Goal: Task Accomplishment & Management: Complete application form

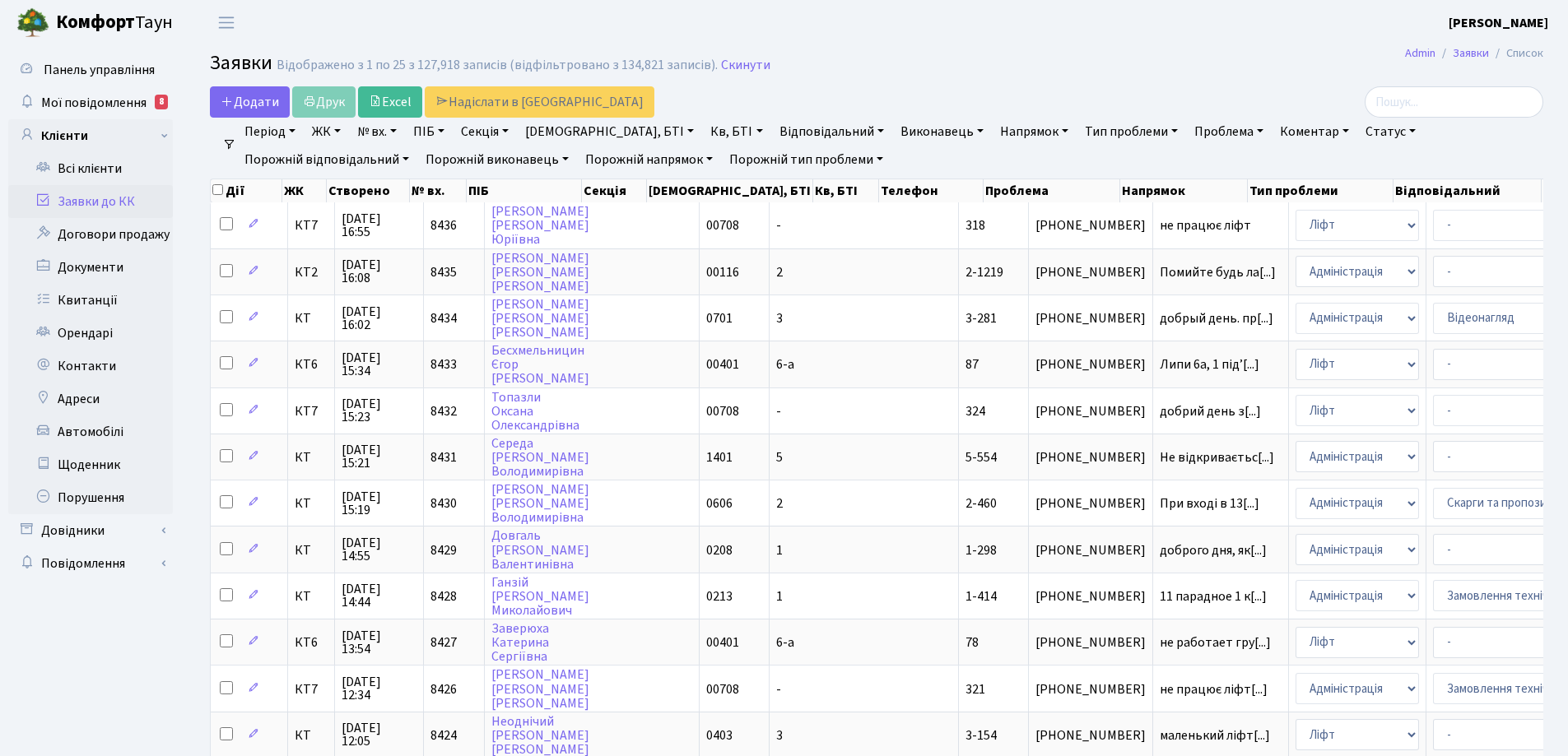
select select "25"
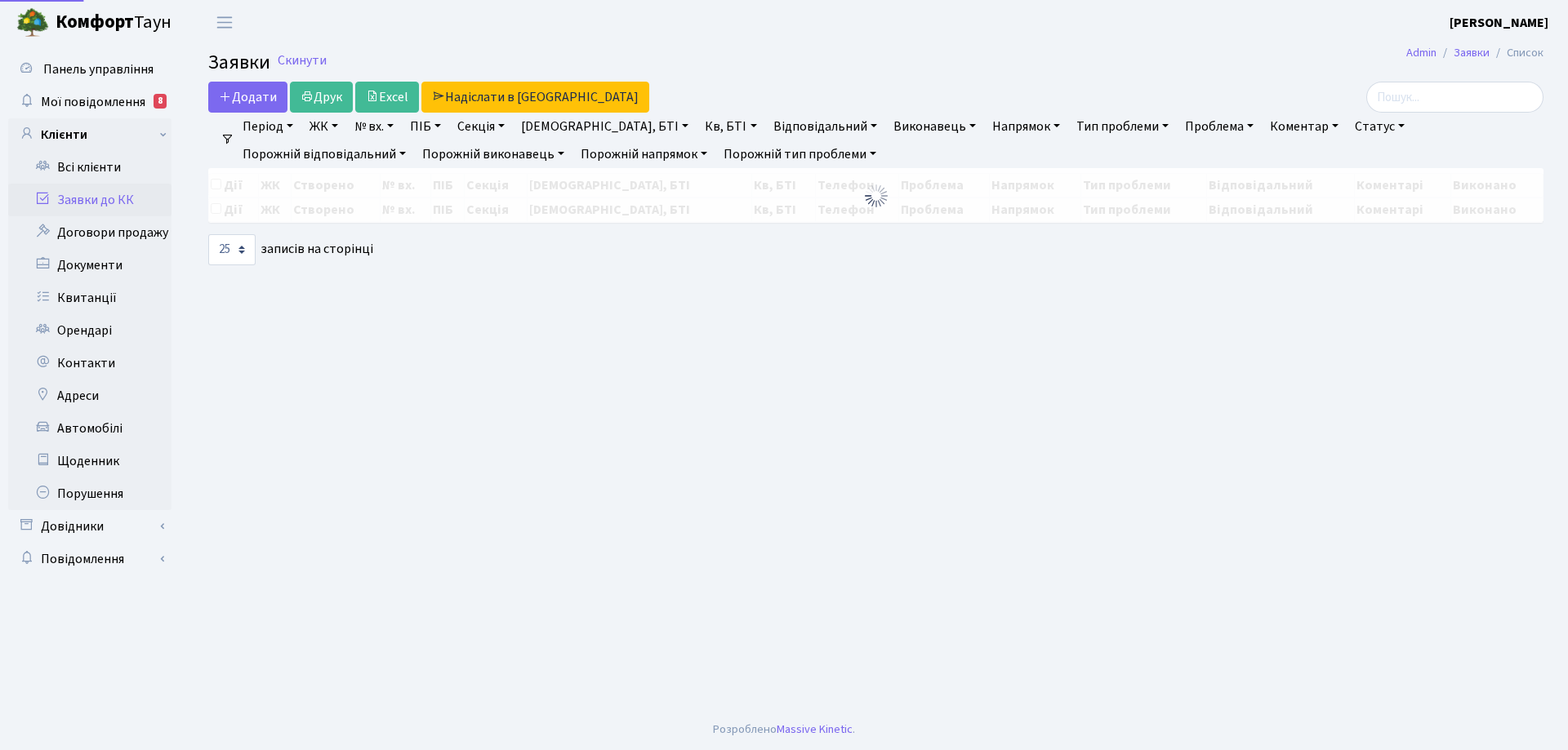
select select "25"
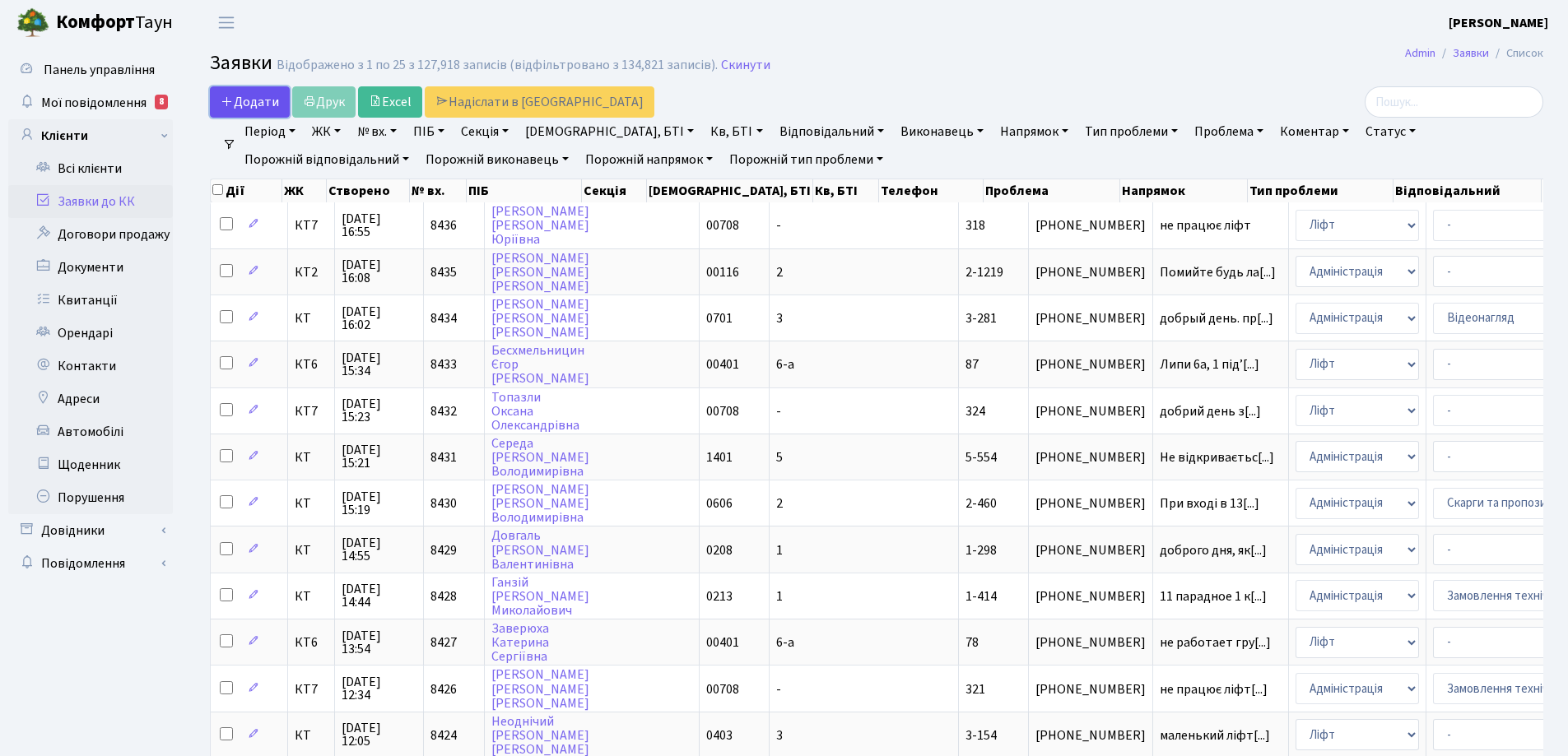
click at [267, 107] on span "Додати" at bounding box center [250, 101] width 59 height 18
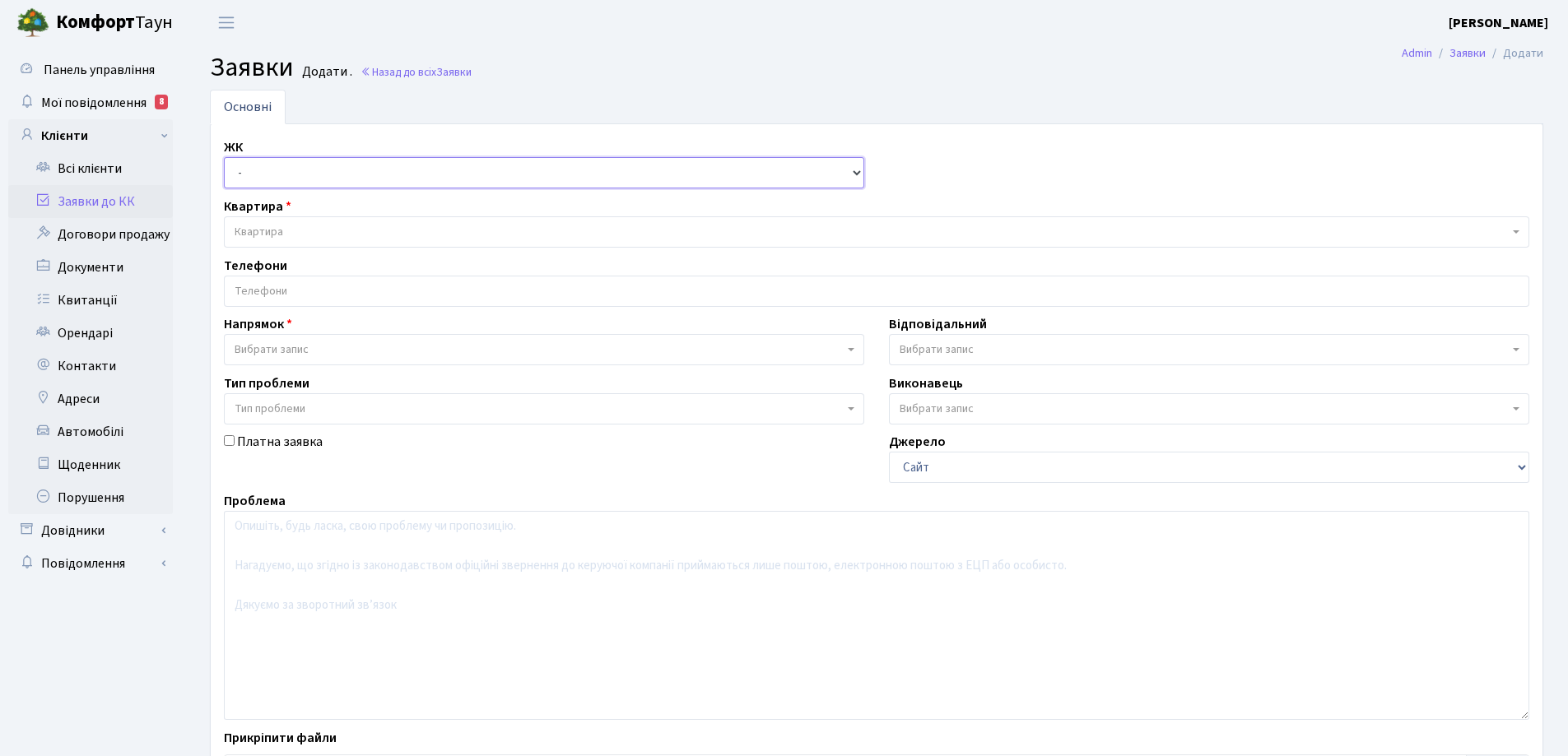
click at [853, 172] on select "- КТ, вул. Регенераторна, 4 КТ2, просп. Соборності, 17 КТ3, вул. Березнева, 16 …" at bounding box center [544, 172] width 640 height 32
select select "271"
click at [224, 157] on select "- КТ, вул. Регенераторна, 4 КТ2, просп. Соборності, 17 КТ3, вул. Березнева, 16 …" at bounding box center [544, 172] width 640 height 32
select select
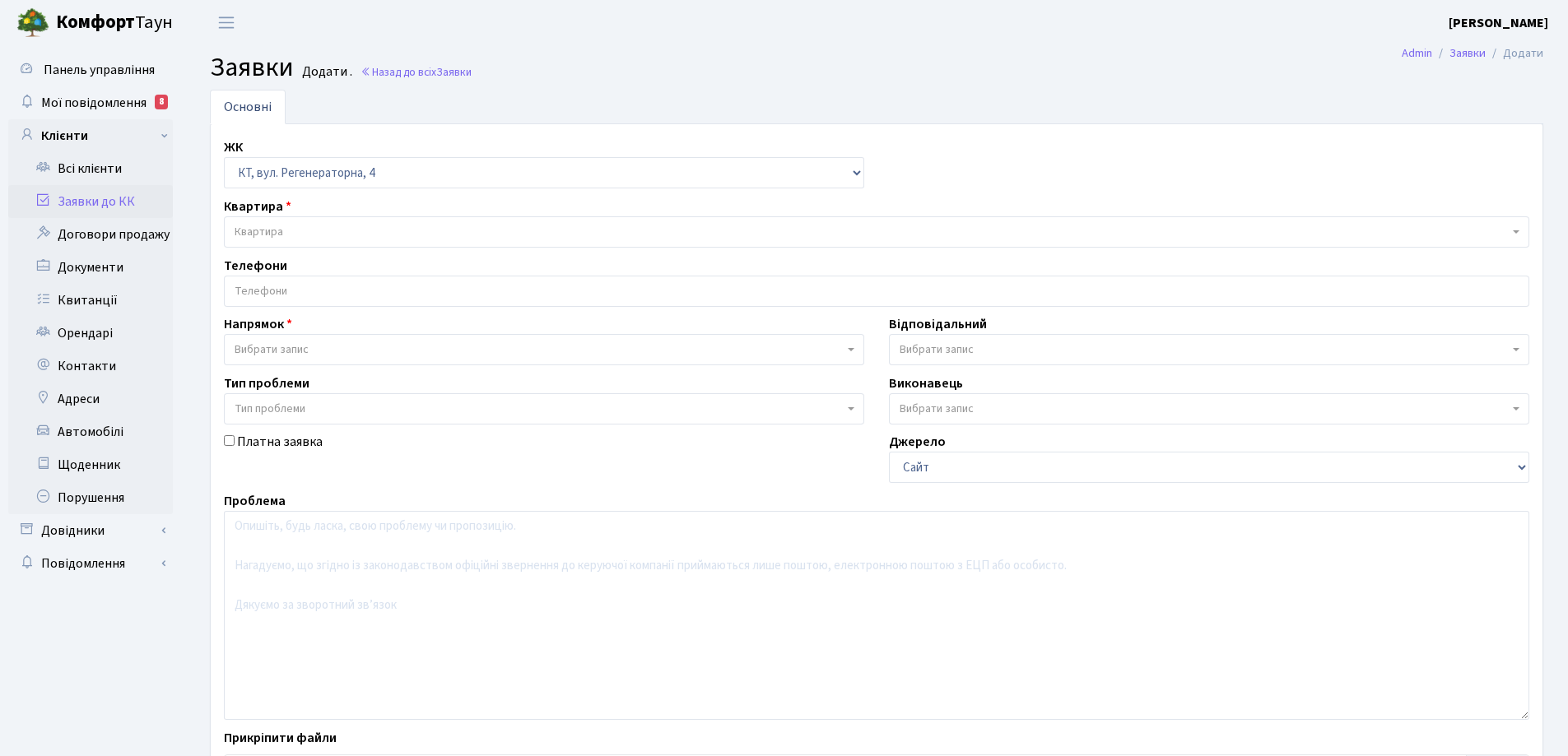
click at [283, 234] on span "Квартира" at bounding box center [871, 232] width 1274 height 16
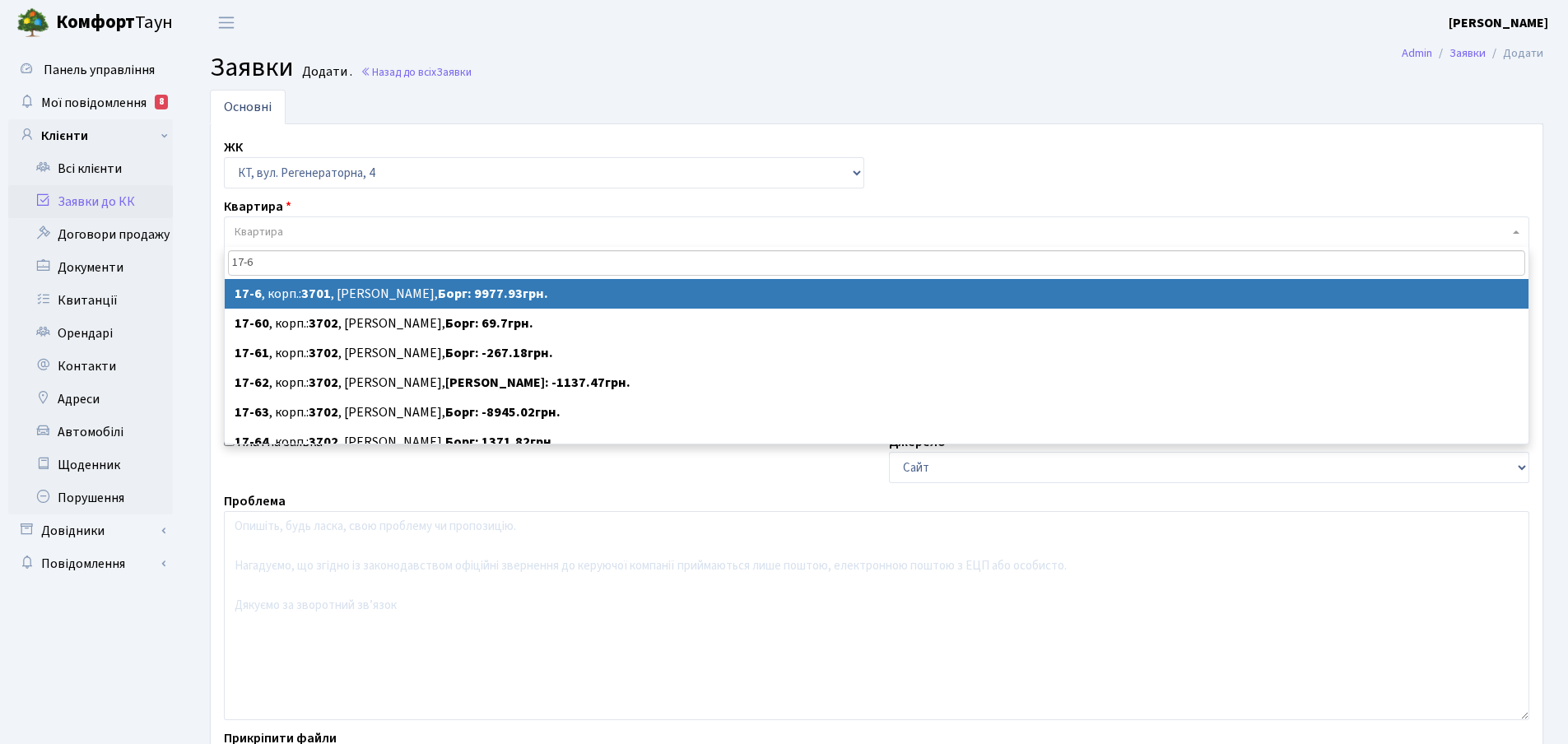
type input "17-6"
select select
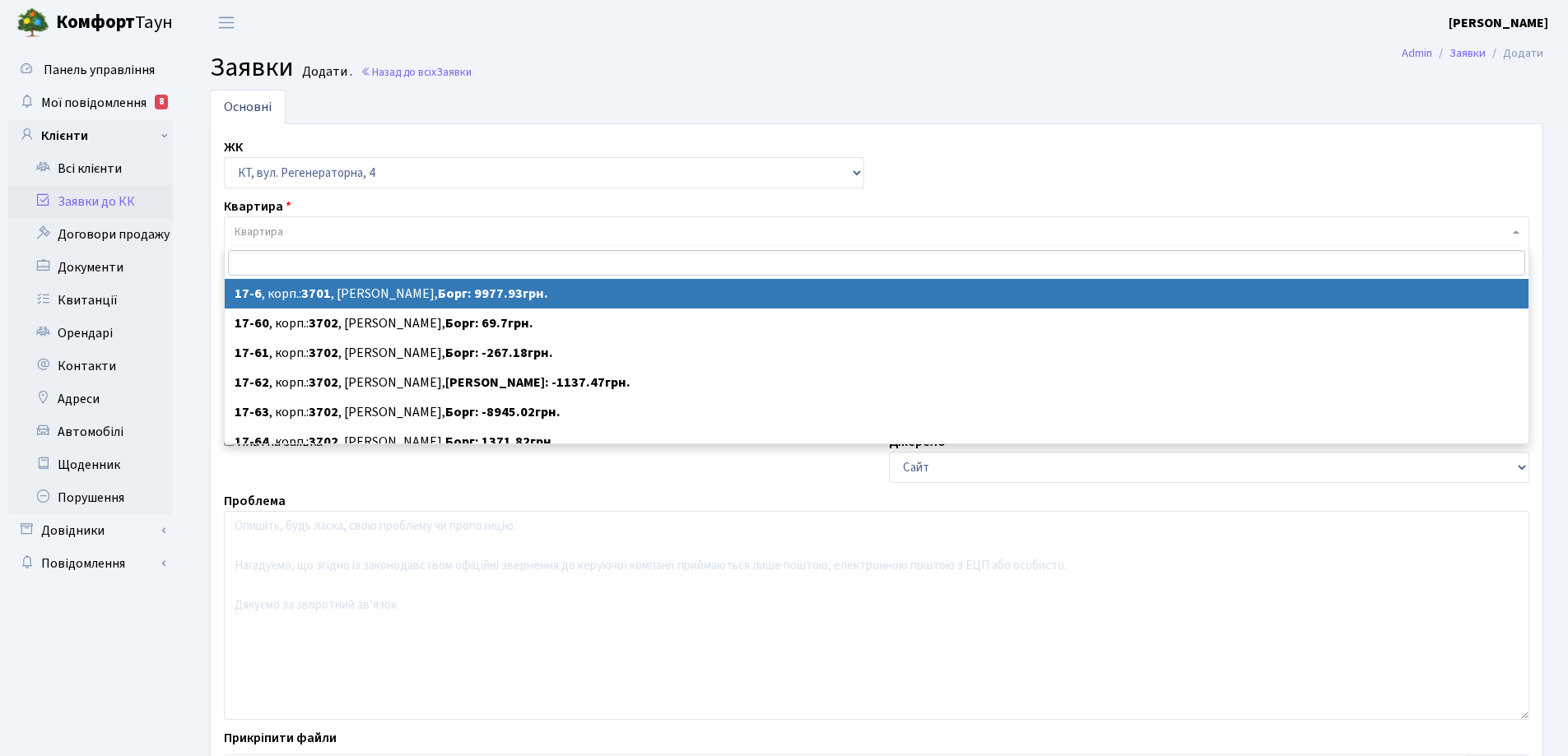
select select "8960"
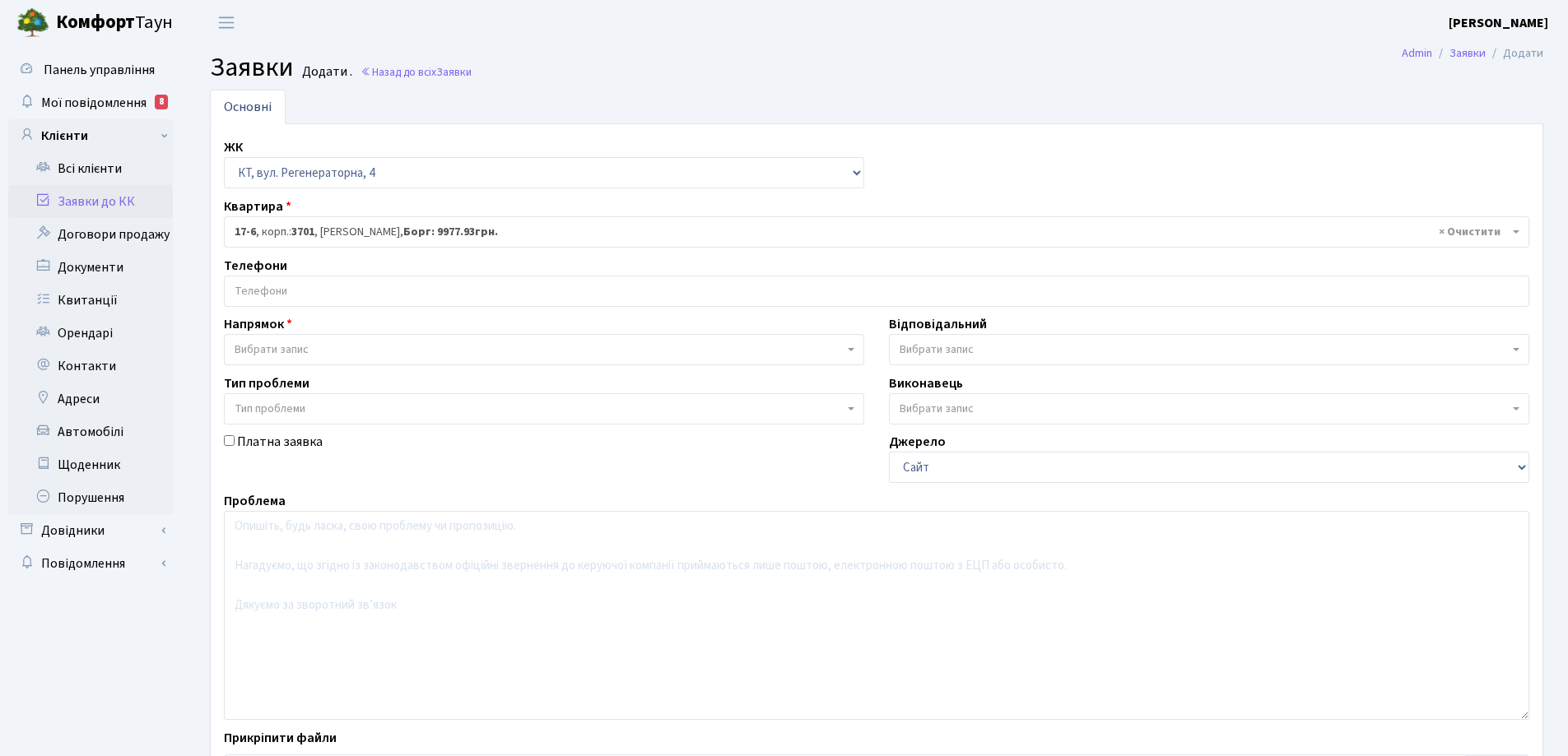
click at [271, 292] on input "search" at bounding box center [877, 291] width 1304 height 30
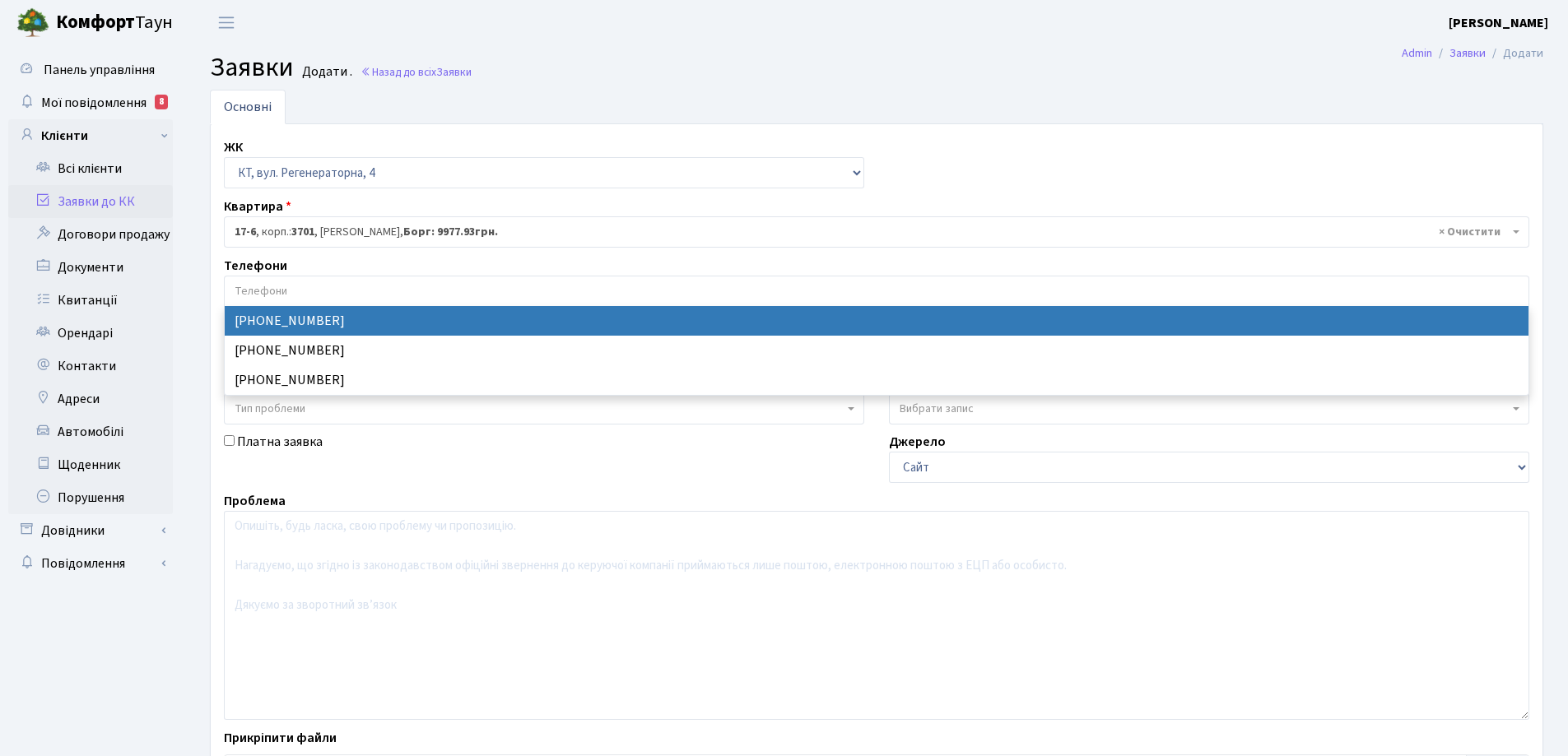
select select "70041"
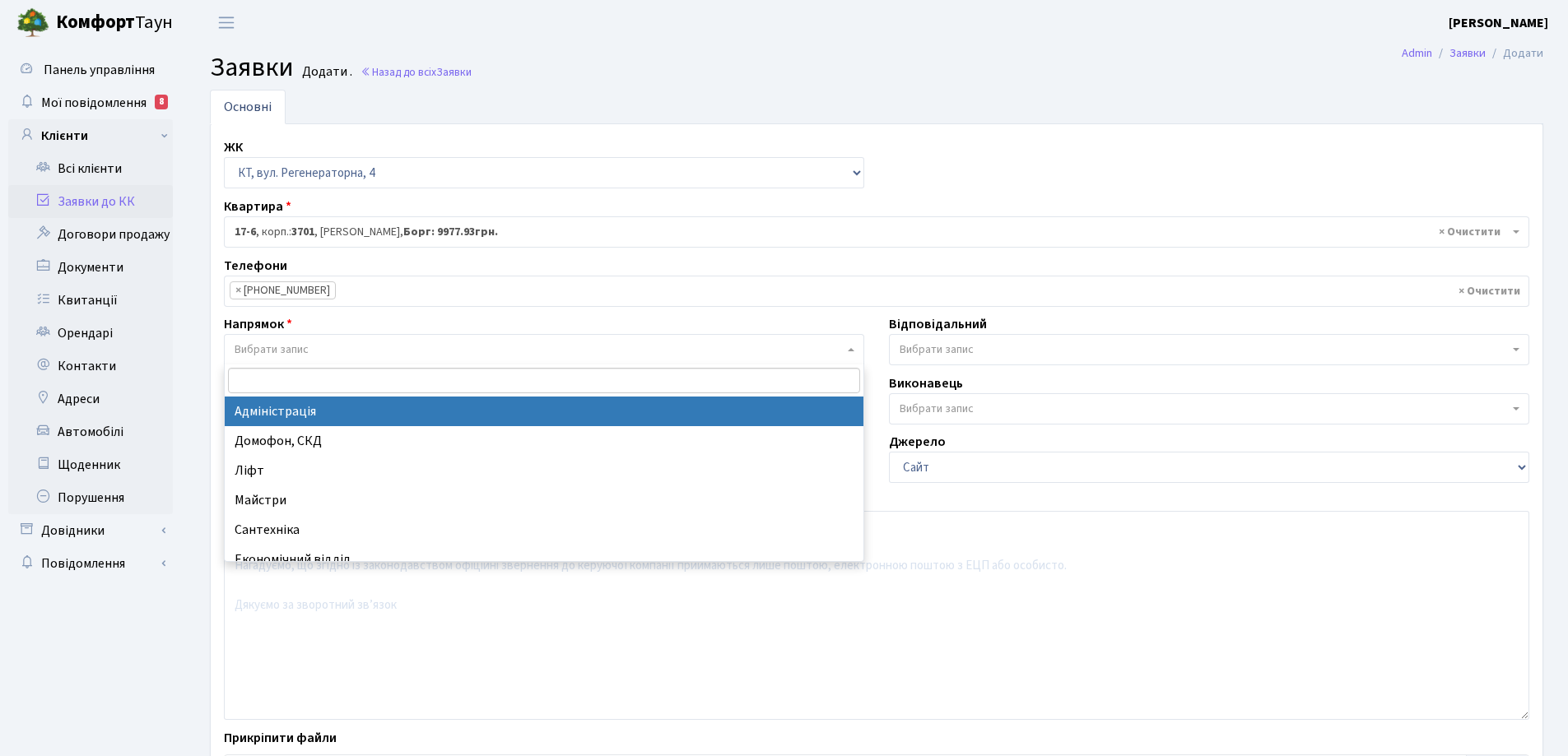
click at [853, 348] on b at bounding box center [851, 349] width 7 height 3
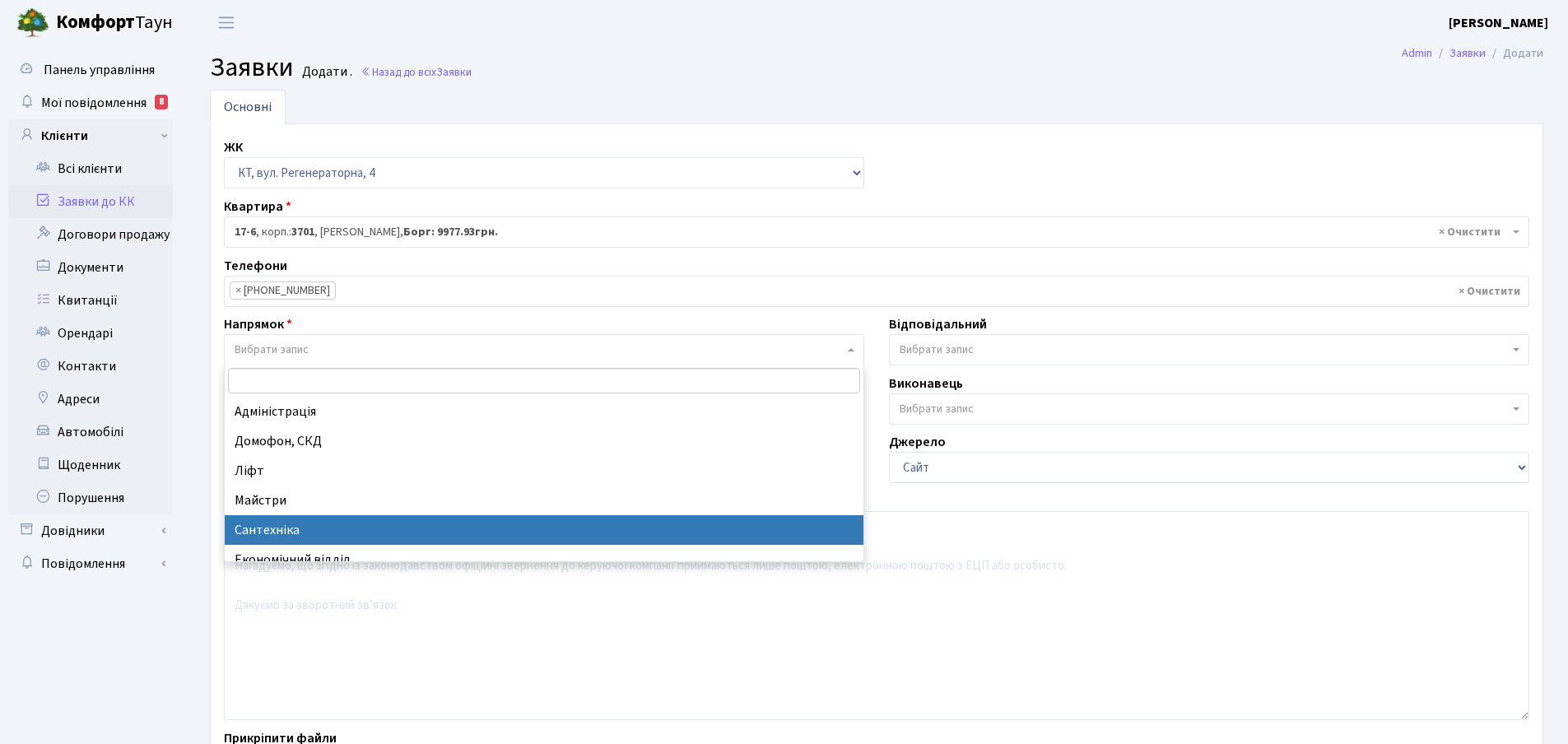
select select "2"
select select
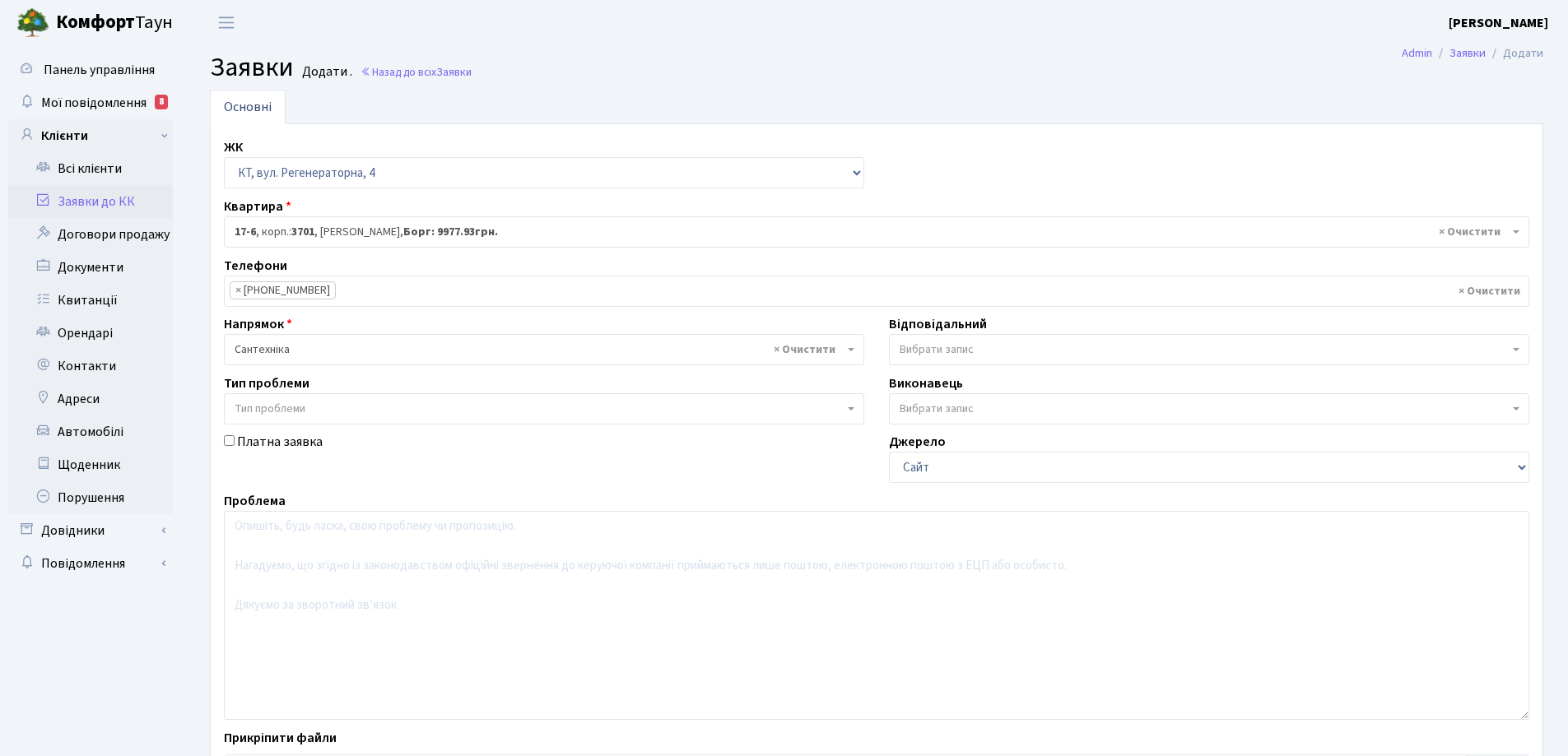
click at [1520, 347] on span "Вибрати запис" at bounding box center [1209, 349] width 640 height 32
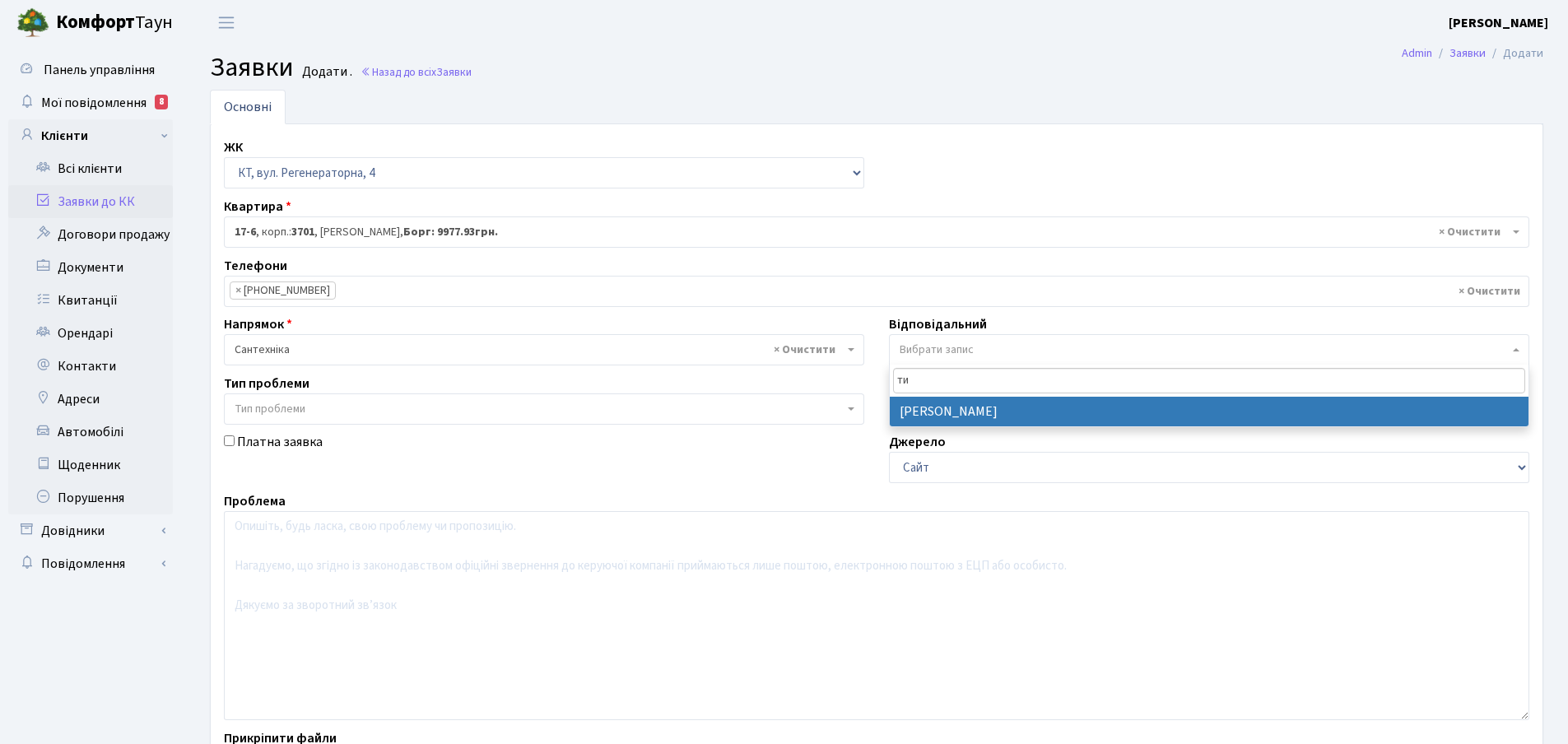
type input "ти"
select select "67"
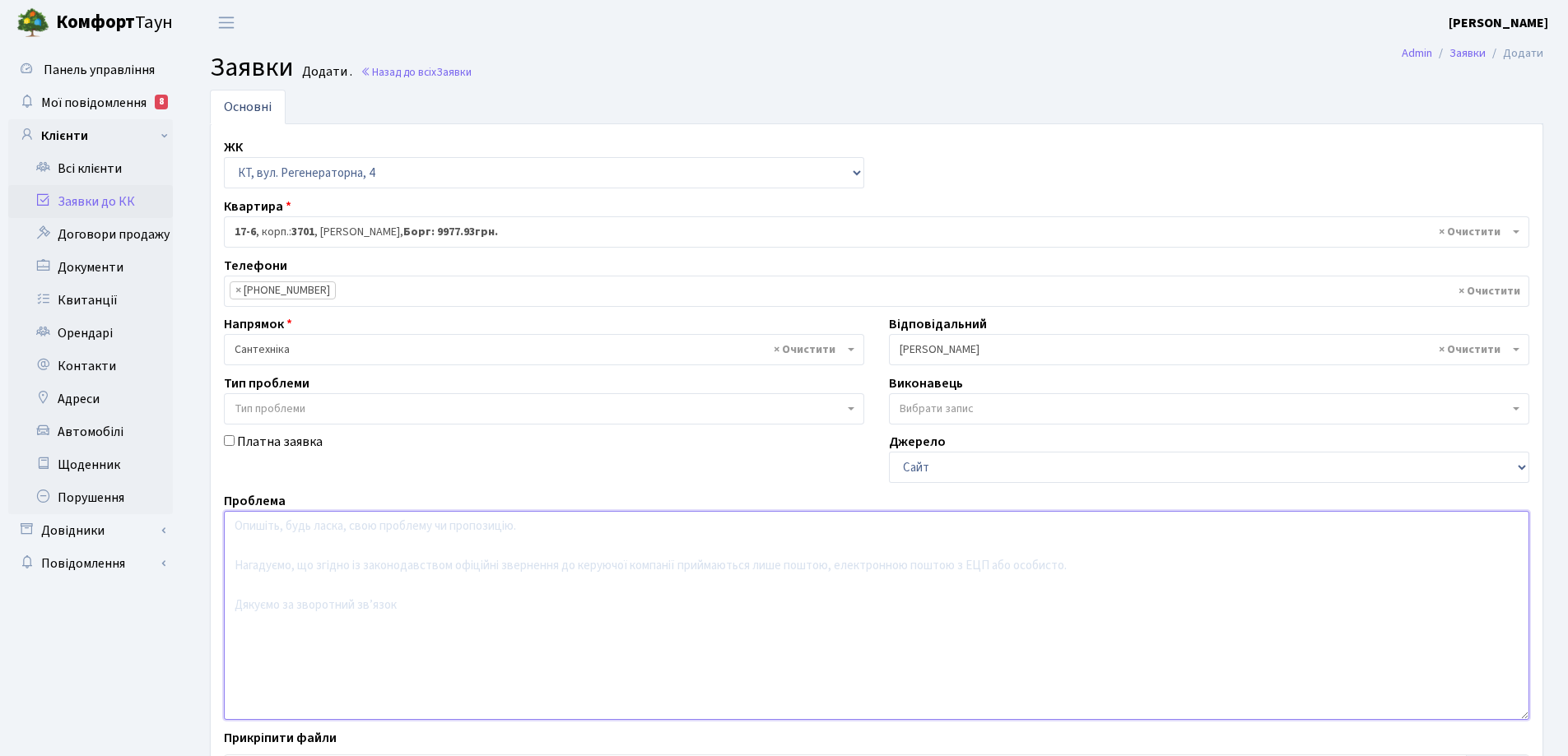
click at [278, 535] on textarea at bounding box center [877, 615] width 1305 height 209
click at [289, 527] on textarea at bounding box center [877, 615] width 1305 height 209
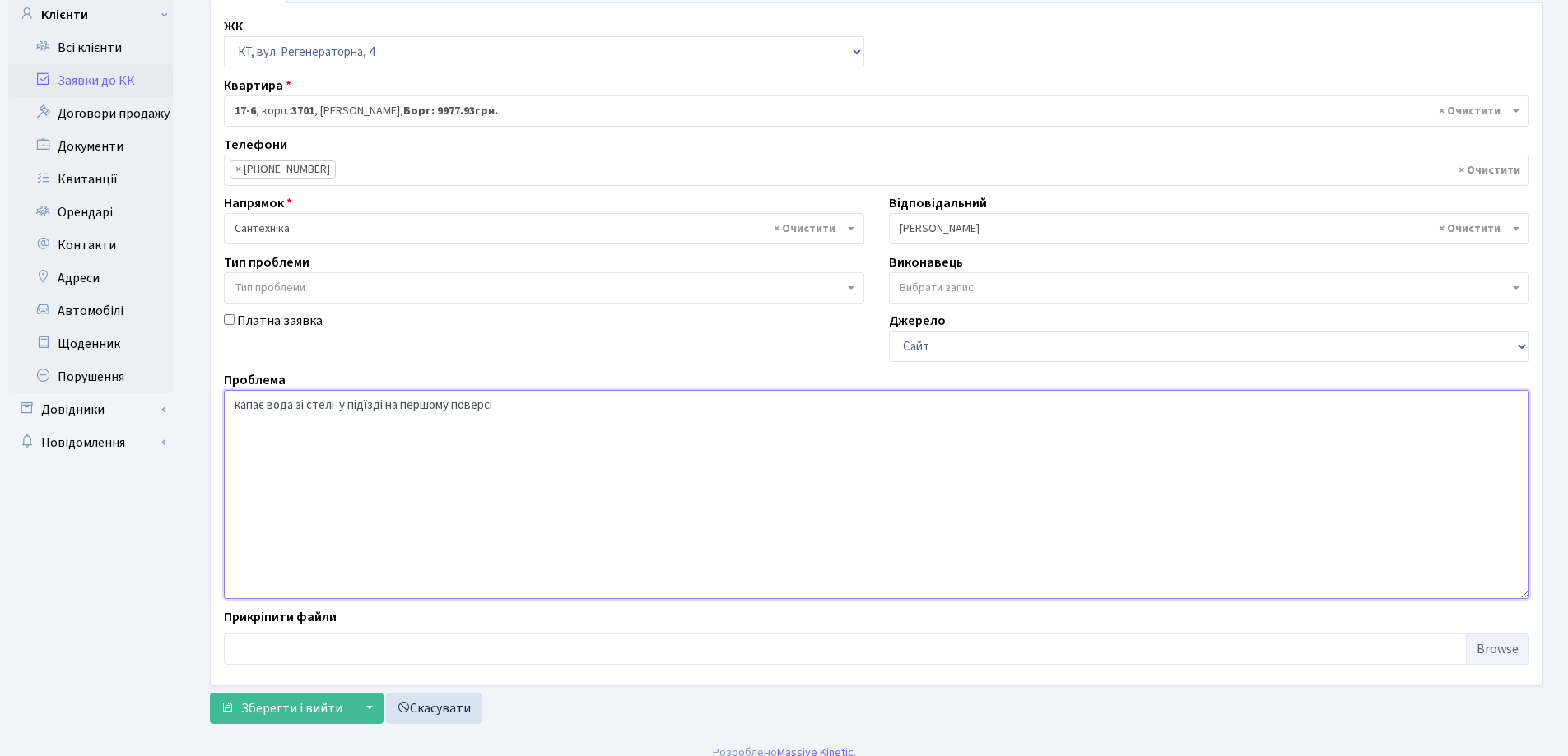
scroll to position [138, 0]
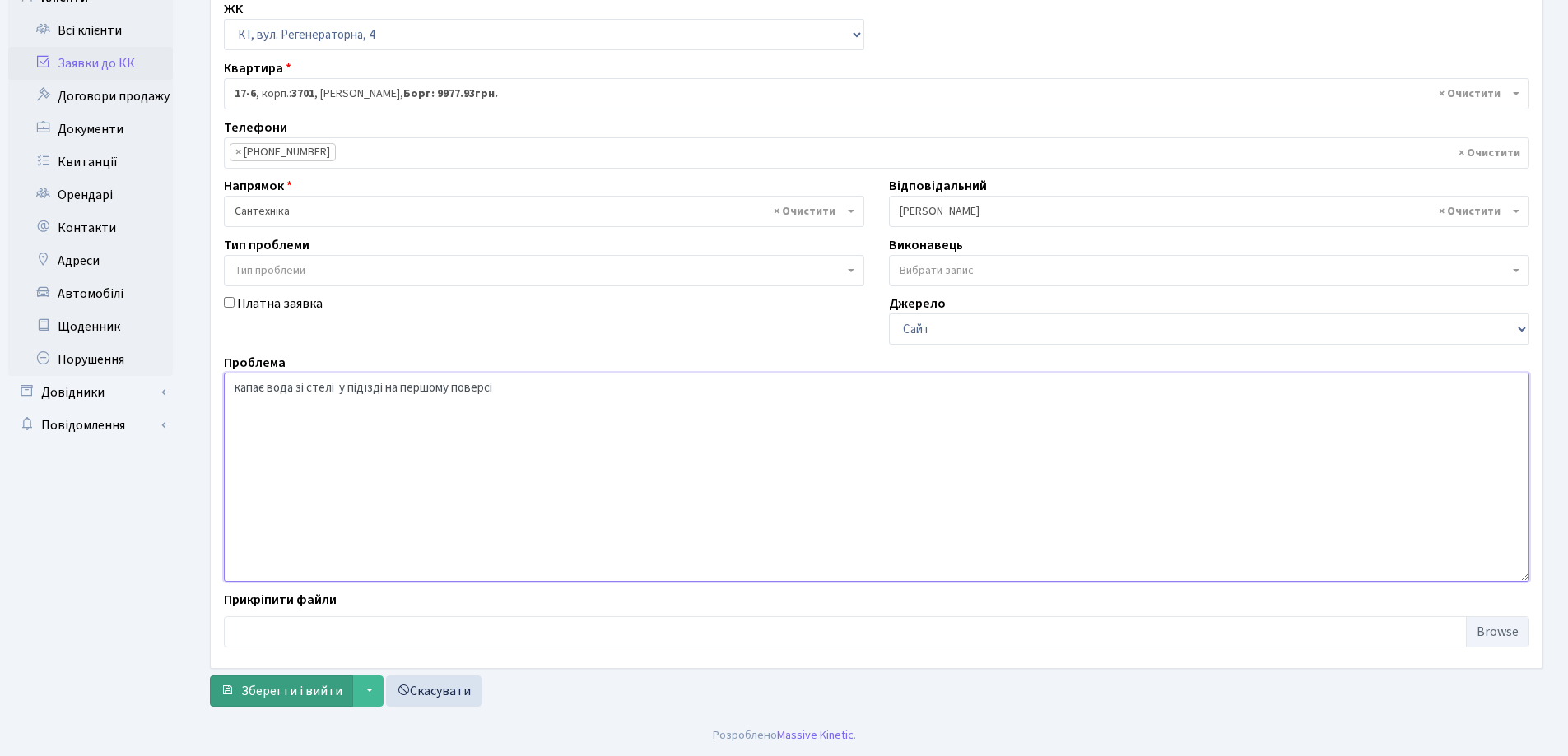
type textarea "капає вода зі стелі у підїзді на першому поверсі"
click at [298, 688] on span "Зберегти і вийти" at bounding box center [292, 690] width 101 height 18
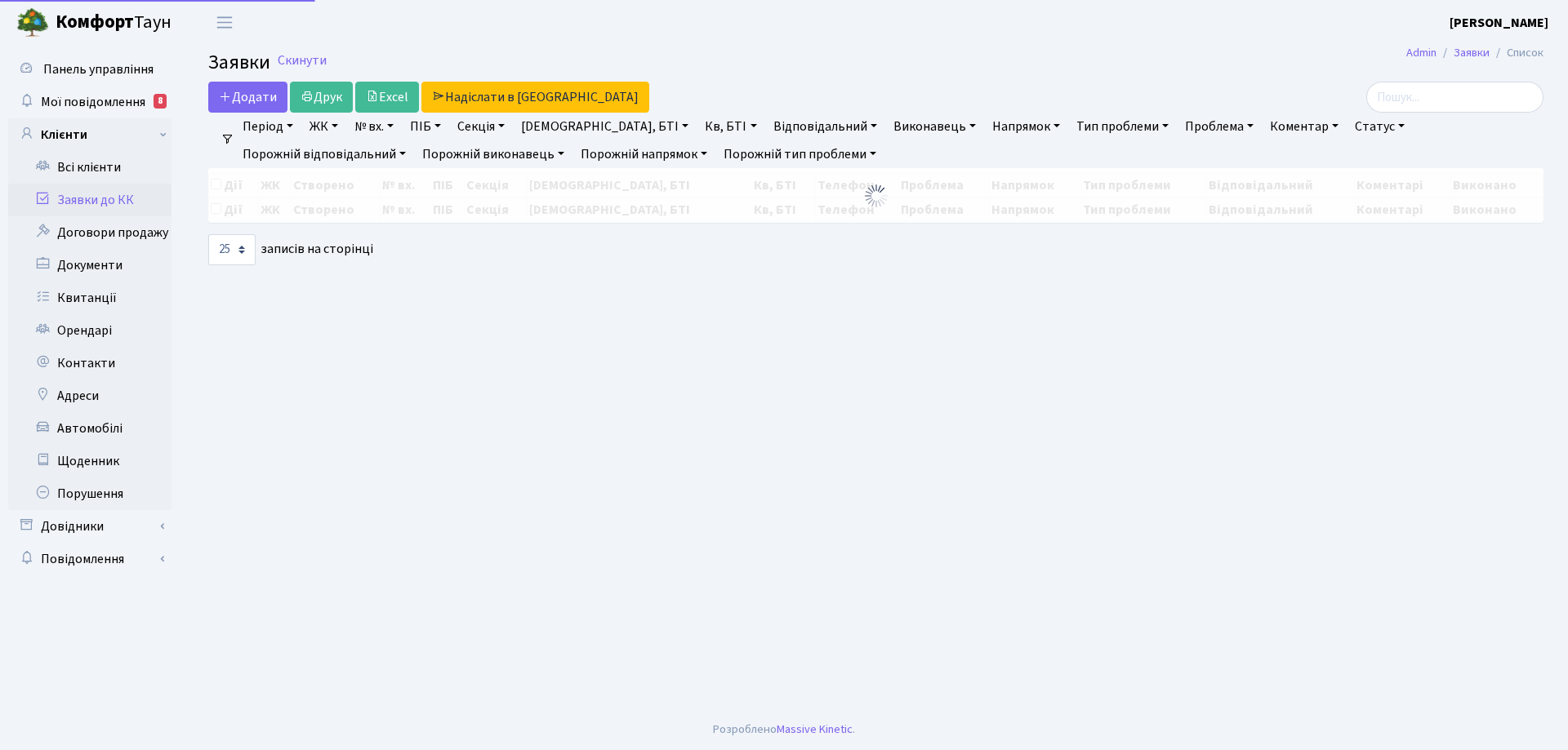
select select "25"
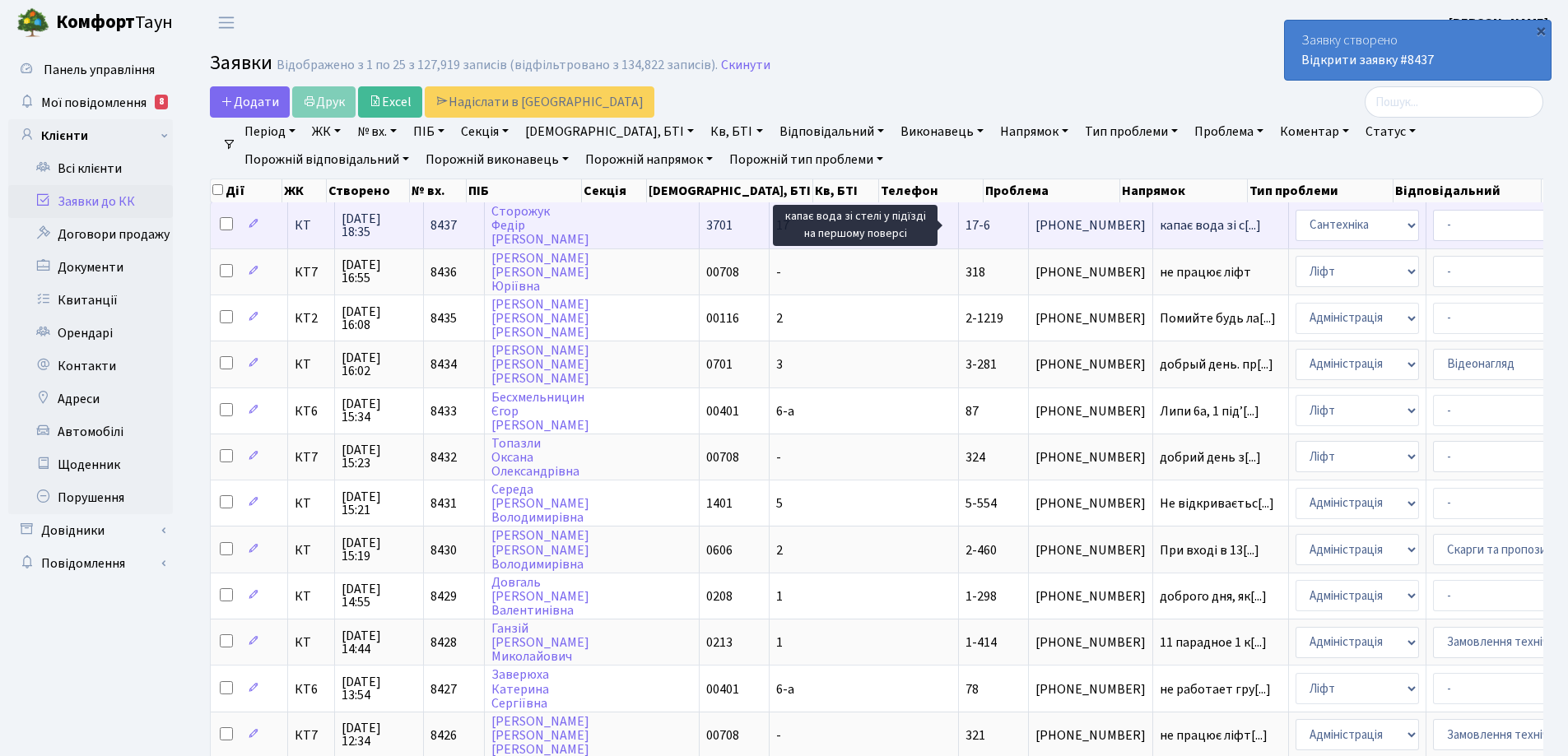
click at [1160, 222] on span "капає вода зі с[...]" at bounding box center [1210, 225] width 101 height 18
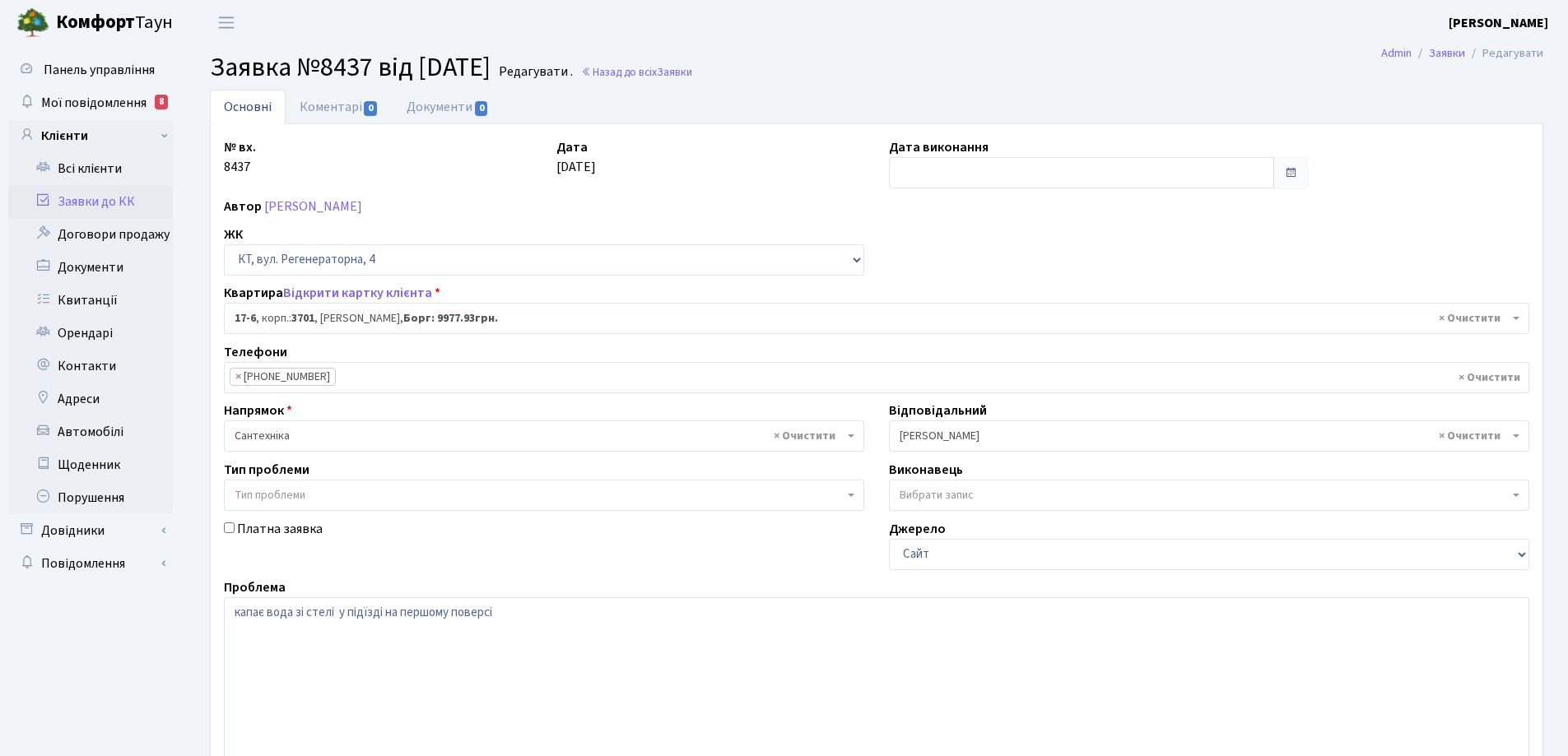
select select "8960"
click at [339, 113] on link "Коментарі 0" at bounding box center [338, 107] width 107 height 34
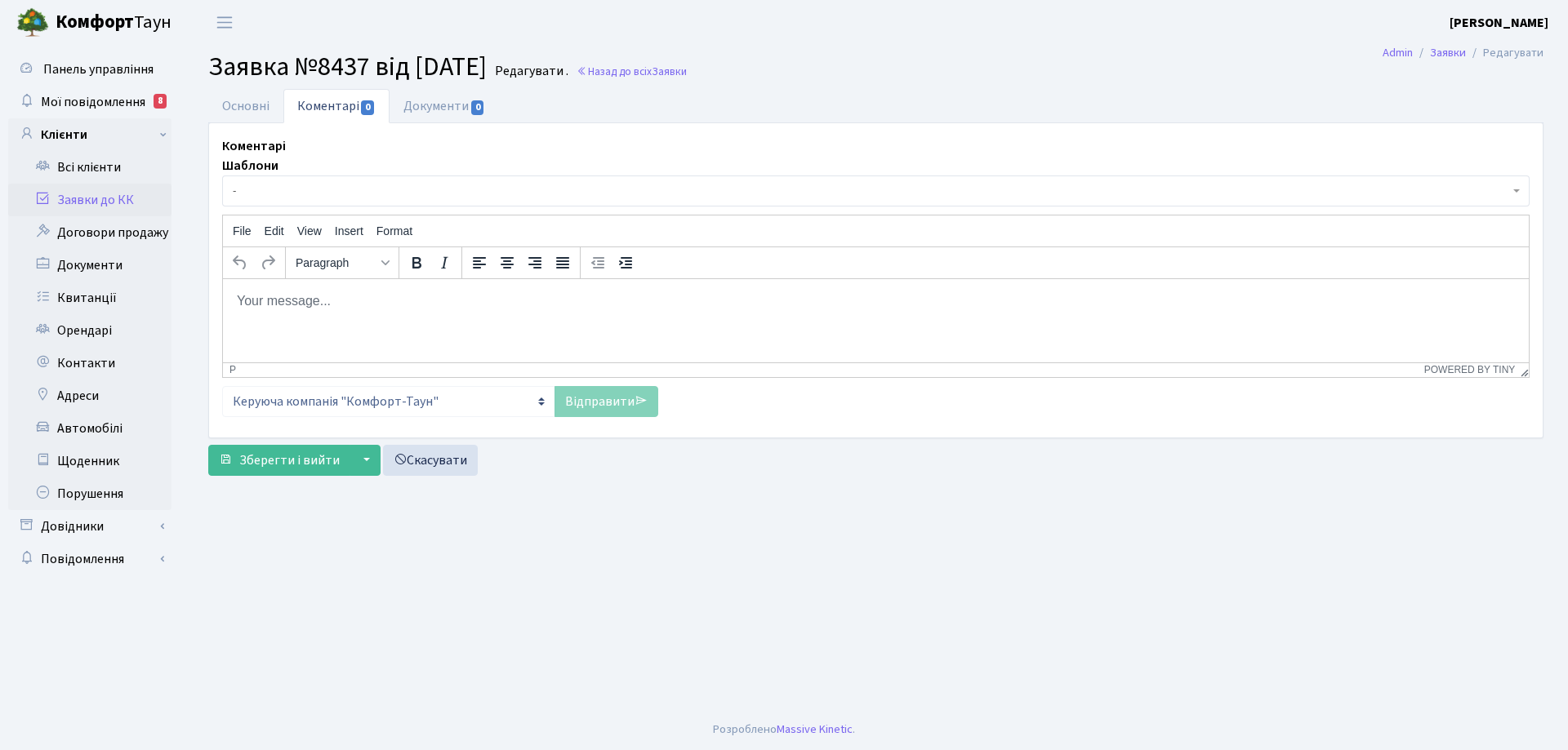
click at [326, 311] on html at bounding box center [876, 300] width 1306 height 44
click at [593, 405] on link "Відправити" at bounding box center [606, 402] width 104 height 31
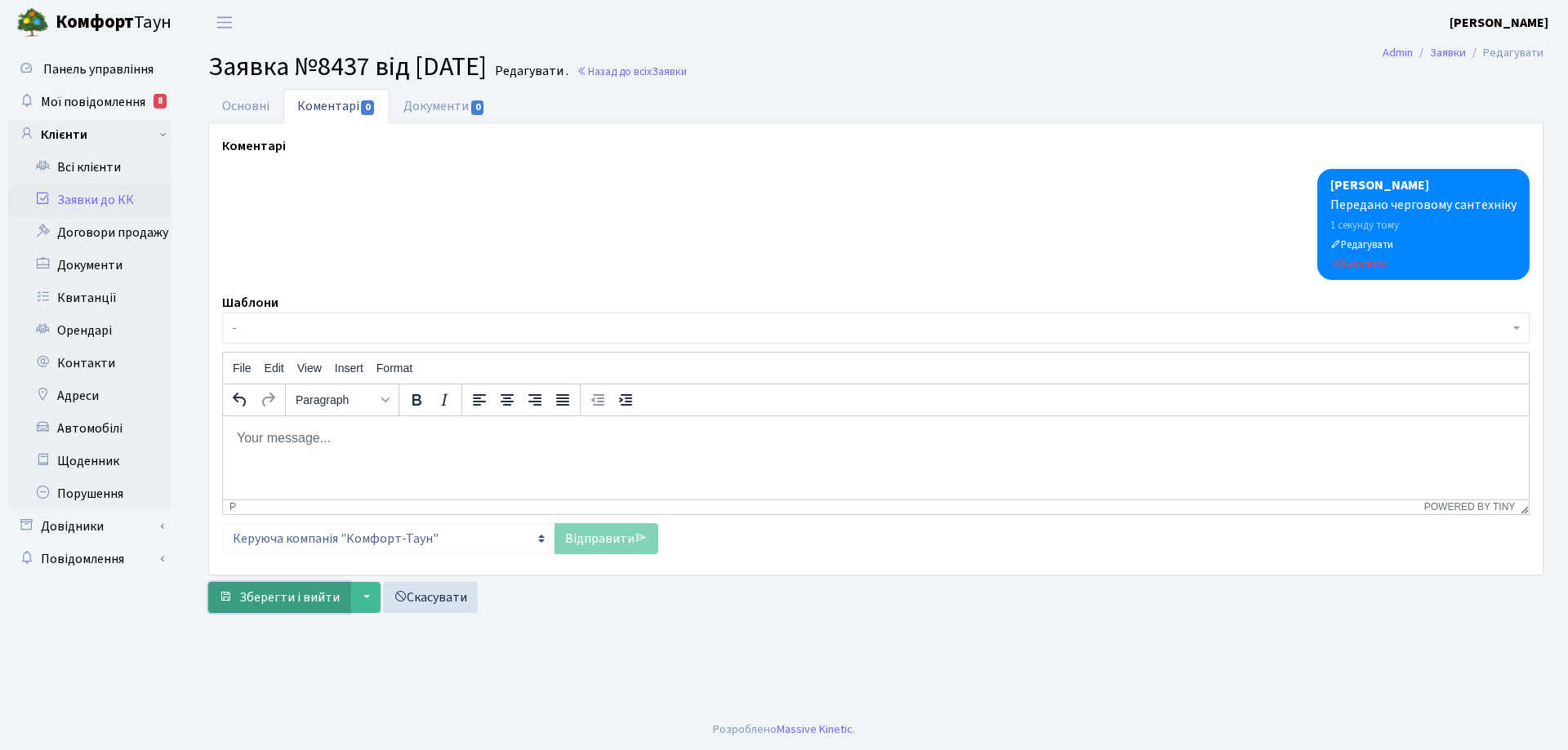
click at [318, 601] on span "Зберегти і вийти" at bounding box center [289, 597] width 101 height 18
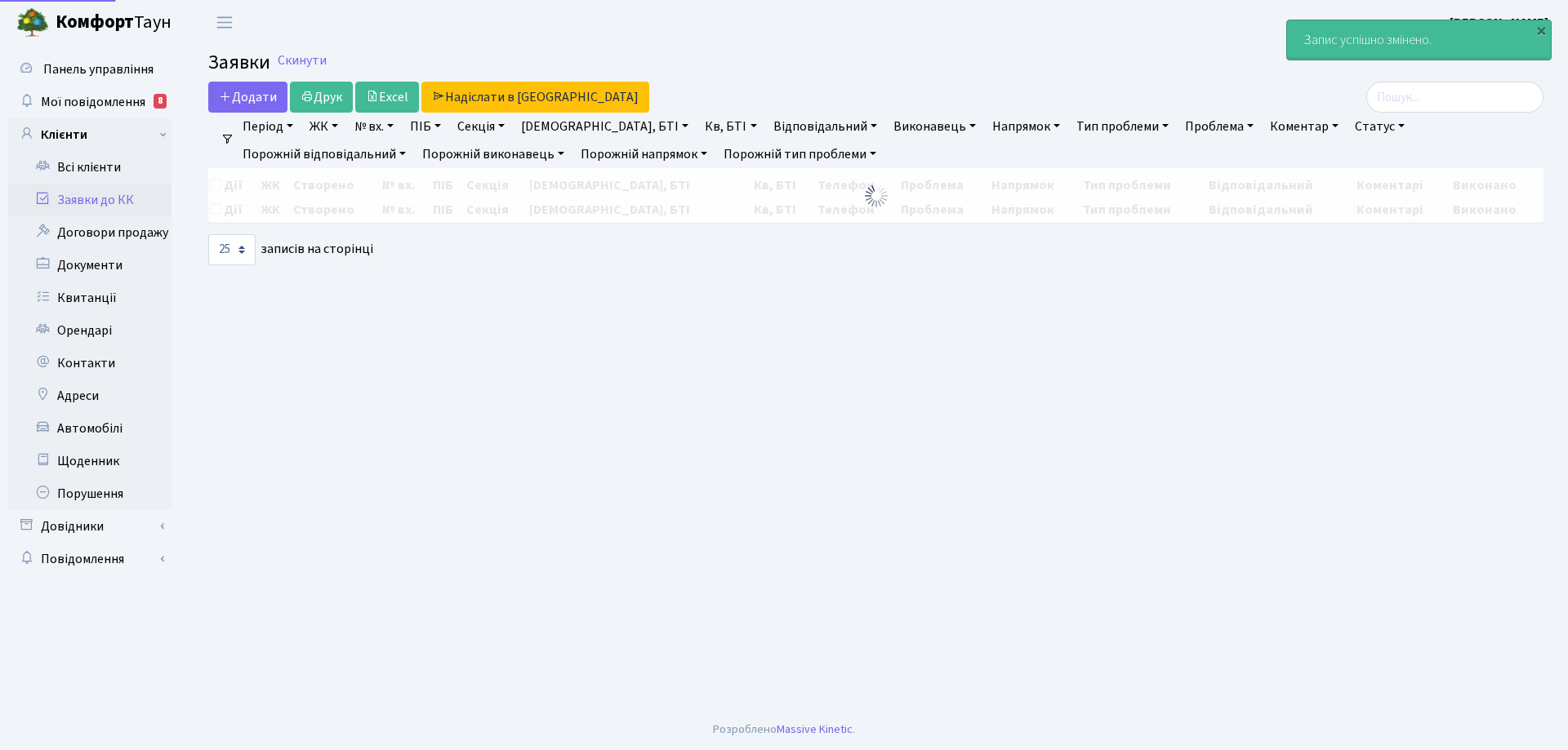
select select "25"
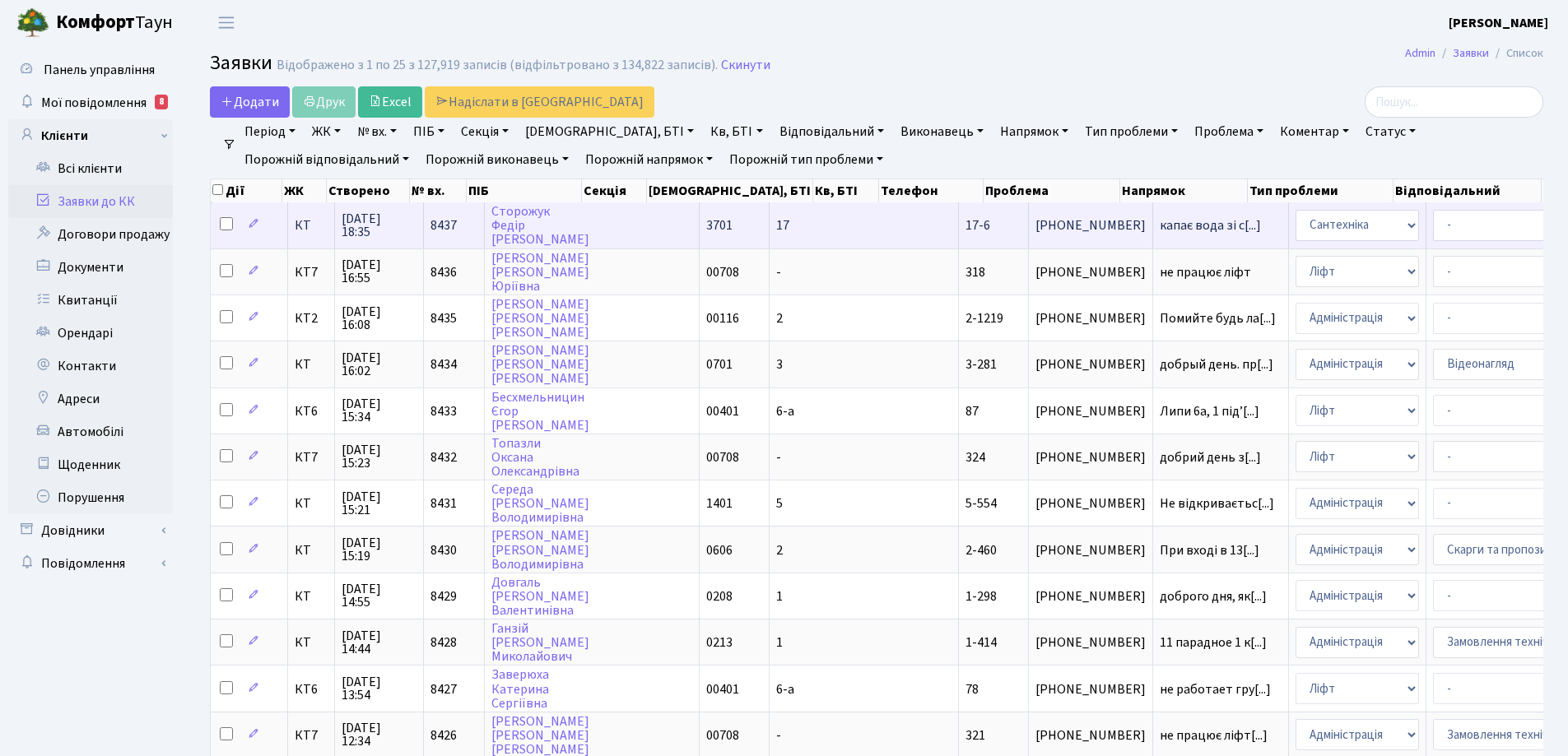
click at [965, 226] on span "17-6" at bounding box center [977, 225] width 25 height 18
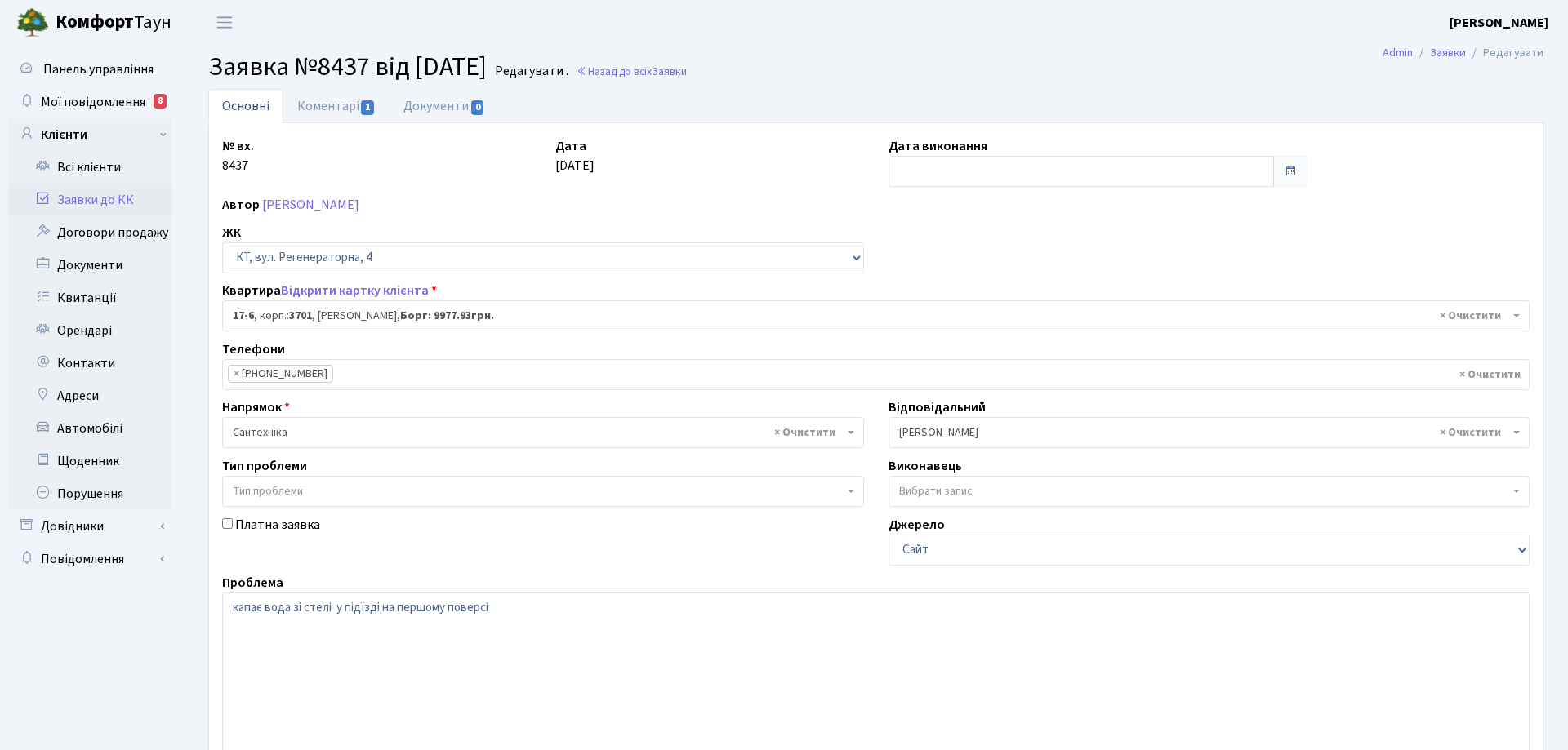
select select "8960"
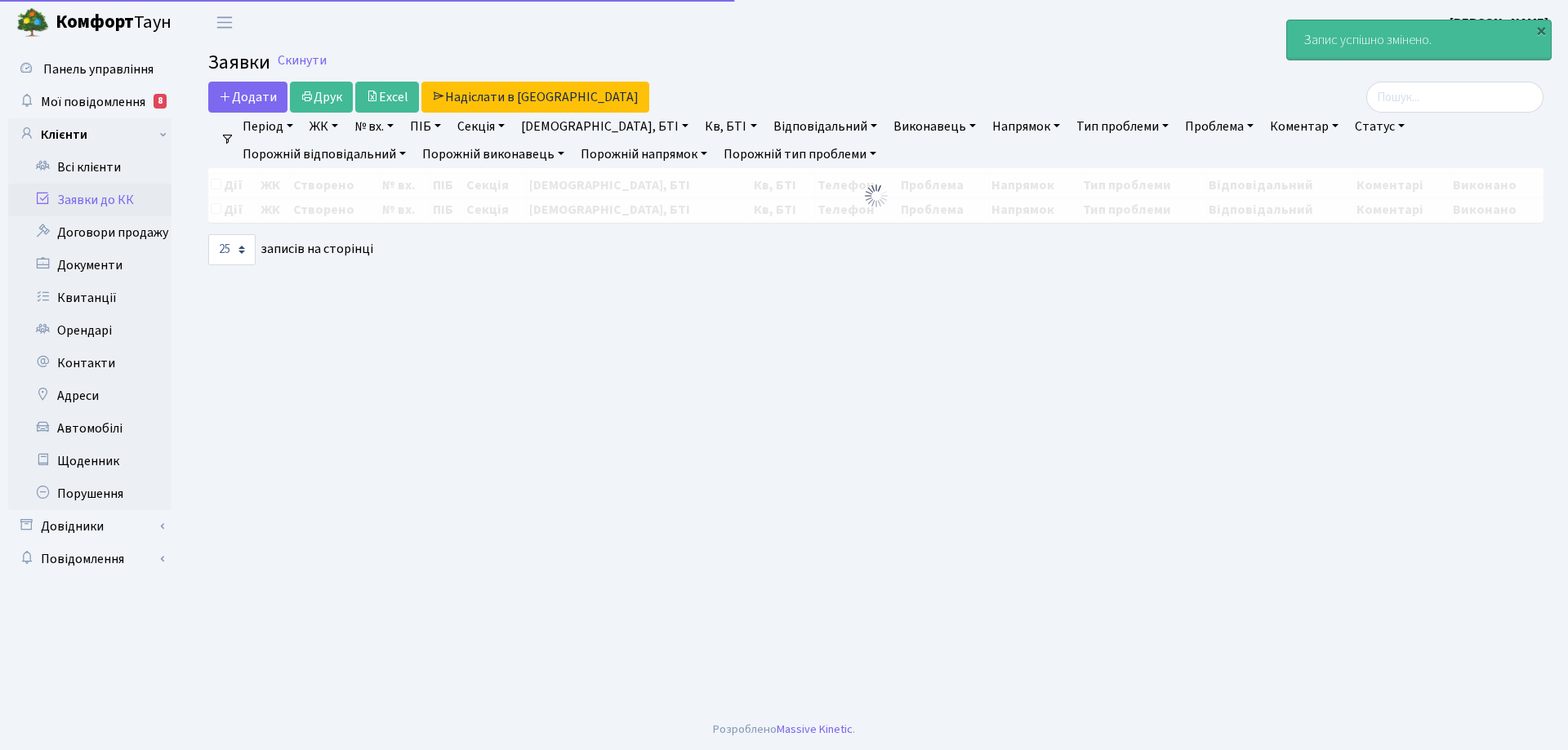
select select "25"
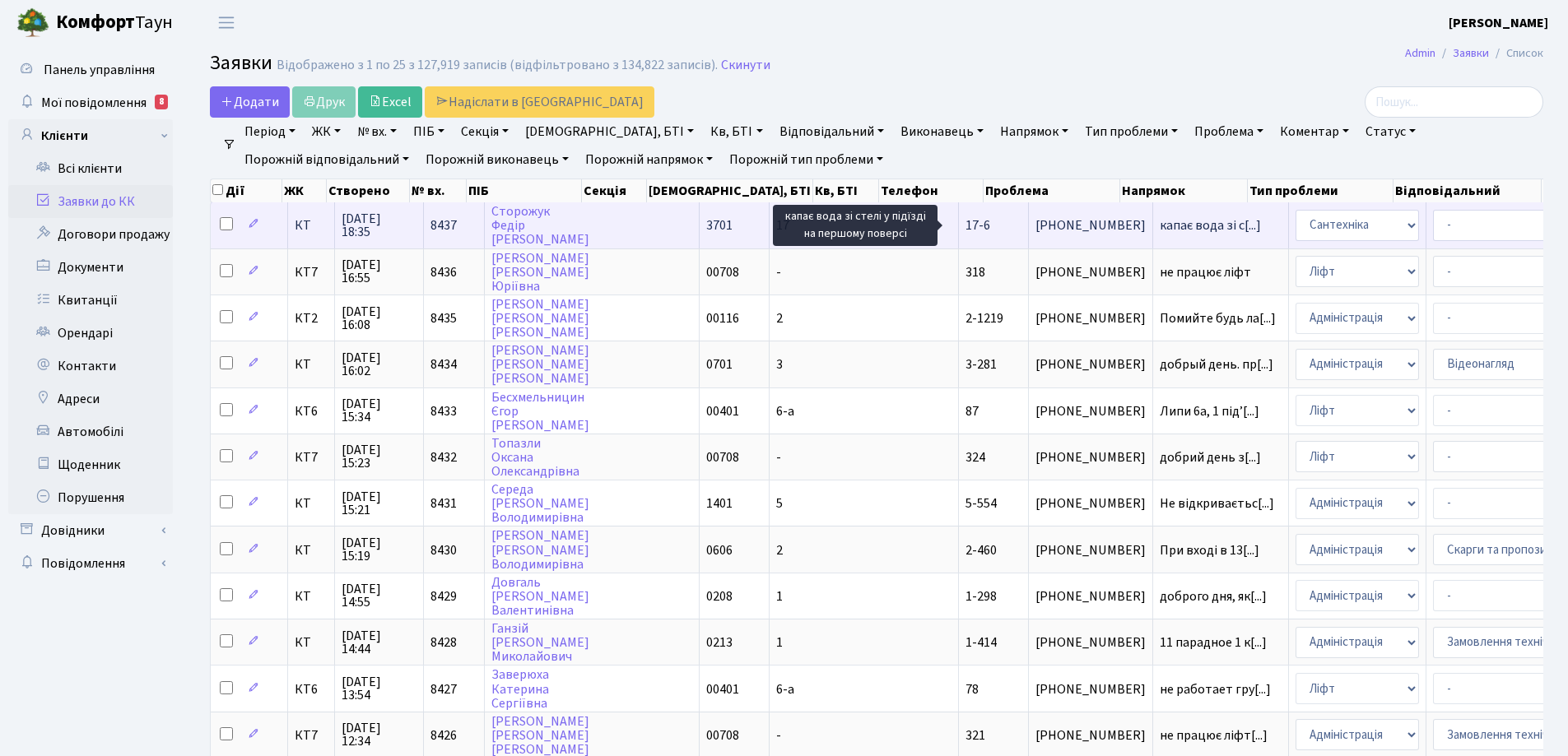
click at [1160, 230] on span "капає вода зі с[...]" at bounding box center [1210, 225] width 101 height 18
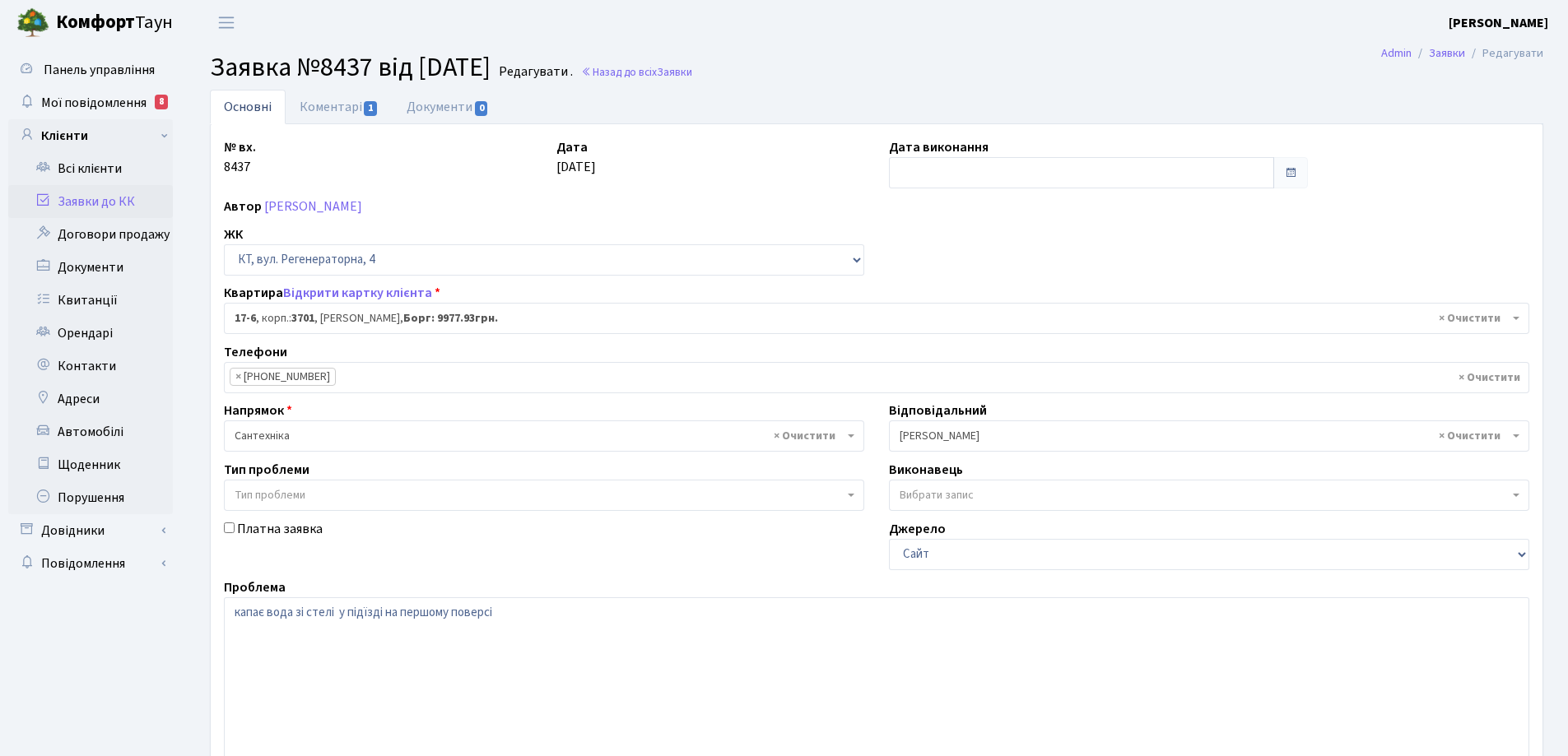
select select "8960"
click at [347, 117] on link "Коментарі 1" at bounding box center [338, 107] width 107 height 34
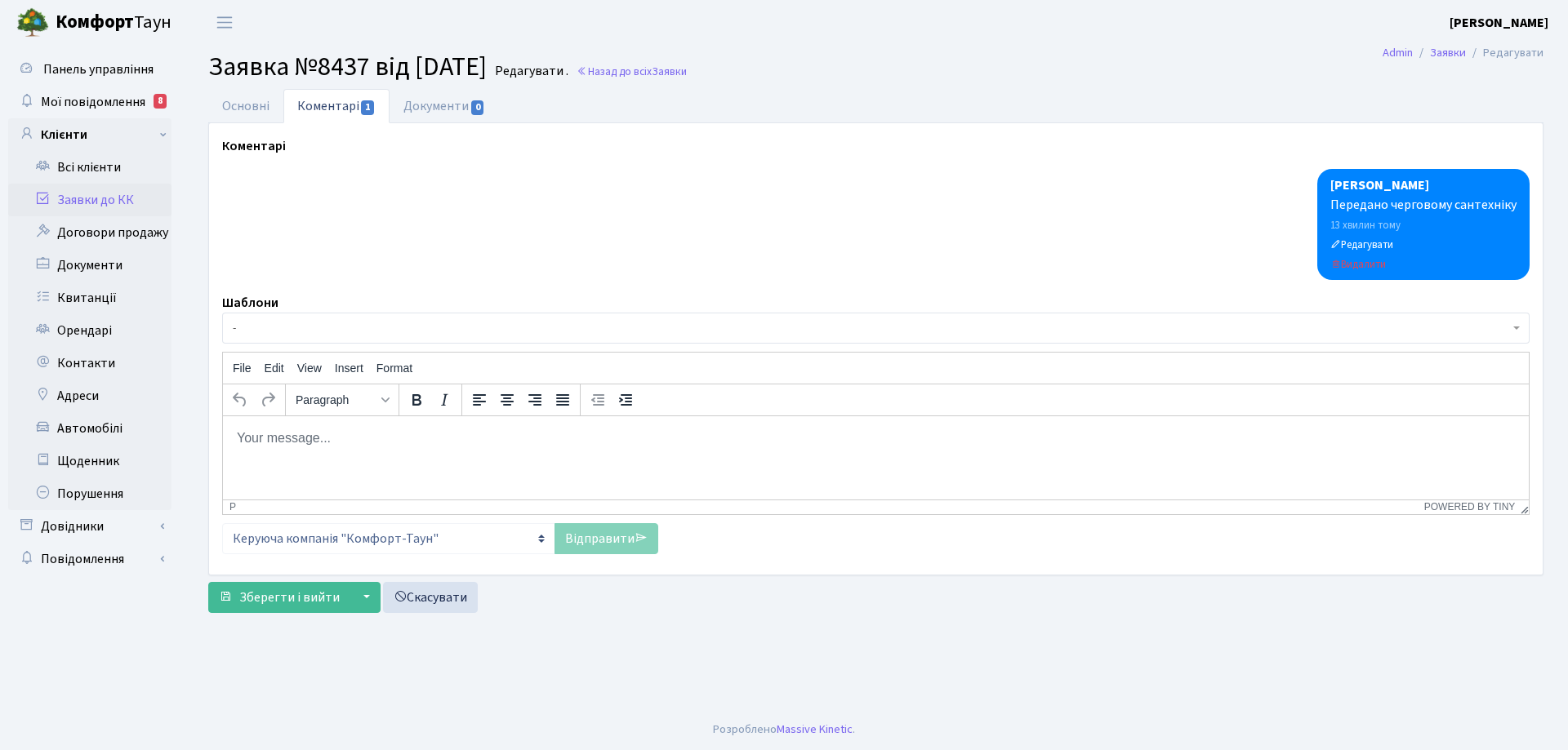
drag, startPoint x: 293, startPoint y: 438, endPoint x: 299, endPoint y: 431, distance: 9.2
click at [294, 438] on body "Rich Text Area. Press ALT-0 for help." at bounding box center [875, 437] width 1280 height 18
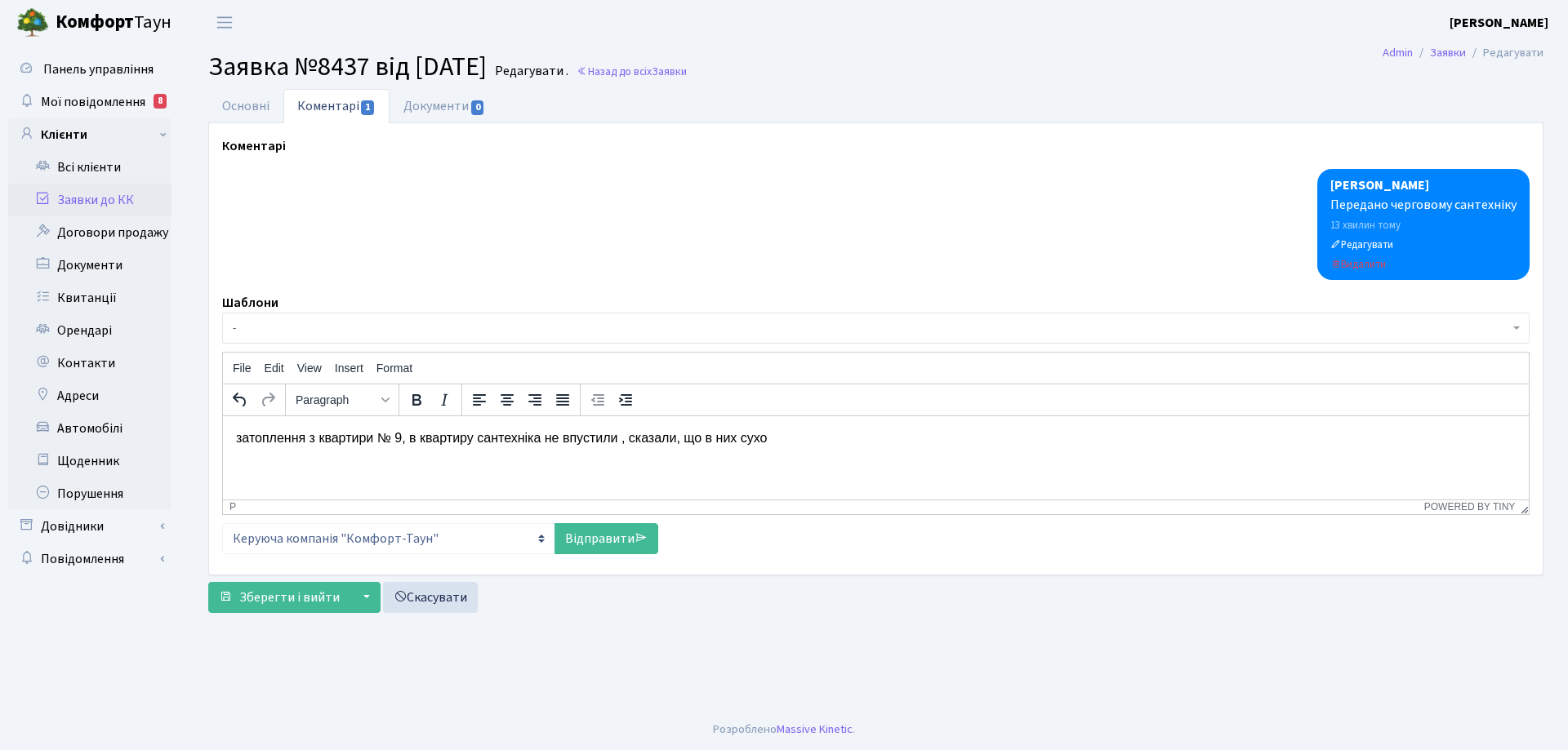
click at [238, 436] on p "затоплення з квартири № 9, в квартиру сантехніка не впустили , сказали, що в ни…" at bounding box center [875, 437] width 1280 height 18
click at [828, 438] on p "вочевидь затоплення з квартири № 9, в квартиру сантехніка не впустили , сказали…" at bounding box center [875, 437] width 1280 height 18
drag, startPoint x: 293, startPoint y: 438, endPoint x: 238, endPoint y: 443, distance: 55.2
click at [238, 443] on p "вочевидь затоплення з квартири № 9, в квартиру сантехніка не впустили , сказали…" at bounding box center [875, 437] width 1280 height 18
drag, startPoint x: 295, startPoint y: 440, endPoint x: 440, endPoint y: 857, distance: 441.5
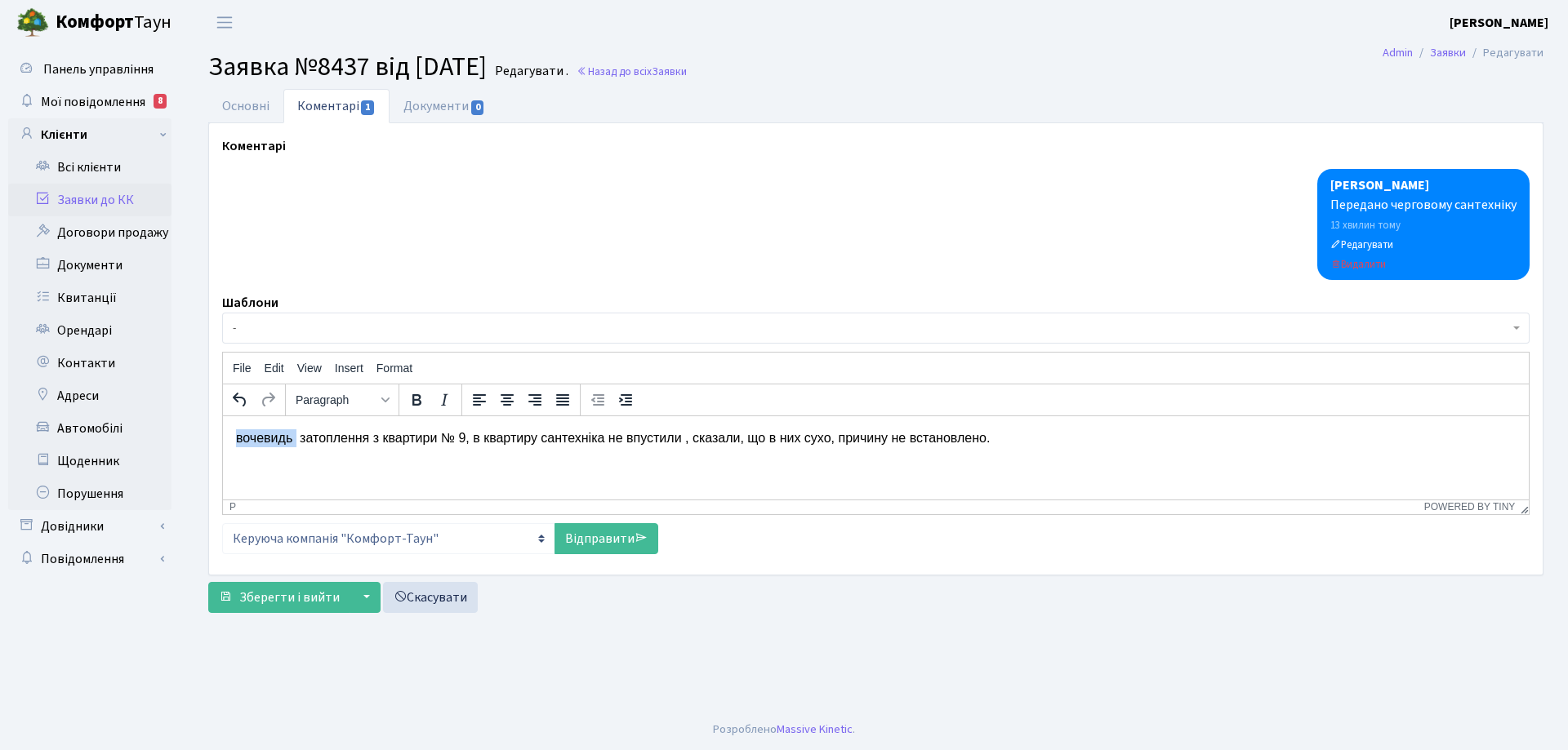
click at [223, 440] on html "вочевидь затоплення з квартири № 9, в квартиру сантехніка не впустили , сказали…" at bounding box center [876, 437] width 1306 height 44
click at [607, 539] on link "Відправити" at bounding box center [606, 539] width 104 height 31
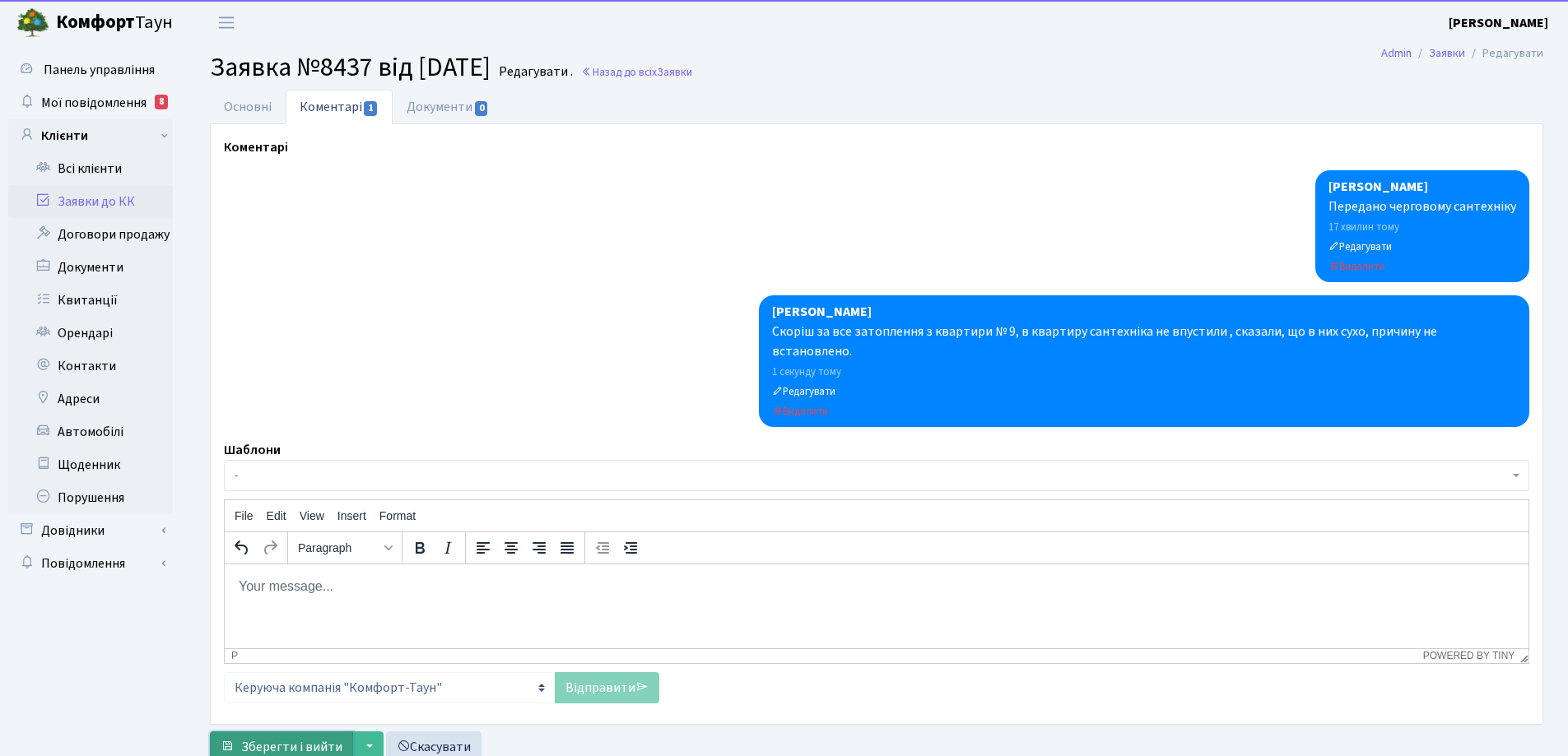
click at [307, 738] on span "Зберегти і вийти" at bounding box center [292, 747] width 101 height 18
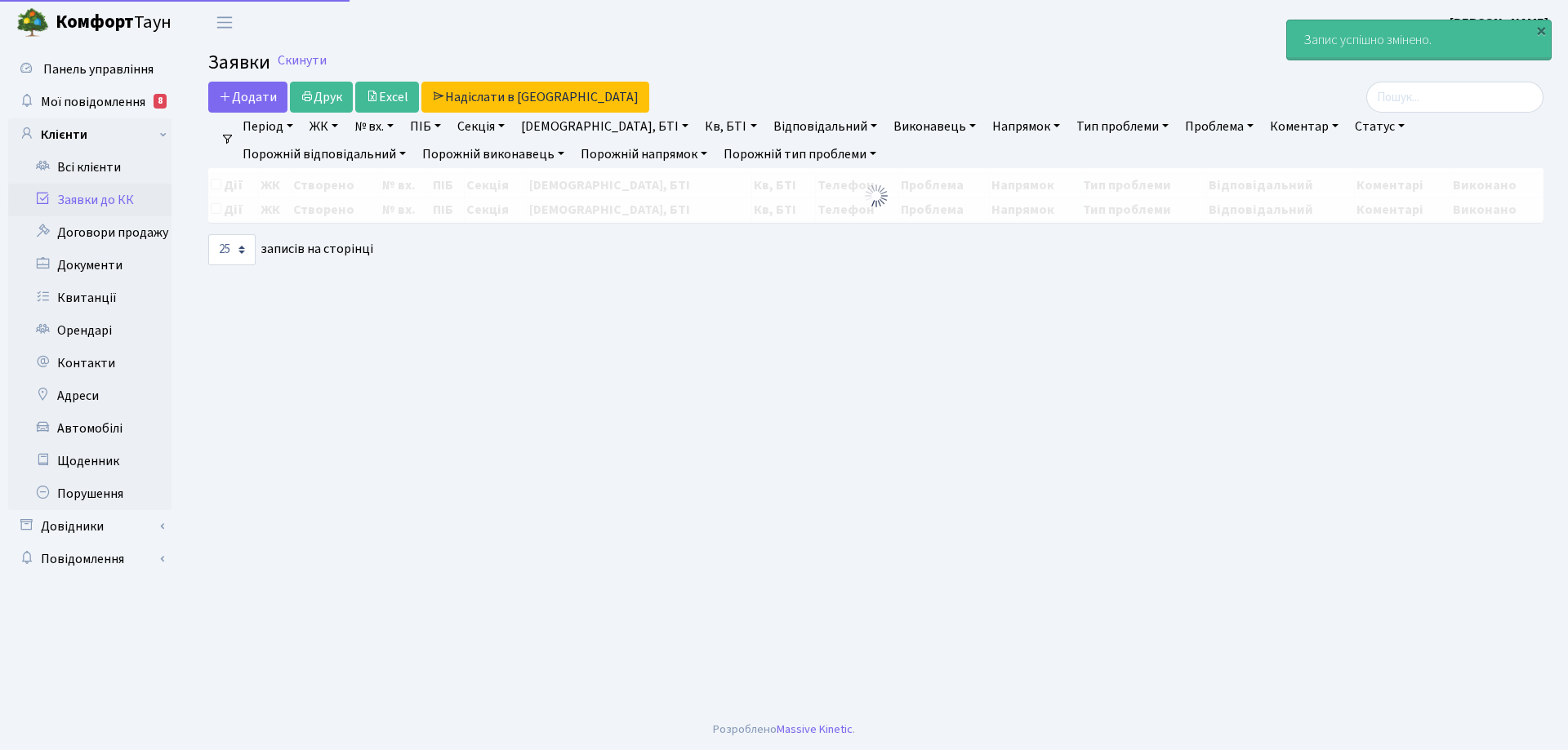
select select "25"
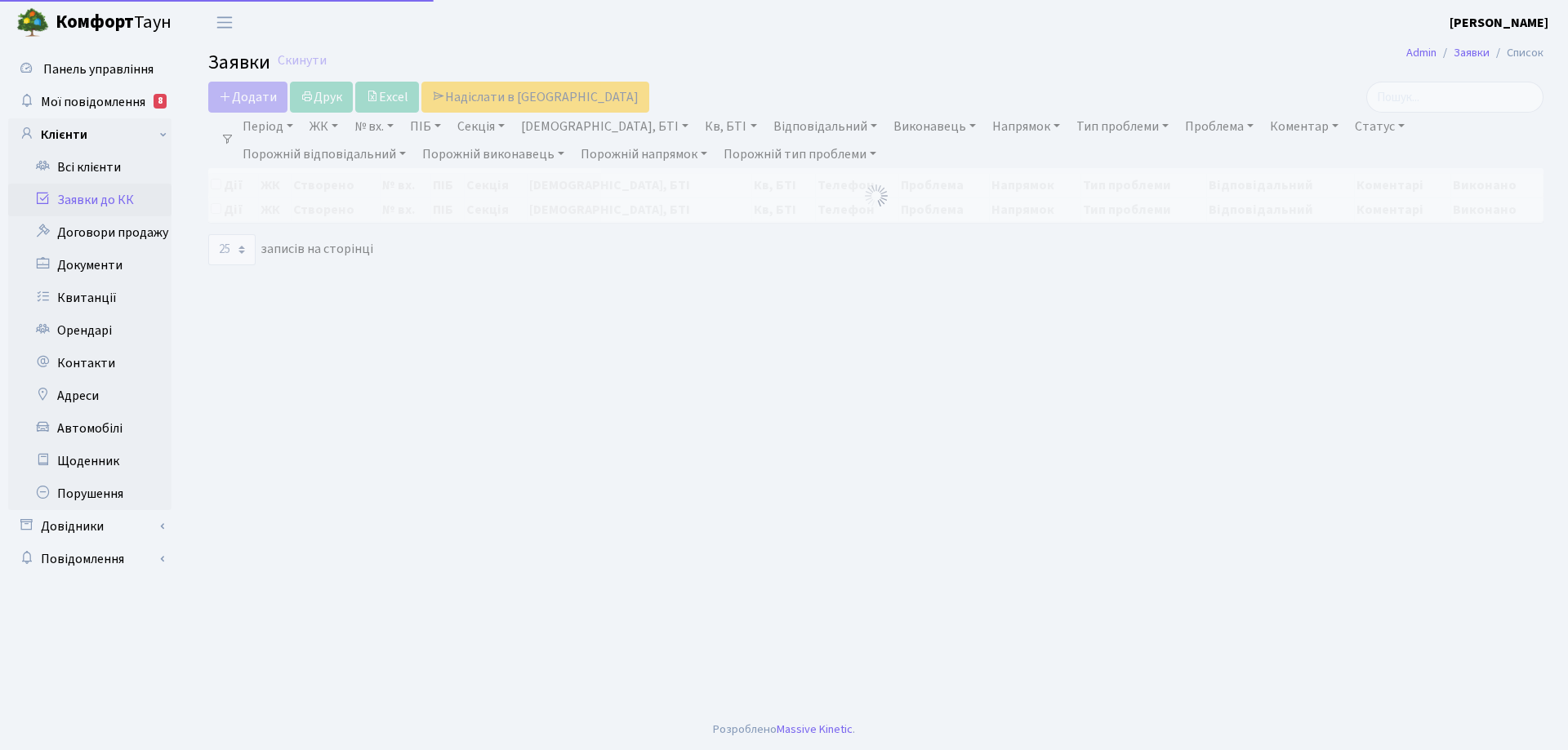
select select "25"
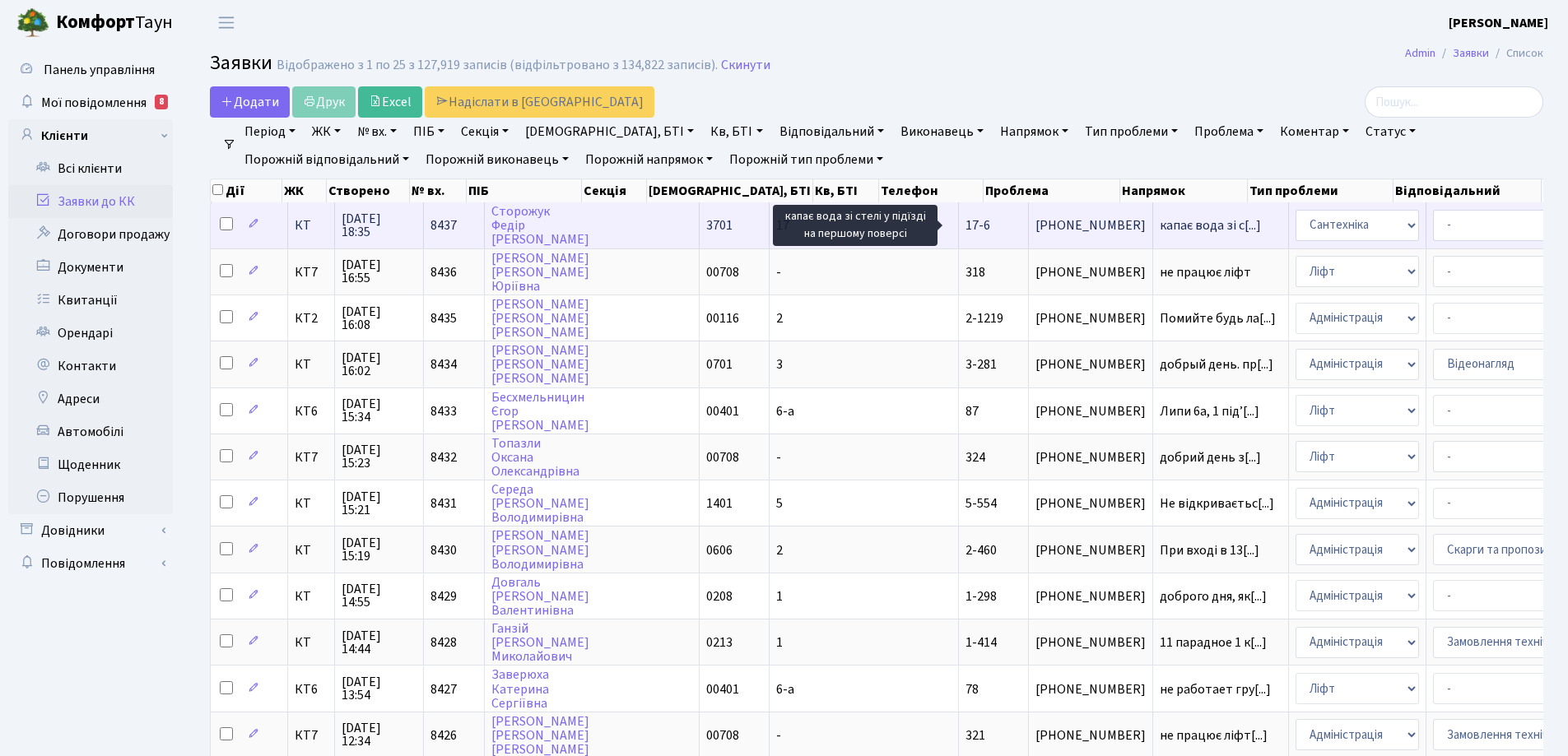
click at [1160, 229] on span "капає вода зі с[...]" at bounding box center [1210, 225] width 101 height 18
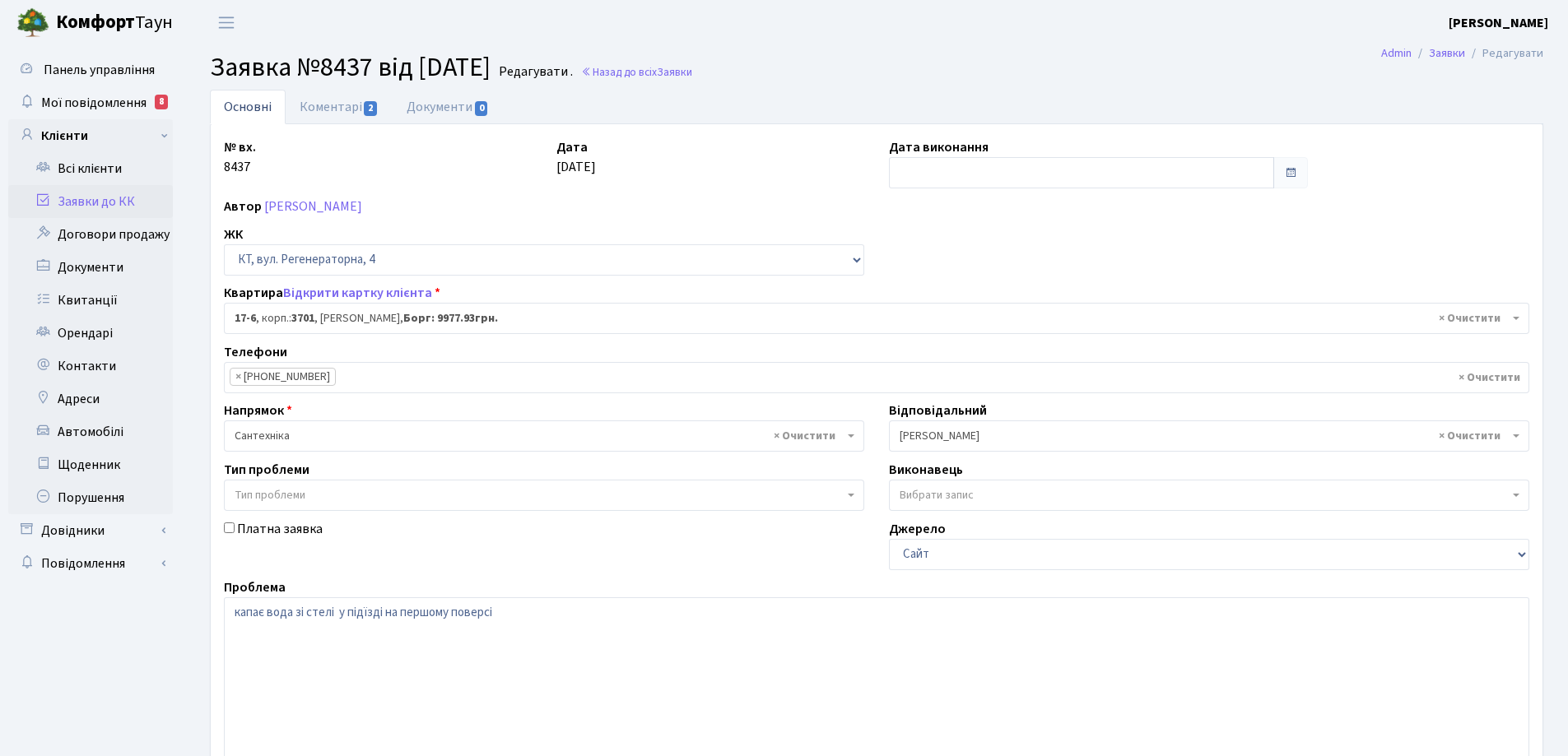
select select "8960"
click at [321, 109] on link "Коментарі 2" at bounding box center [338, 107] width 107 height 34
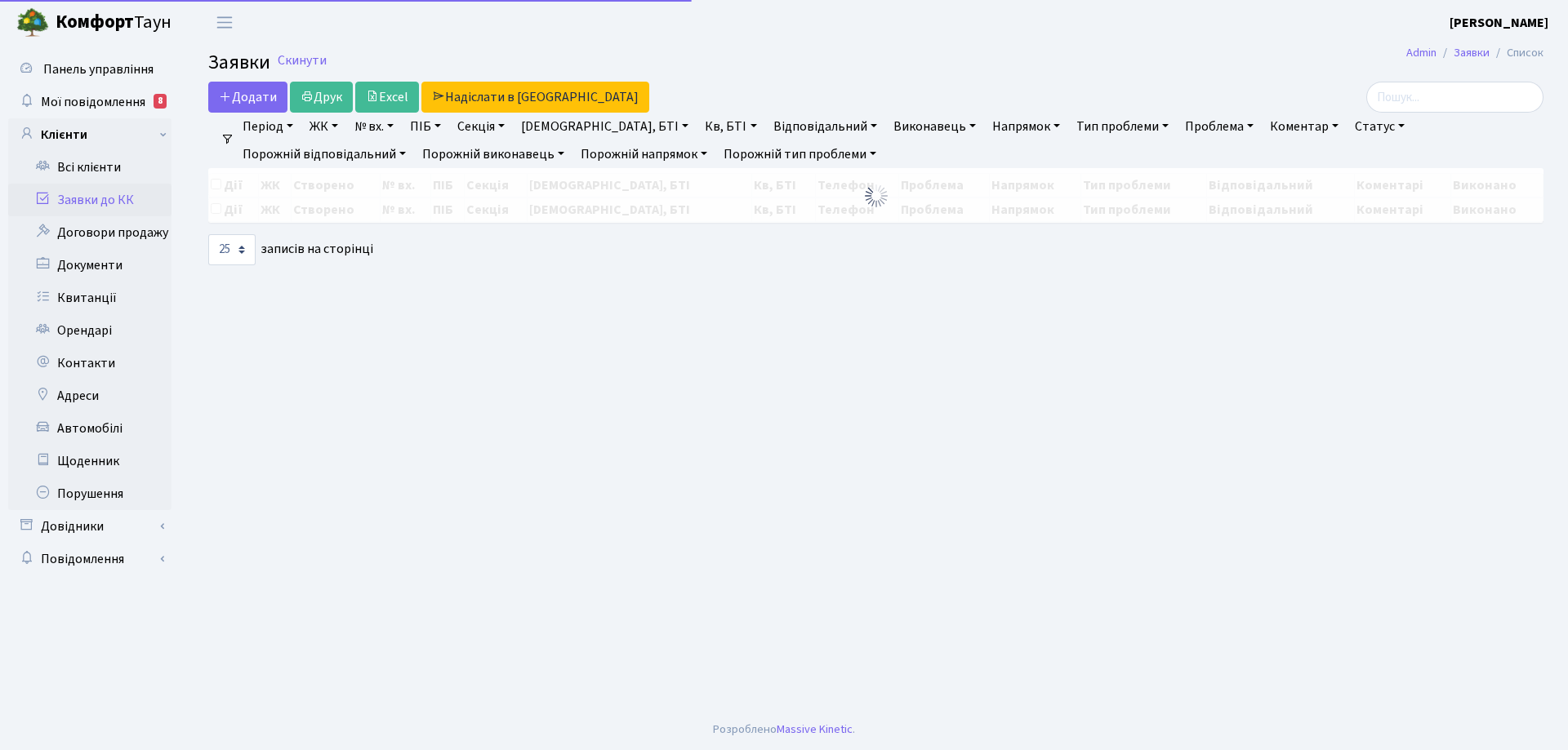
select select "25"
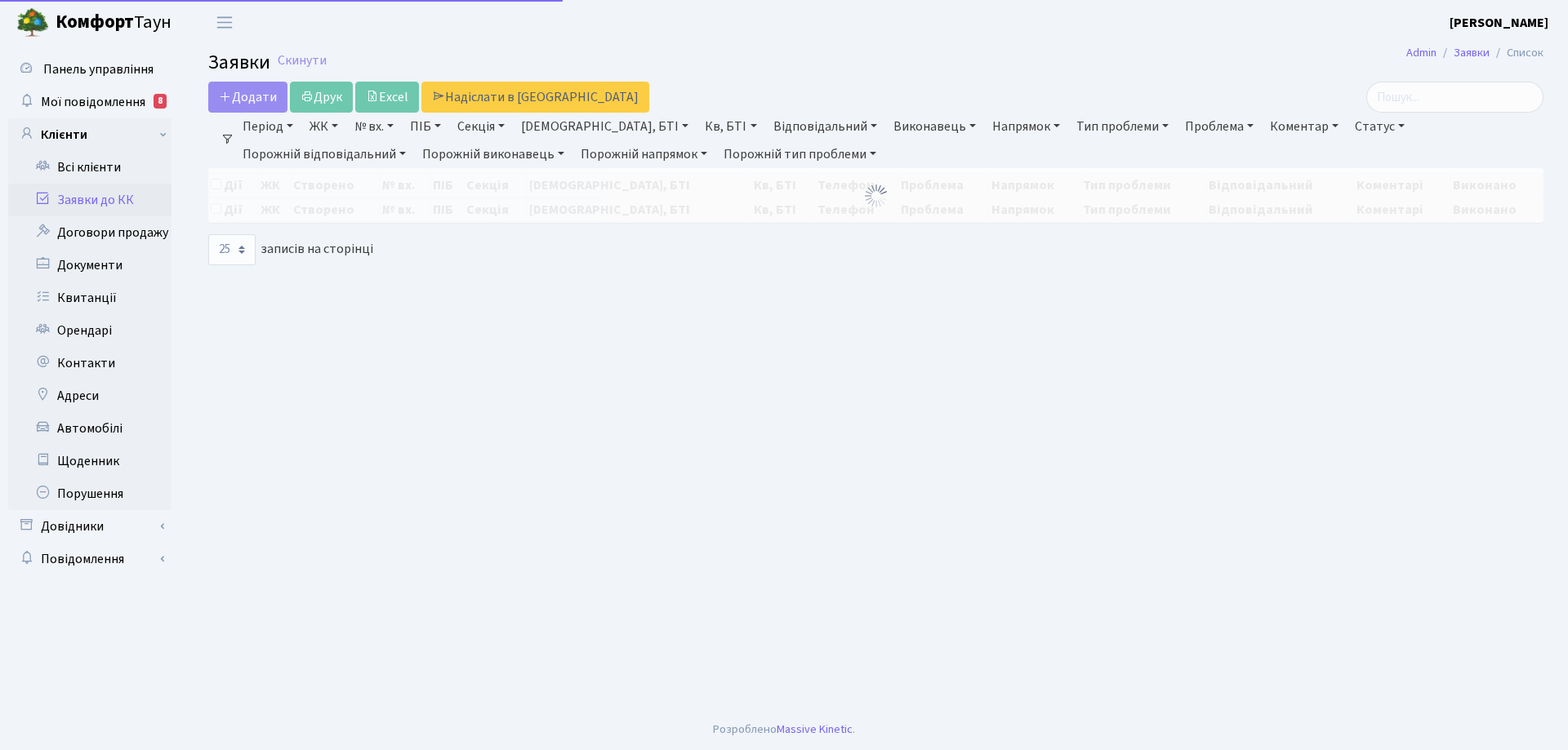
select select "25"
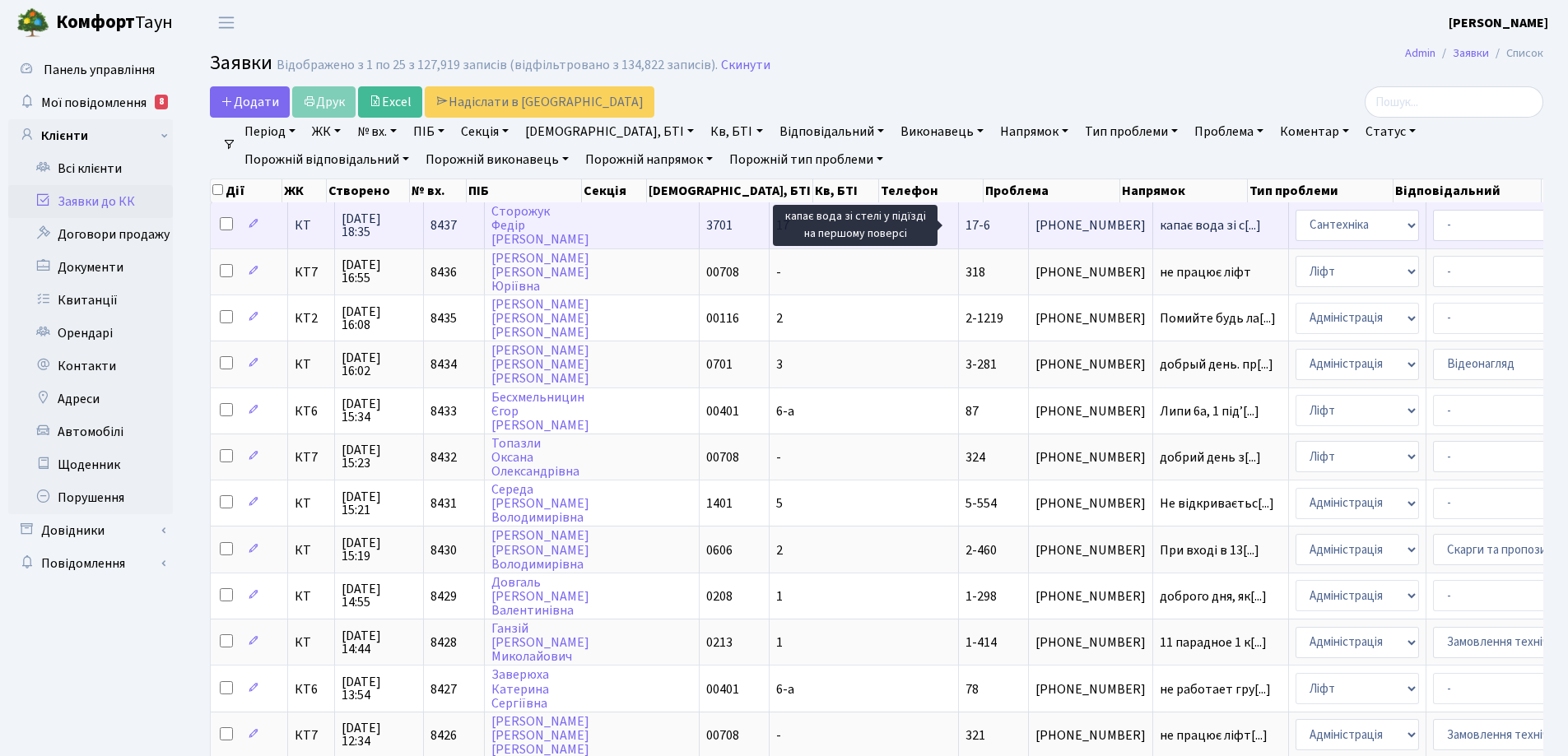
click at [1160, 226] on span "капає вода зі с[...]" at bounding box center [1210, 225] width 101 height 18
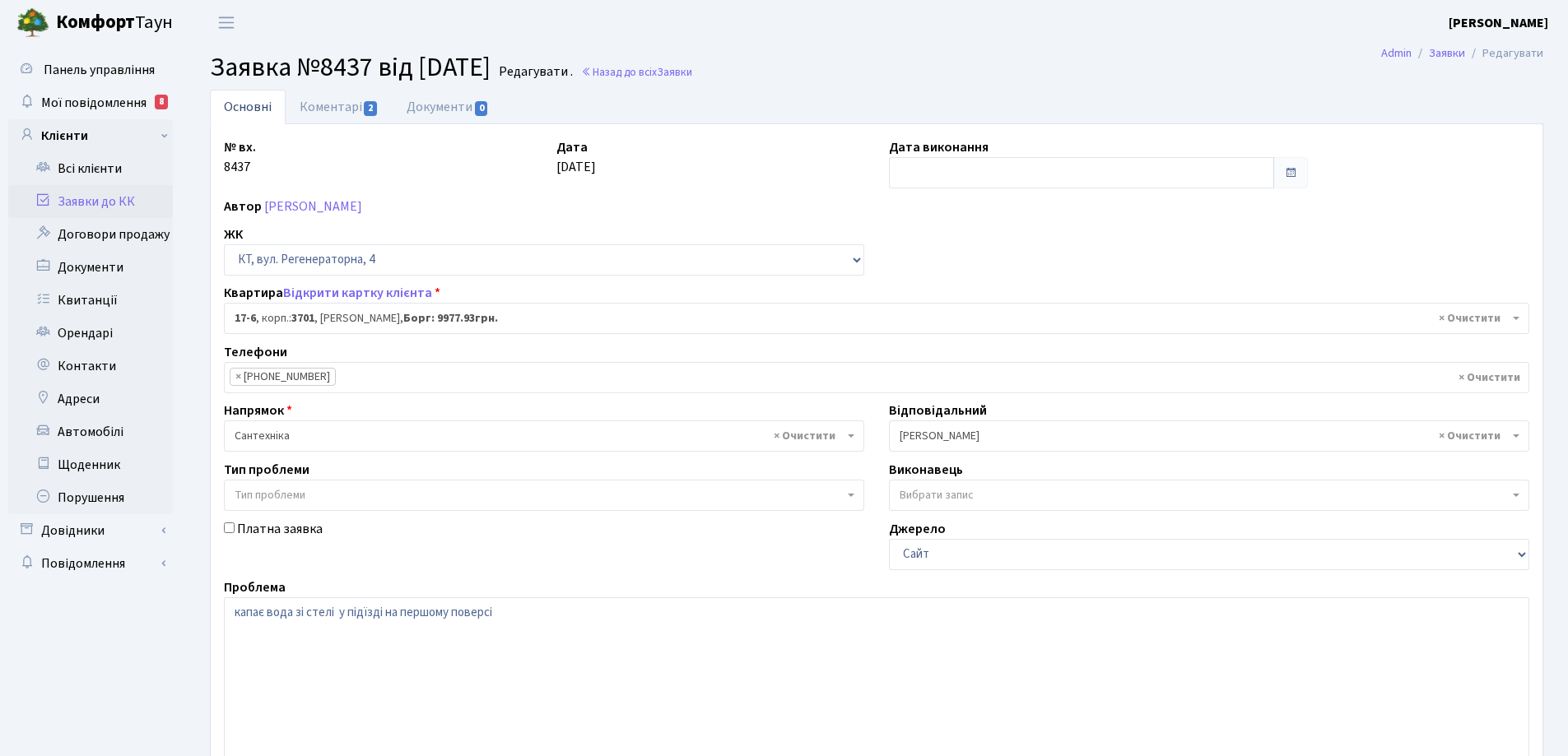
select select "8960"
click at [341, 107] on link "Коментарі 2" at bounding box center [338, 107] width 107 height 34
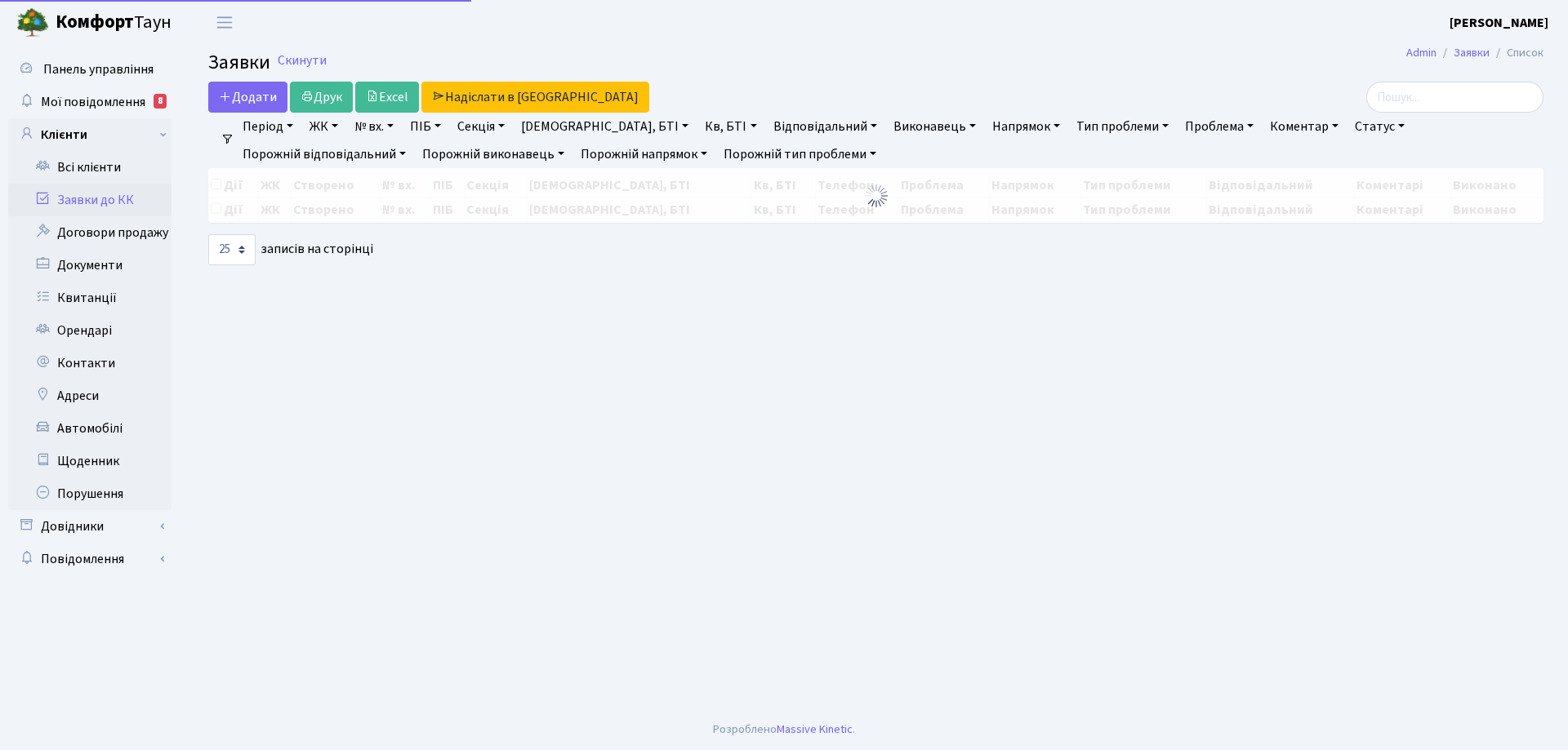
select select "25"
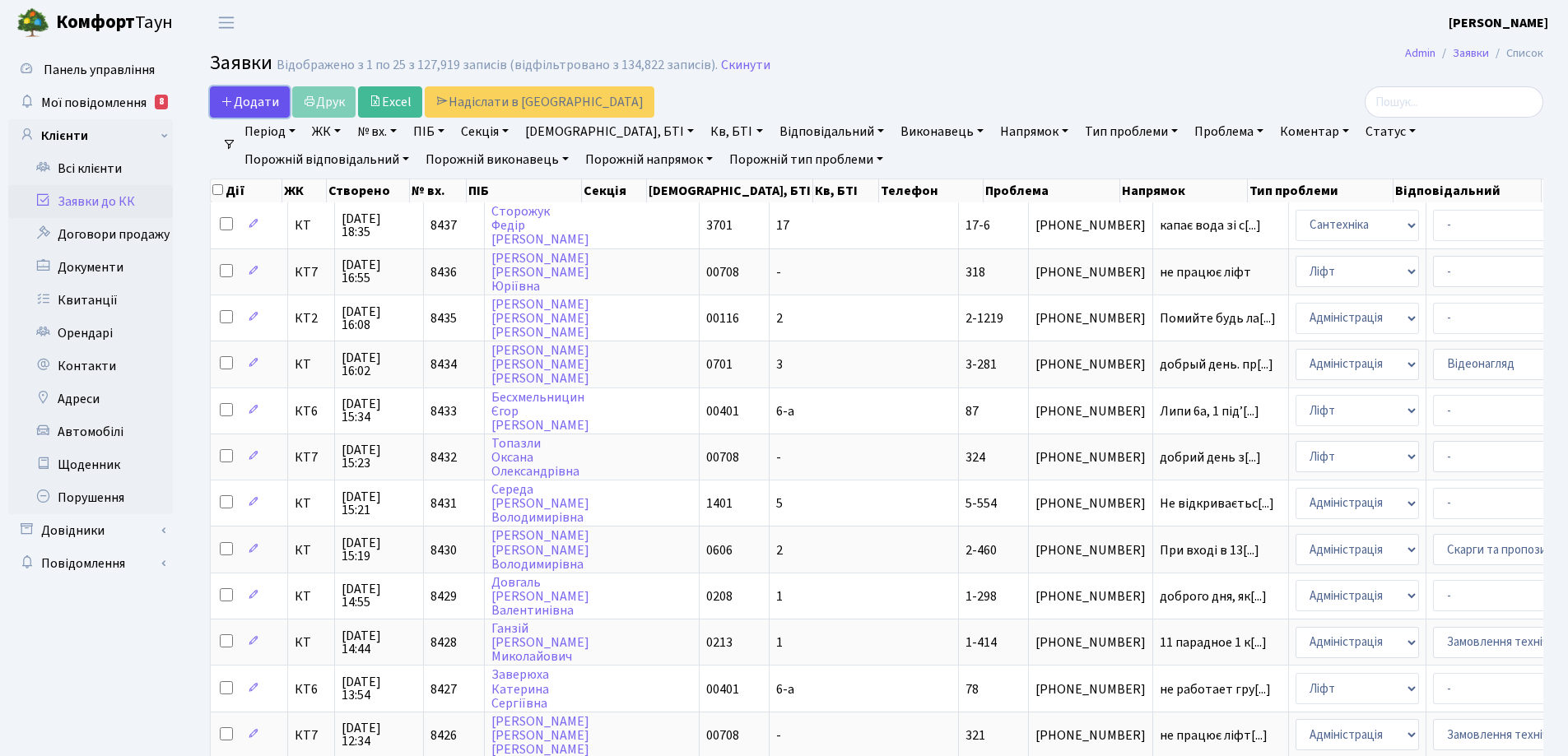
click at [244, 106] on span "Додати" at bounding box center [250, 101] width 59 height 18
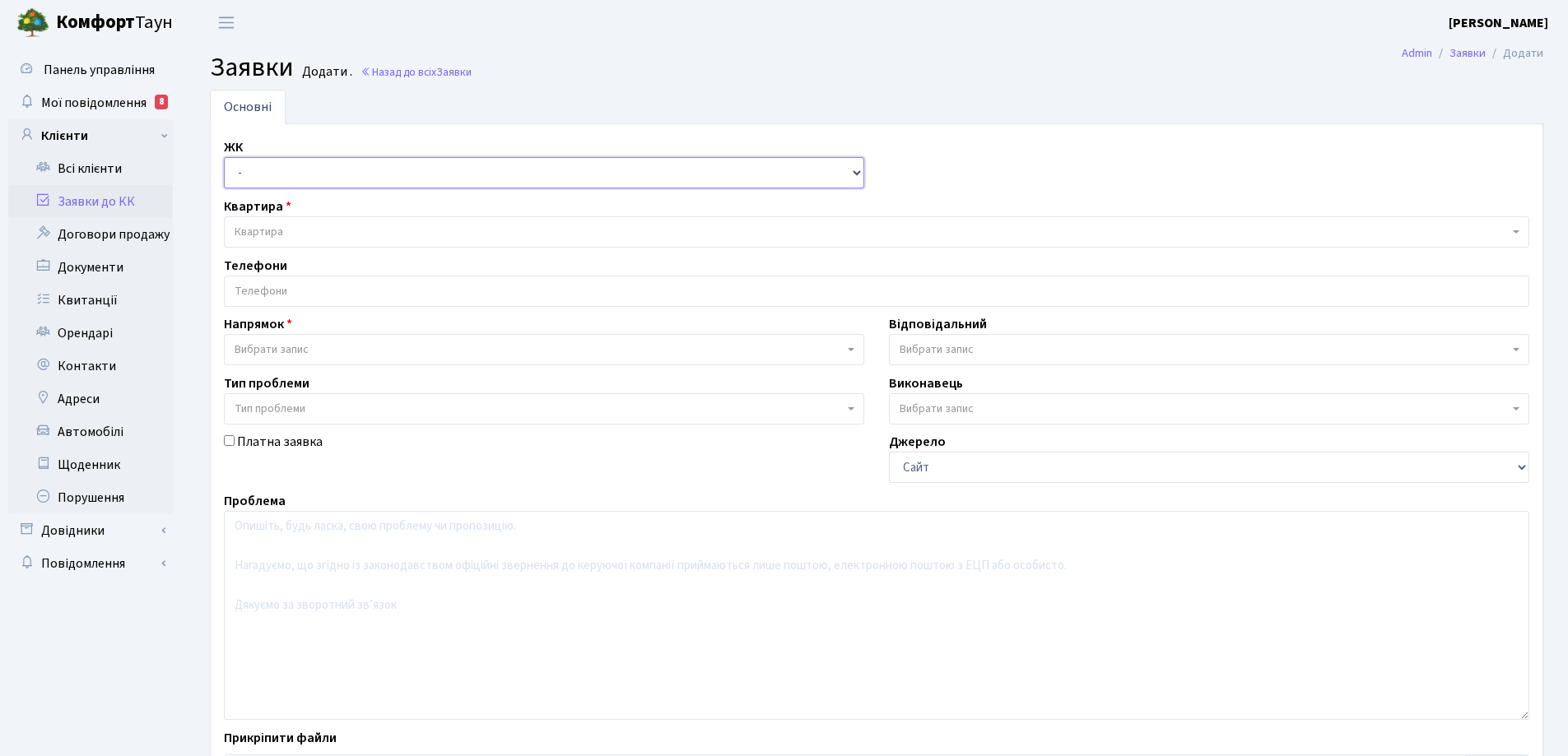
click at [853, 174] on select "- КТ, вул. Регенераторна, 4 КТ2, просп. [STREET_ADDRESS] [STREET_ADDRESS] [PERS…" at bounding box center [544, 172] width 640 height 32
select select "271"
click at [224, 157] on select "- КТ, вул. Регенераторна, 4 КТ2, просп. [STREET_ADDRESS] [STREET_ADDRESS] [PERS…" at bounding box center [544, 172] width 640 height 32
select select
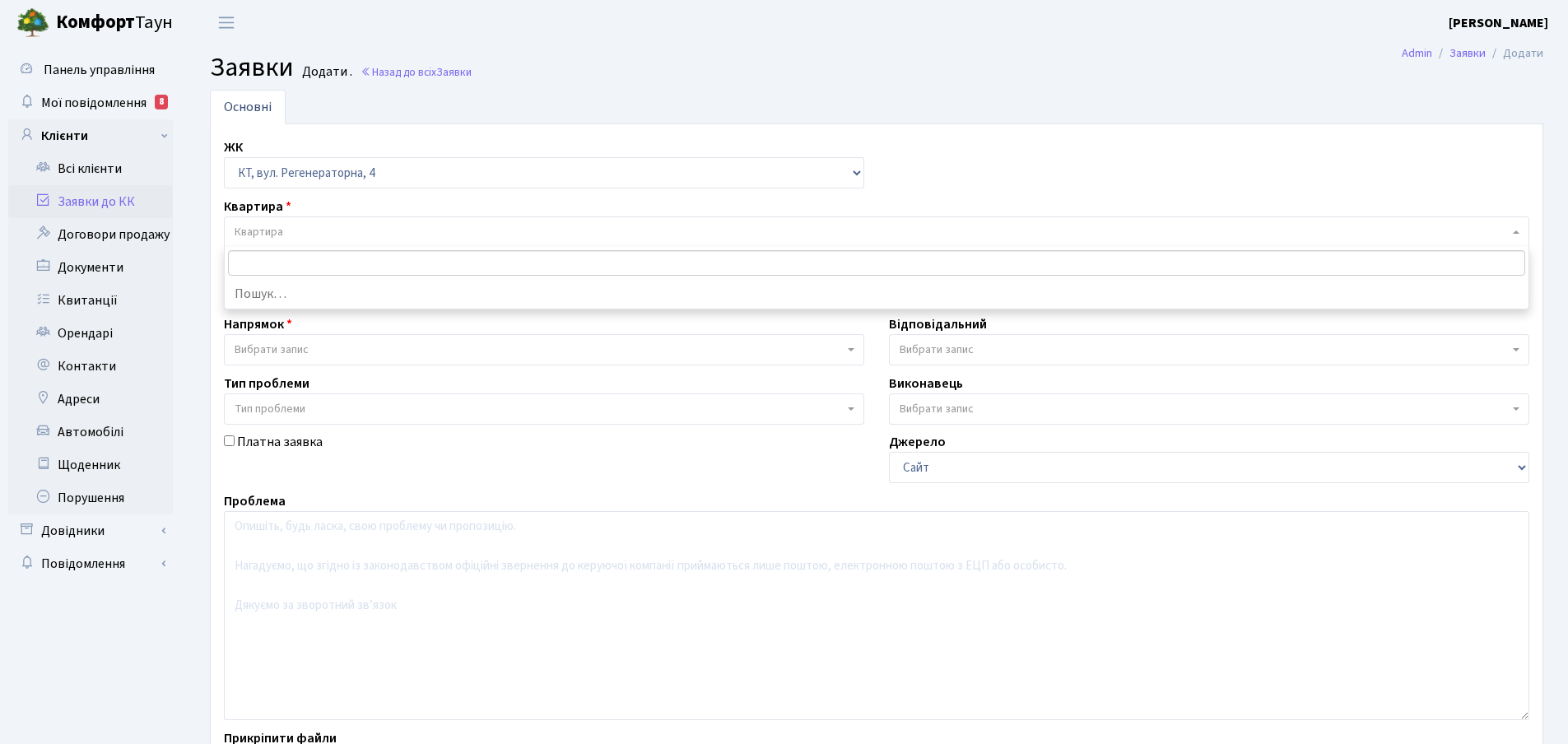
click at [266, 230] on span "Квартира" at bounding box center [258, 232] width 49 height 16
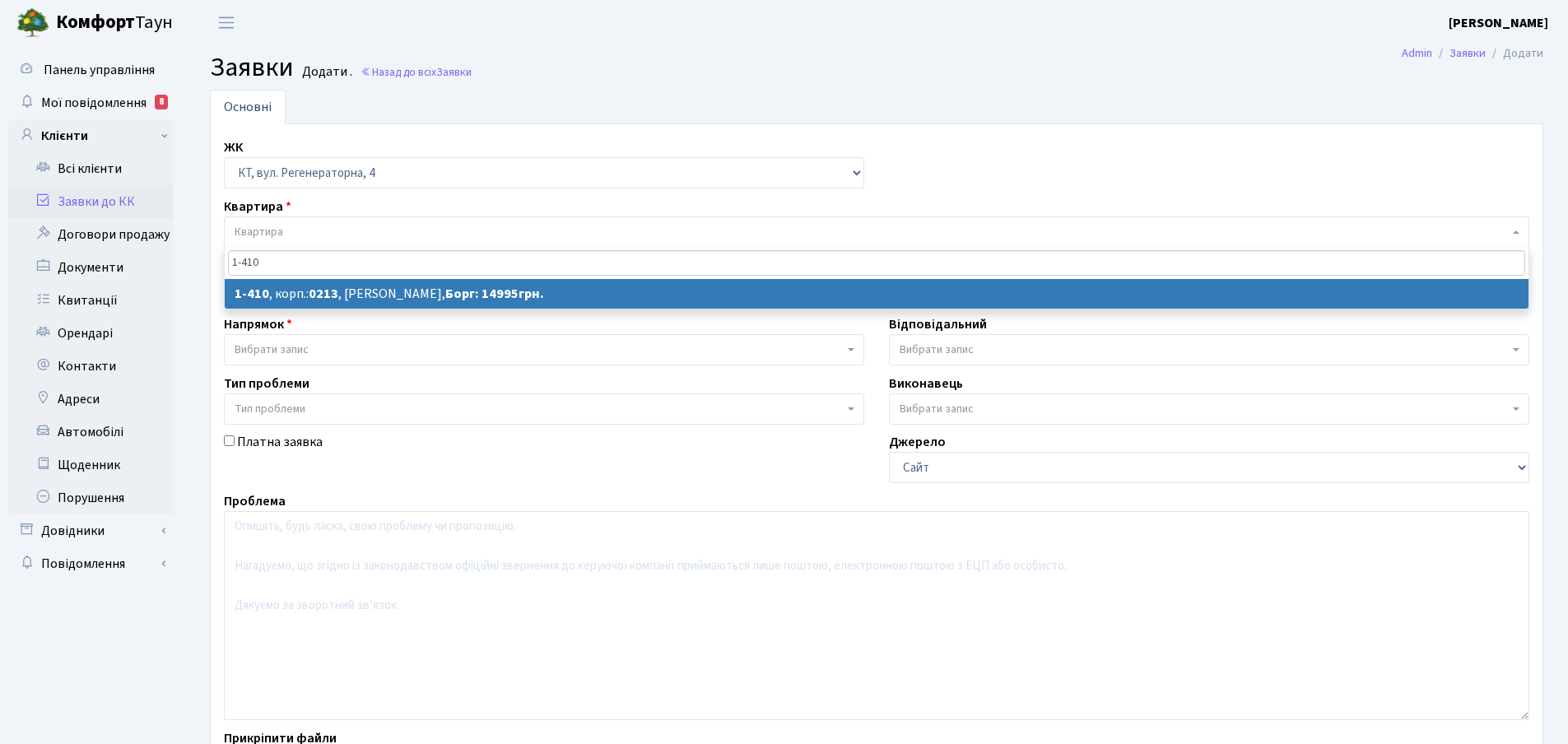
type input "1-410"
select select
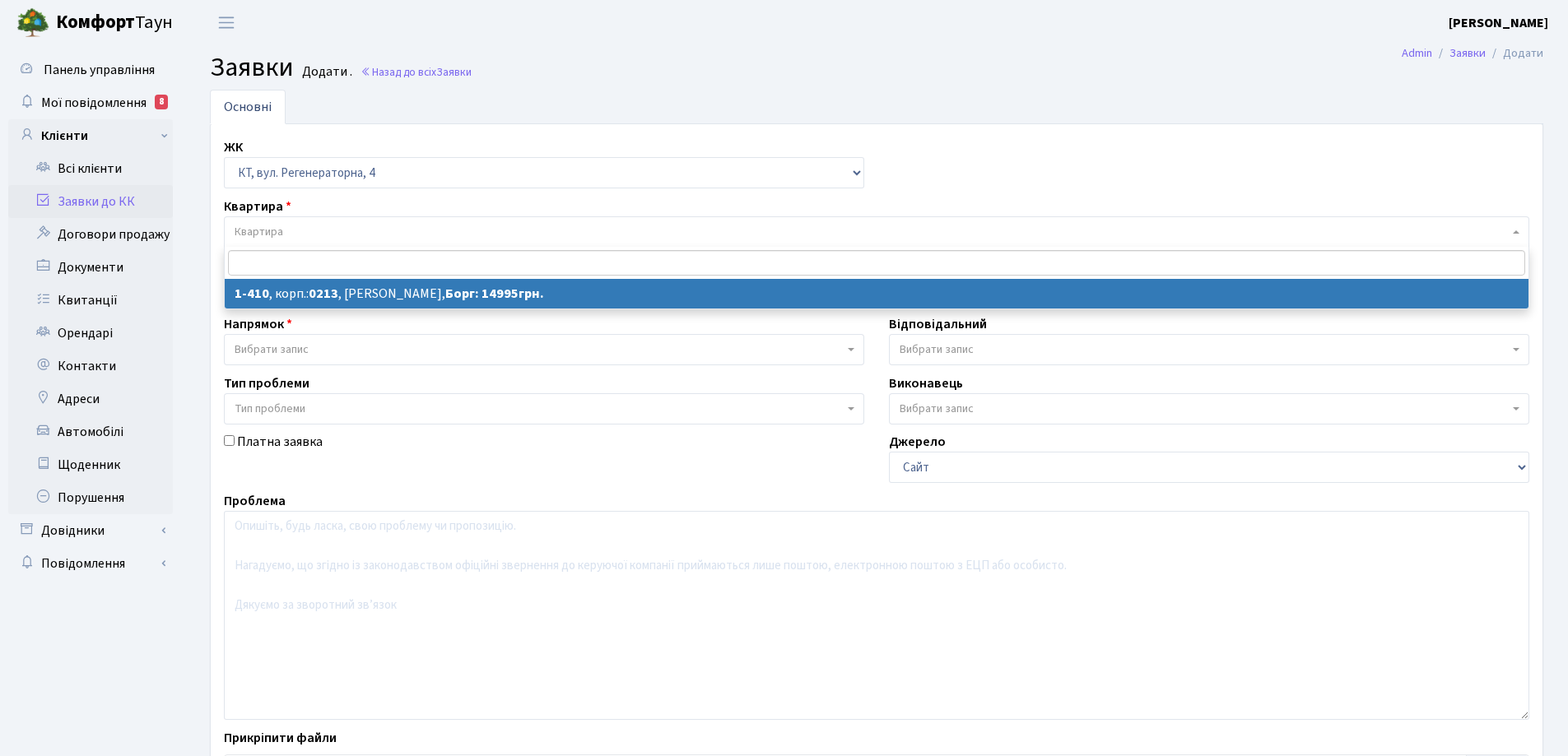
select select "461"
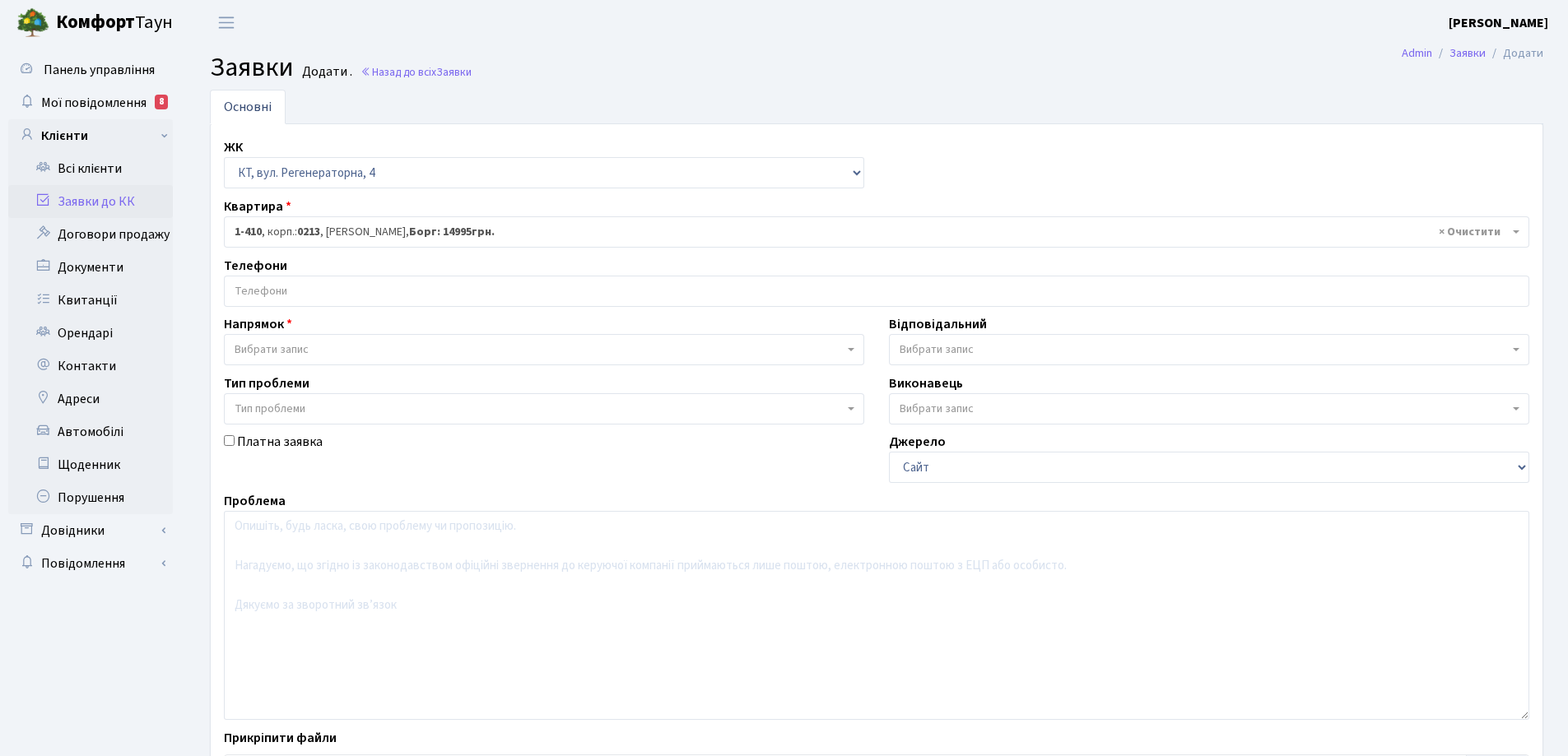
click at [259, 286] on input "search" at bounding box center [877, 291] width 1304 height 30
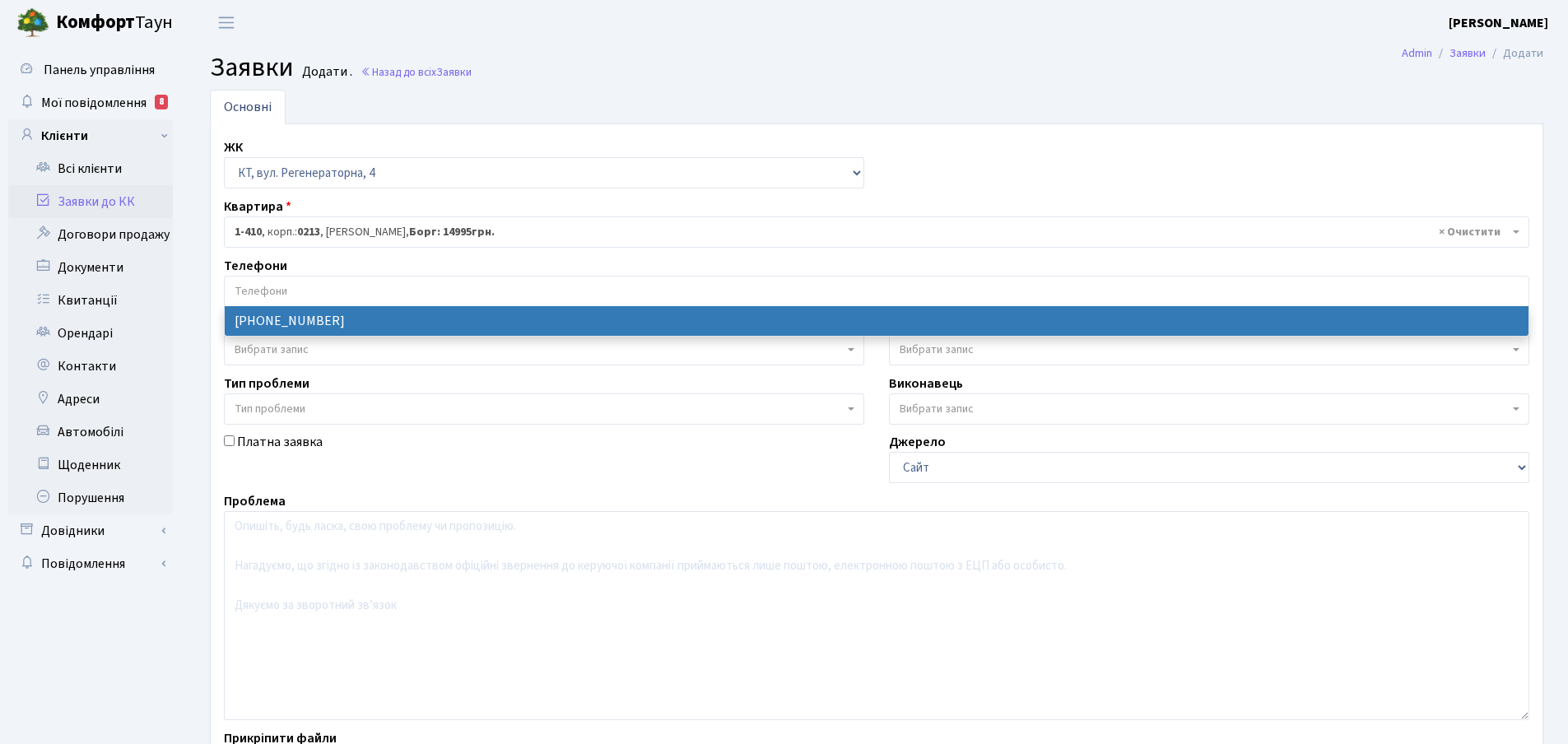
select select "75815"
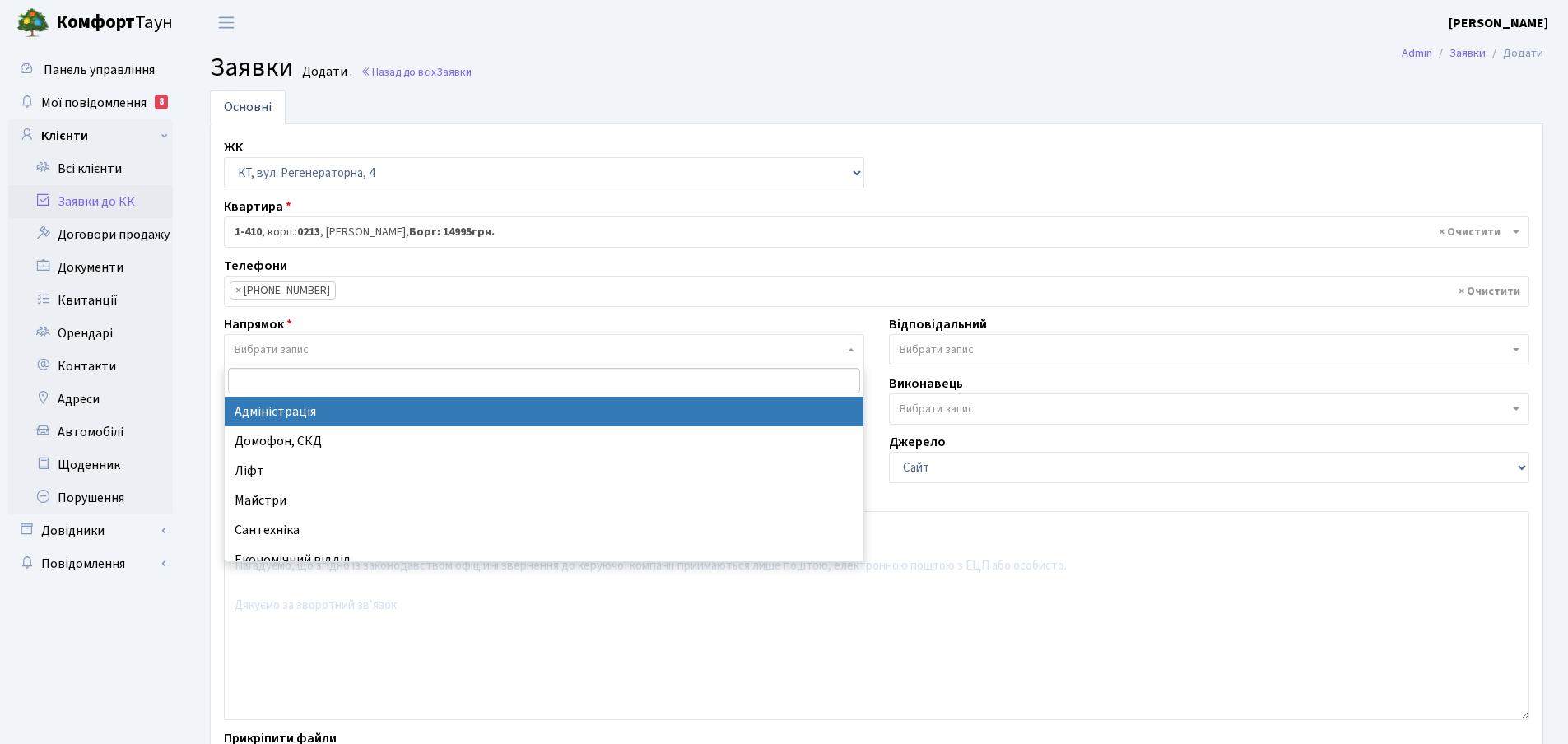
click at [852, 352] on span at bounding box center [853, 349] width 3 height 32
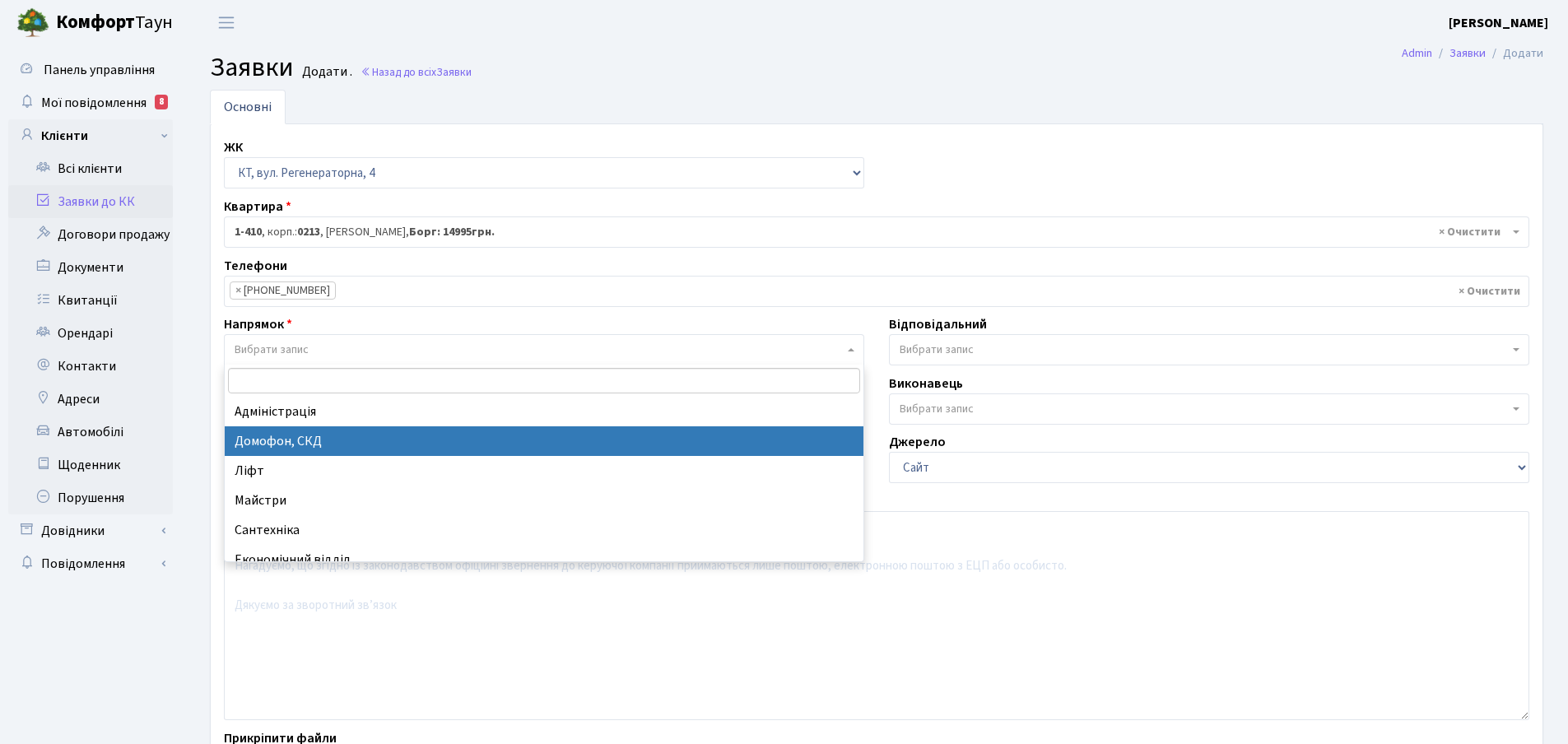
select select "4"
select select
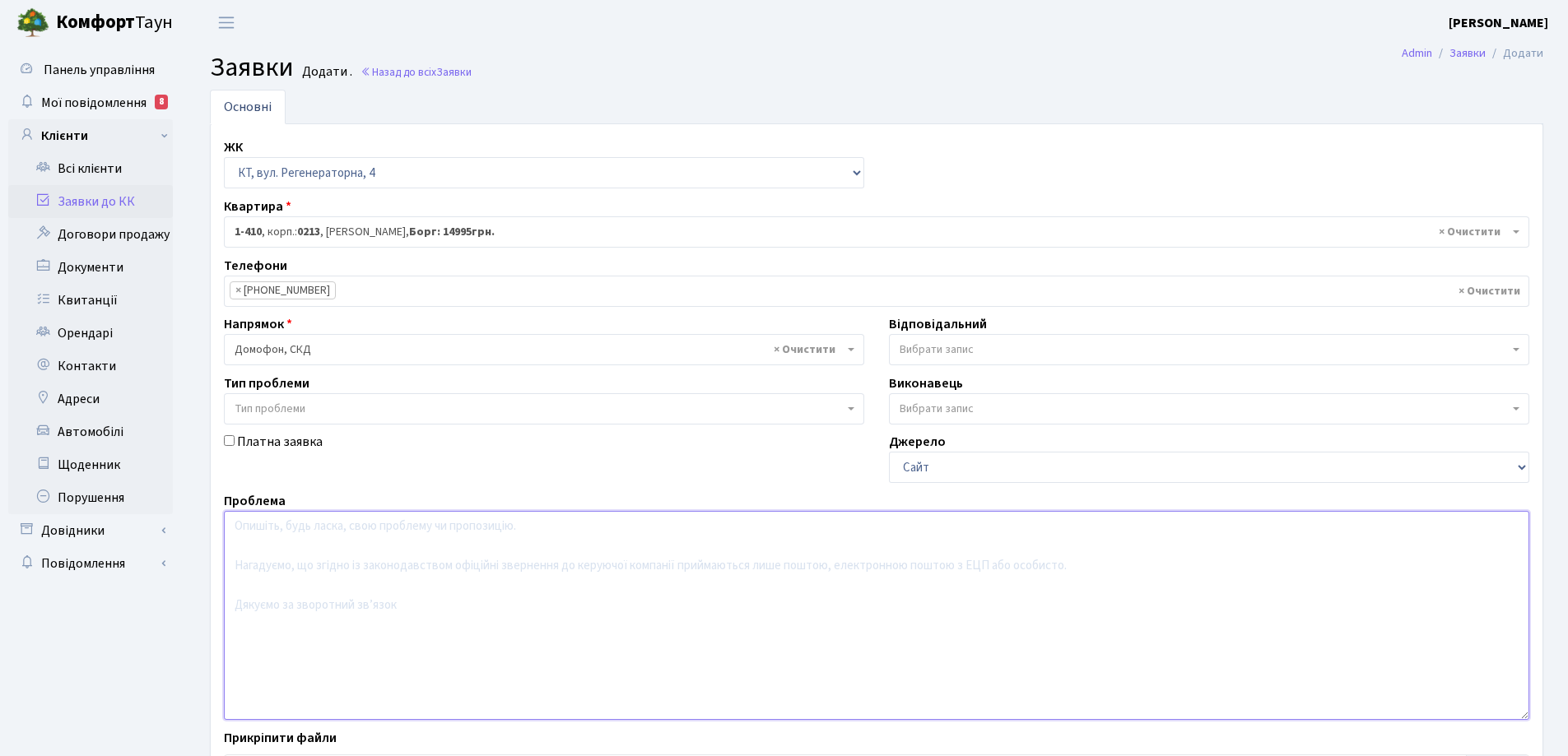
click at [258, 532] on textarea at bounding box center [877, 615] width 1305 height 209
click at [403, 522] on textarea "Зламався магніт на вхідний" at bounding box center [877, 615] width 1305 height 209
click at [386, 526] on textarea "Зламався магніт на вхідний" at bounding box center [877, 615] width 1305 height 209
click at [394, 526] on textarea "Зламався магніт на вхідних" at bounding box center [877, 615] width 1305 height 209
click at [434, 524] on textarea "Зламався магніт на вхідних дверях" at bounding box center [877, 615] width 1305 height 209
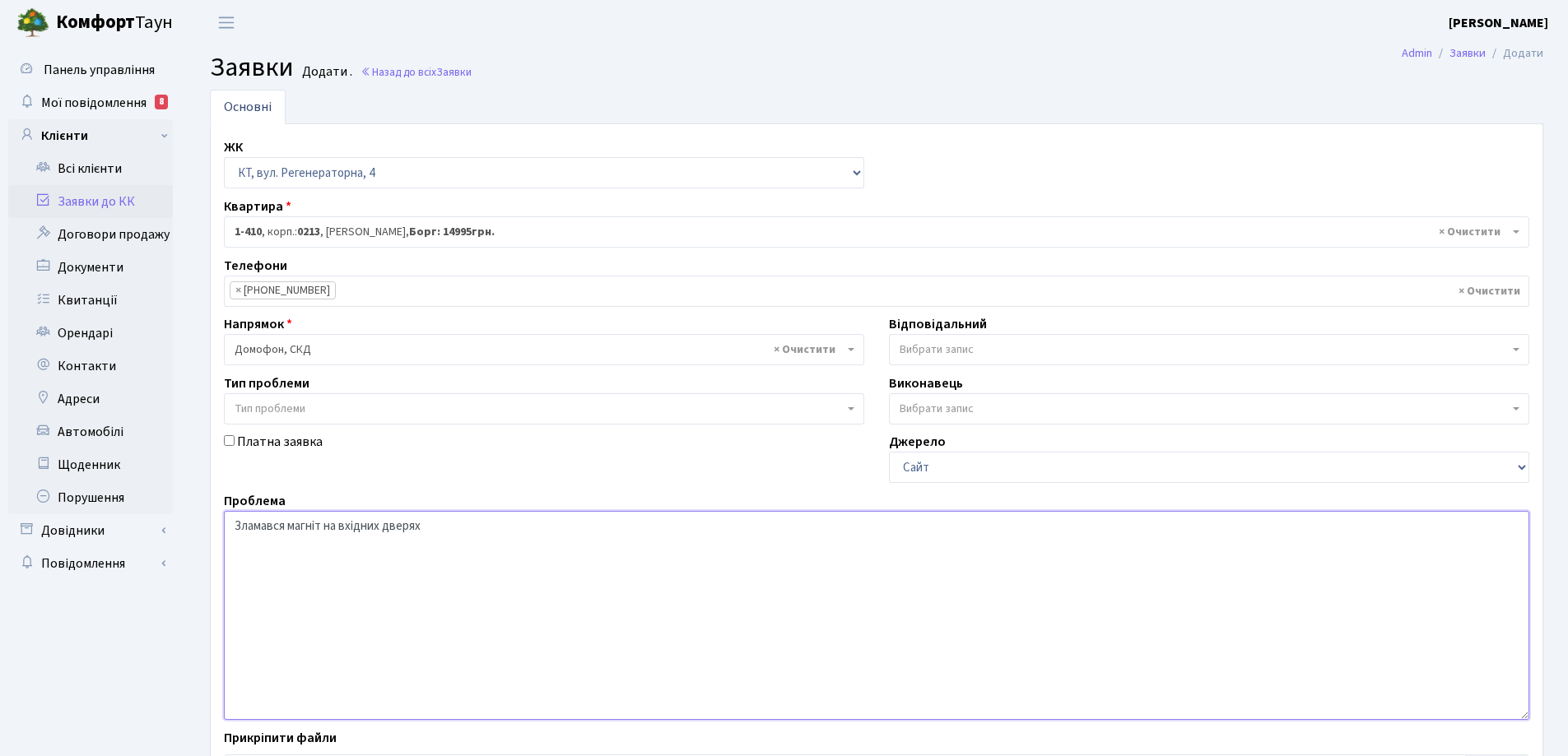
click at [431, 522] on textarea "Зламався магніт на вхідних дверях" at bounding box center [877, 615] width 1305 height 209
drag, startPoint x: 599, startPoint y: 522, endPoint x: 426, endPoint y: 534, distance: 173.4
click at [426, 534] on textarea "Зламався магніт на вхідних дверях , вхід напроти тенісного корта." at bounding box center [877, 615] width 1305 height 209
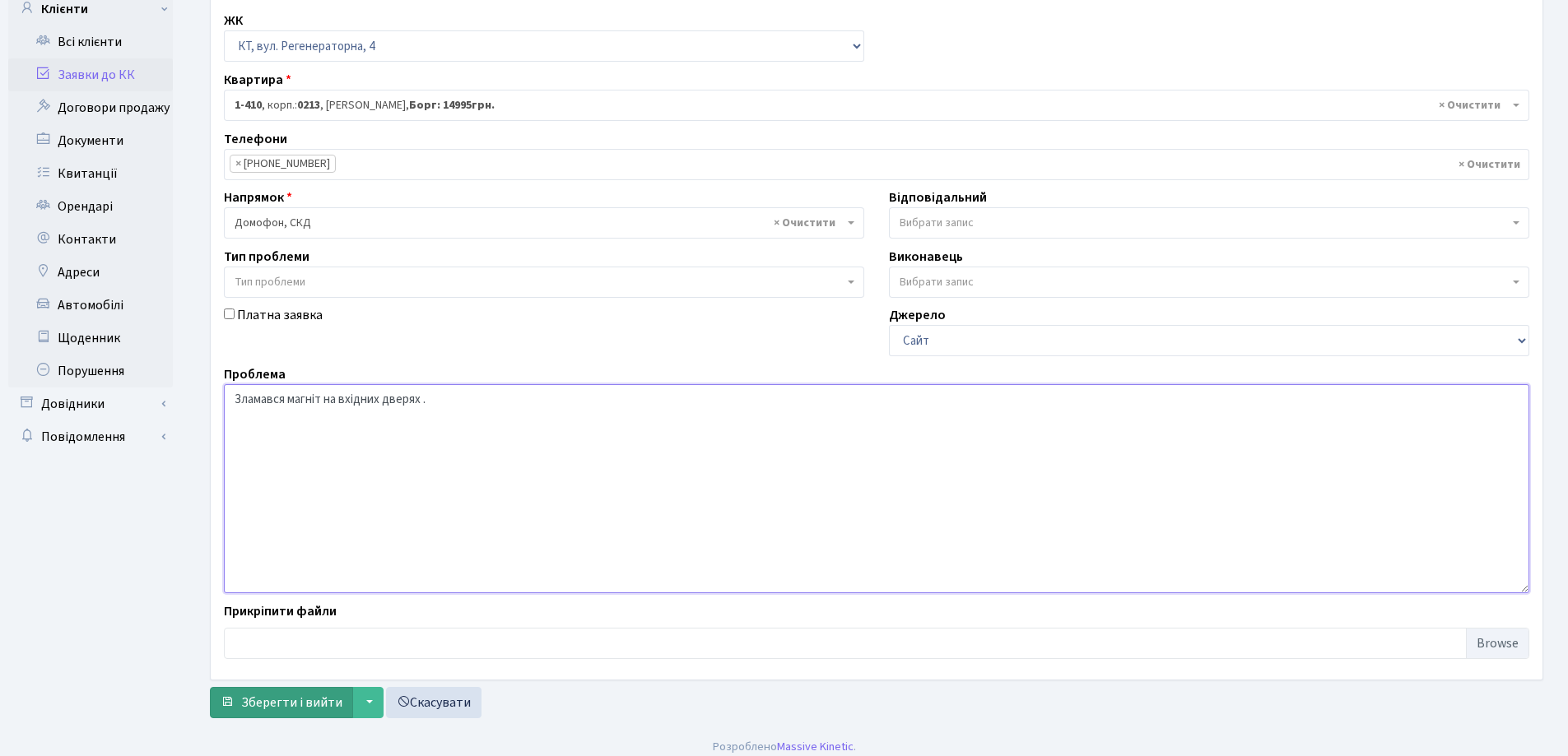
scroll to position [138, 0]
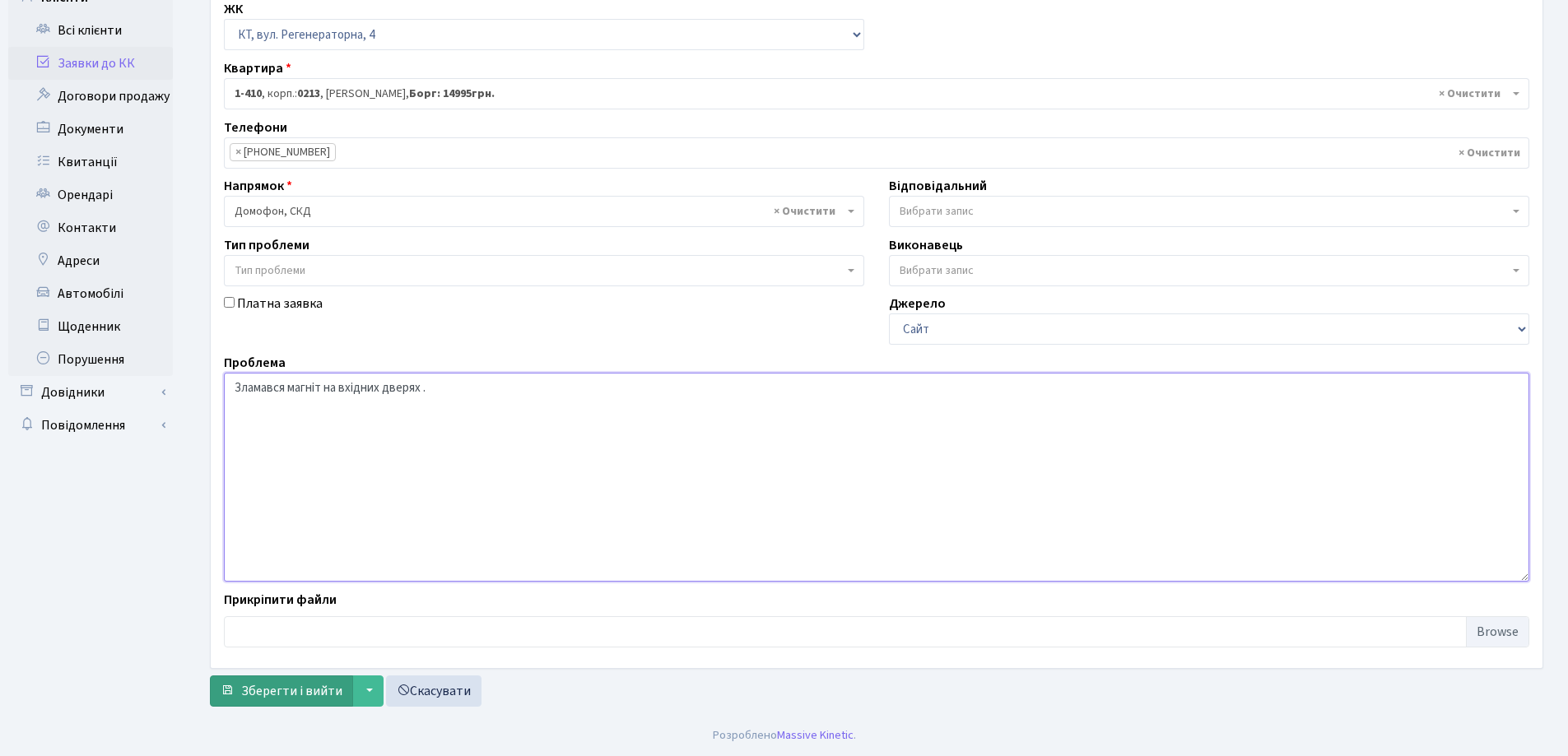
type textarea "Зламався магніт на вхідних дверях ."
click at [304, 688] on span "Зберегти і вийти" at bounding box center [292, 690] width 101 height 18
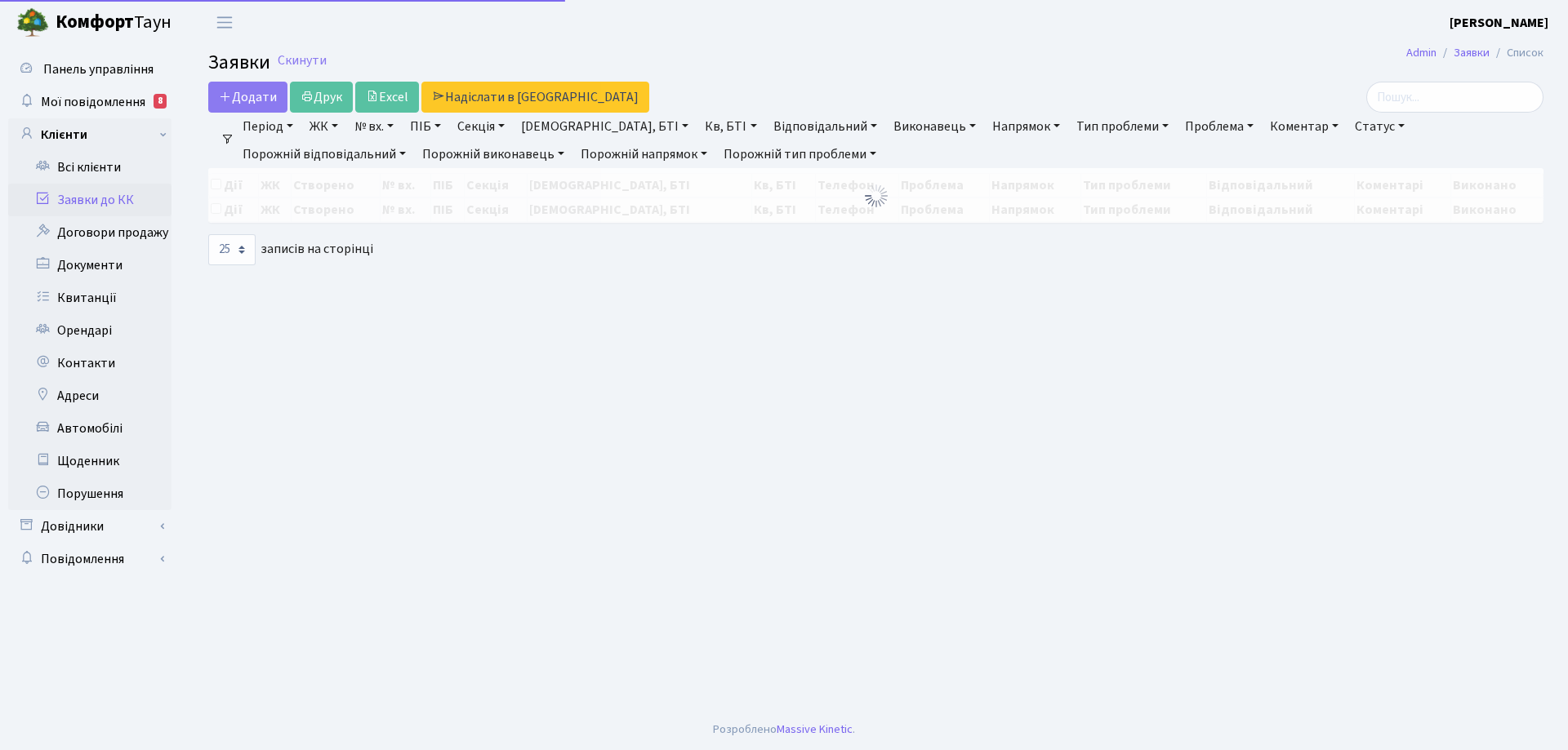
select select "25"
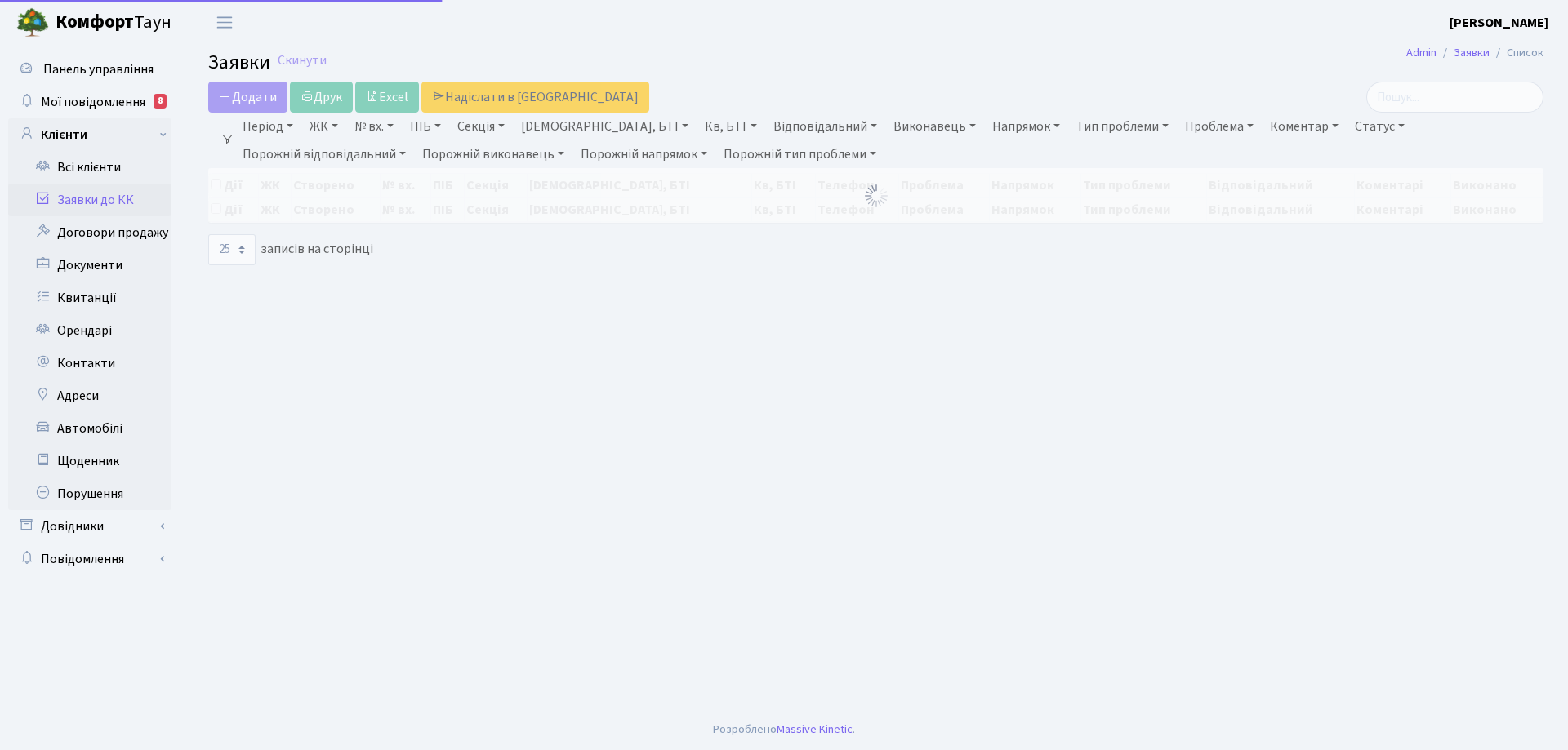
select select "25"
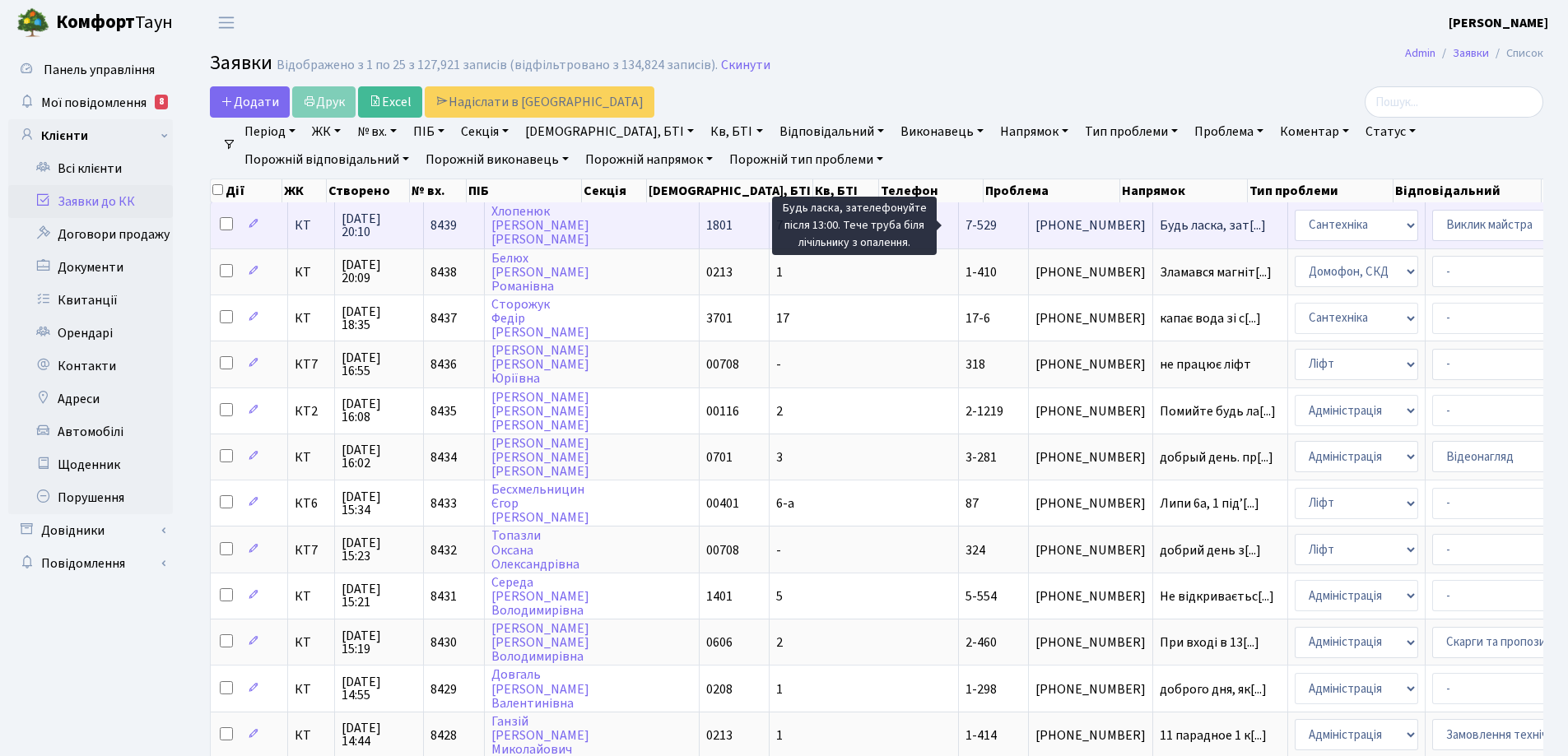
click at [1160, 226] on span "Будь ласка, зат[...]" at bounding box center [1212, 225] width 107 height 18
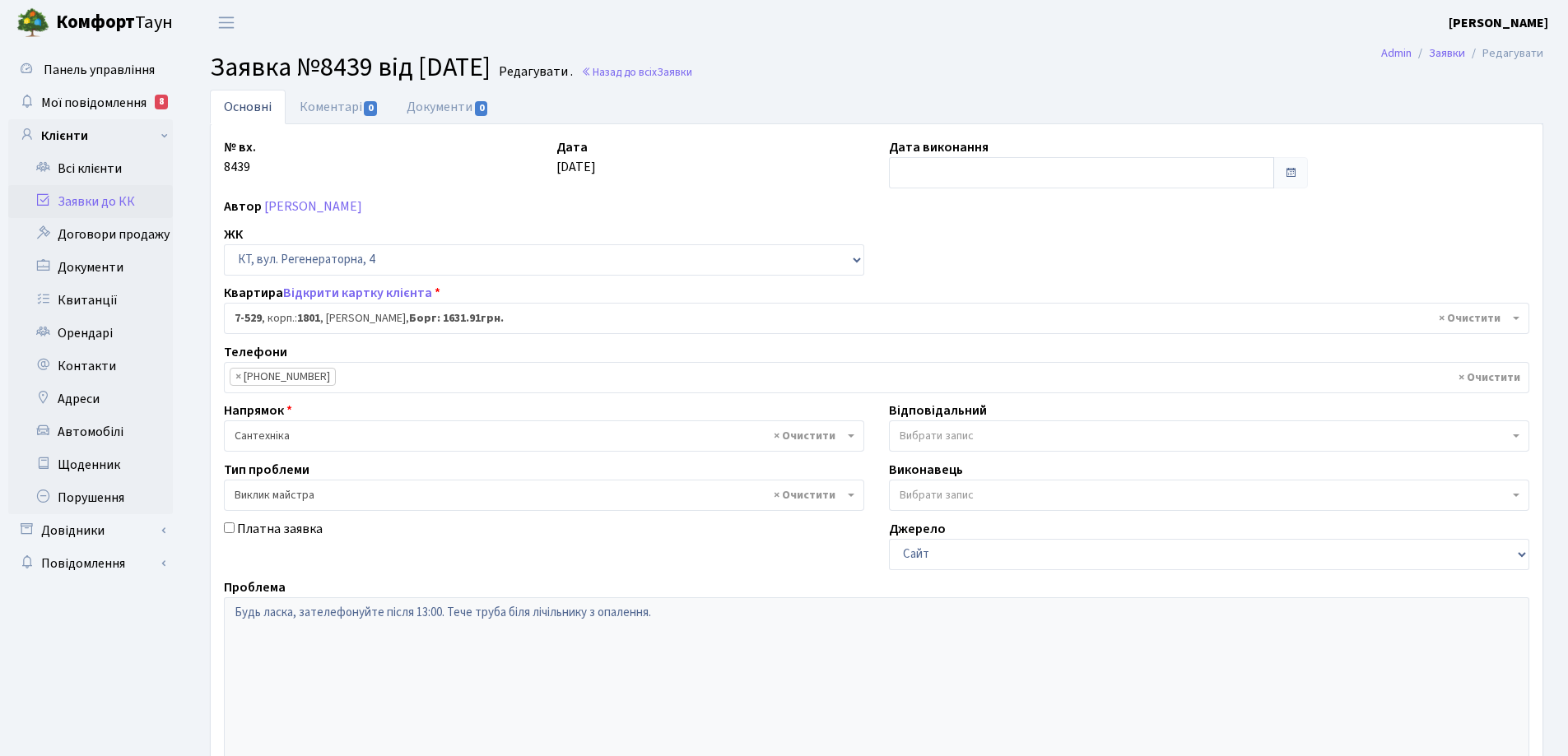
select select "4612"
select select "29"
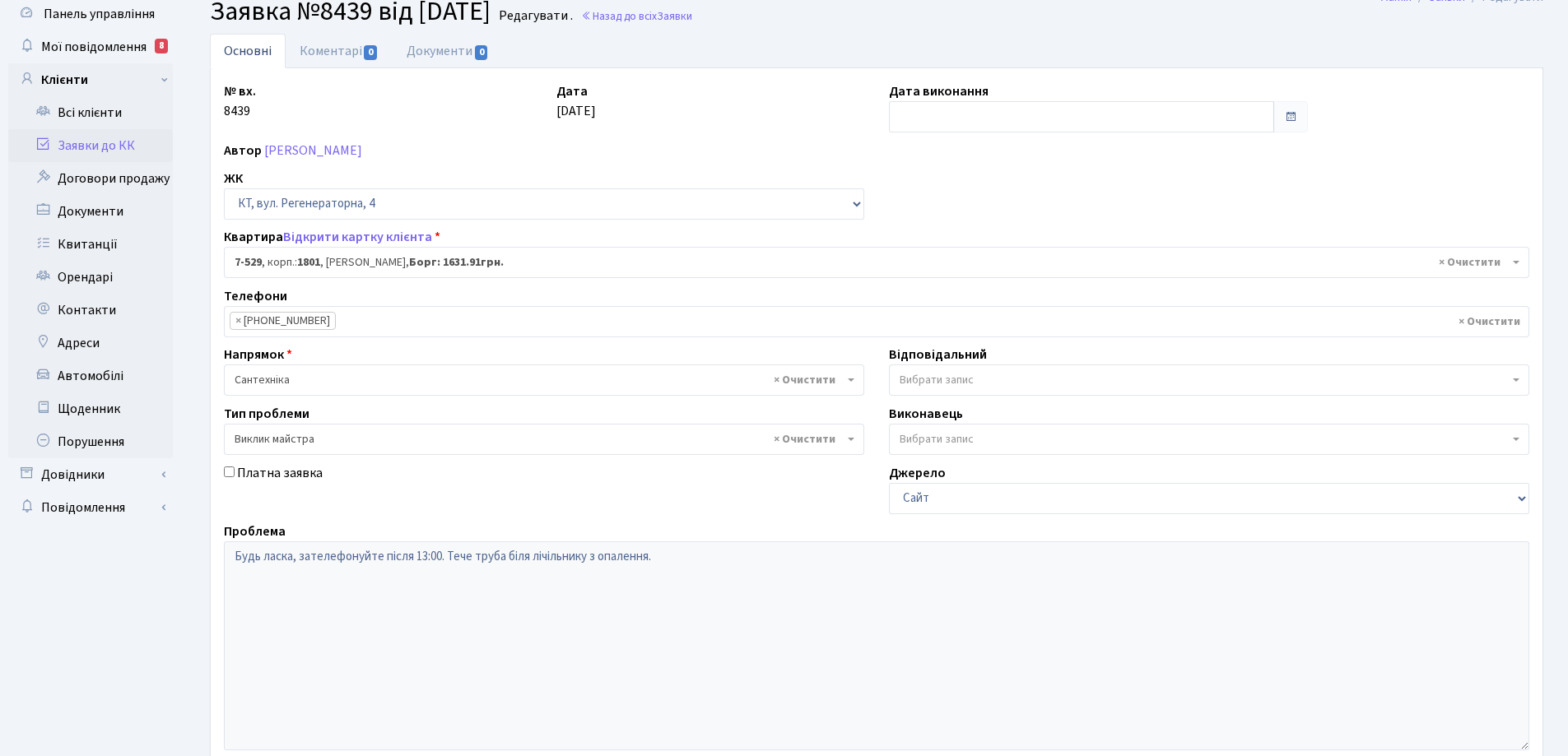
scroll to position [83, 0]
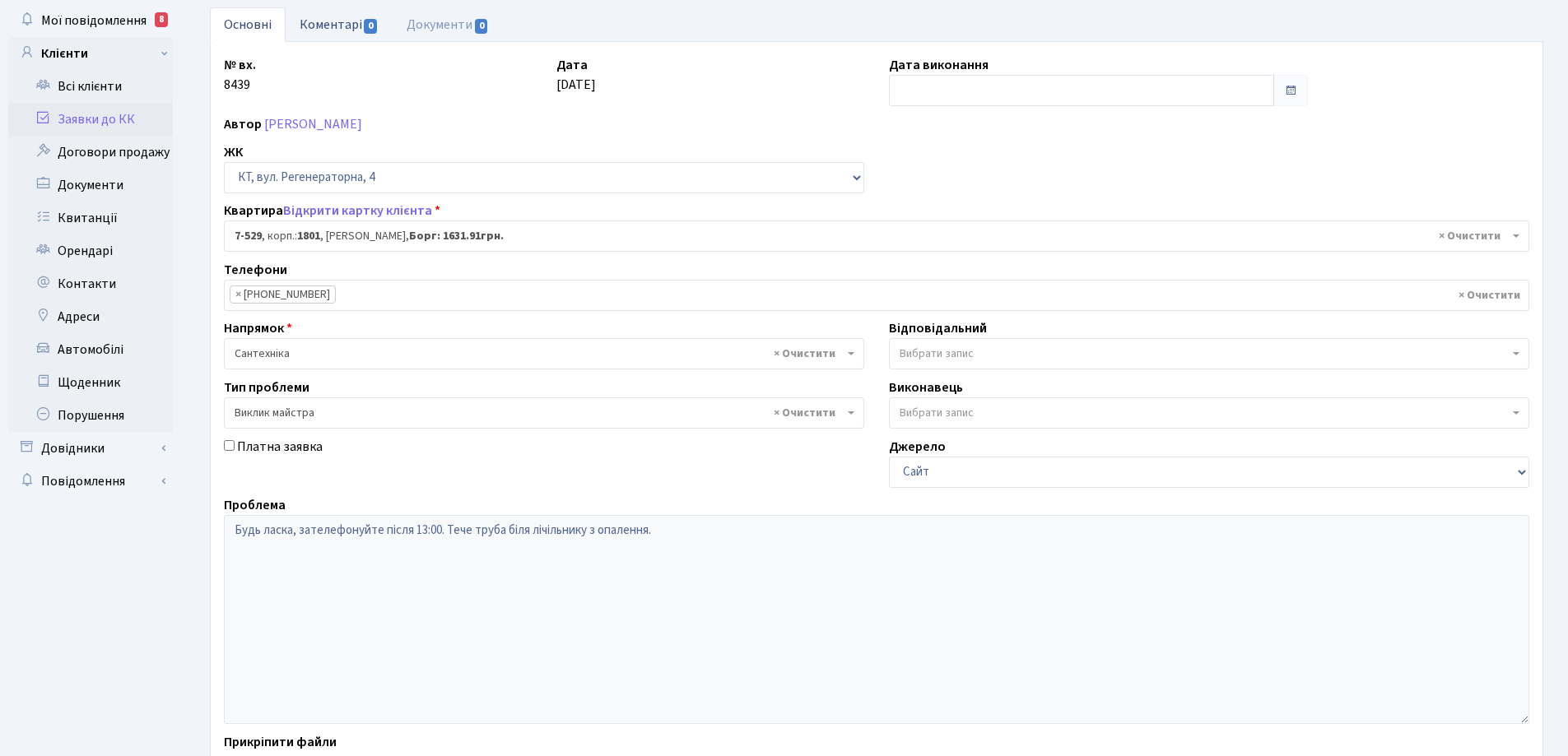
click at [310, 30] on link "Коментарі 0" at bounding box center [338, 25] width 107 height 34
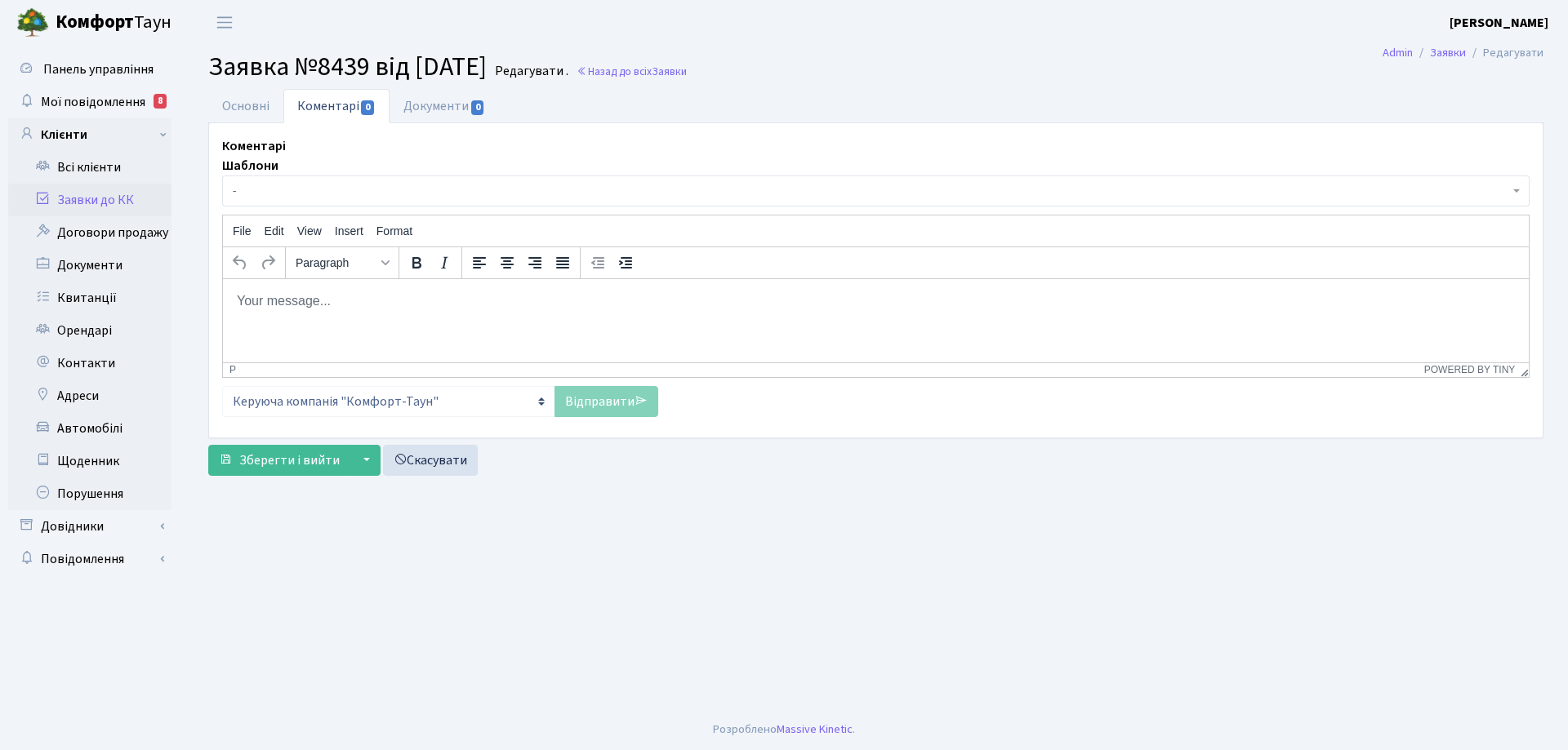
click at [327, 300] on p "Rich Text Area. Press ALT-0 for help." at bounding box center [875, 300] width 1280 height 18
click at [583, 402] on link "Відправити" at bounding box center [606, 402] width 104 height 31
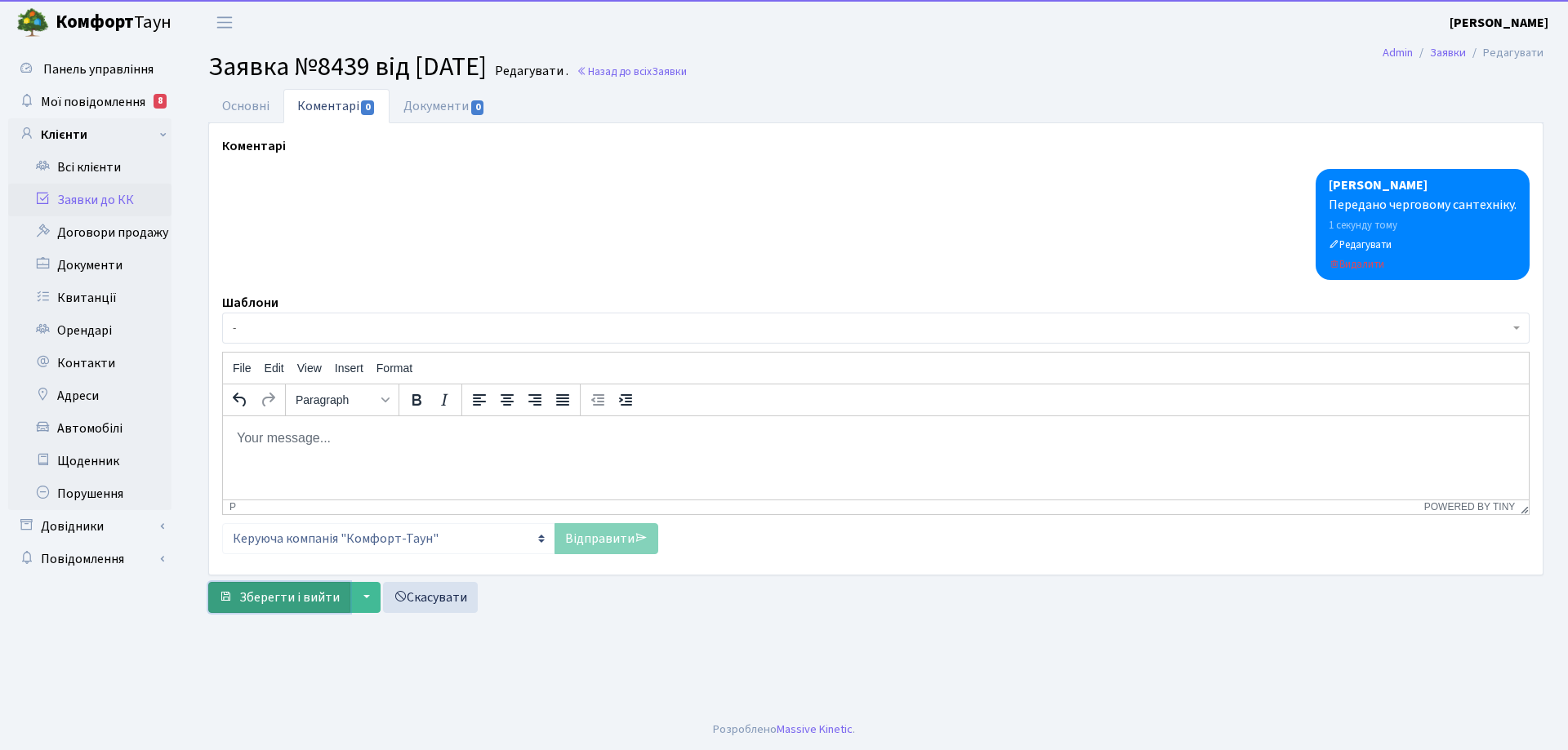
click at [309, 595] on span "Зберегти і вийти" at bounding box center [289, 597] width 101 height 18
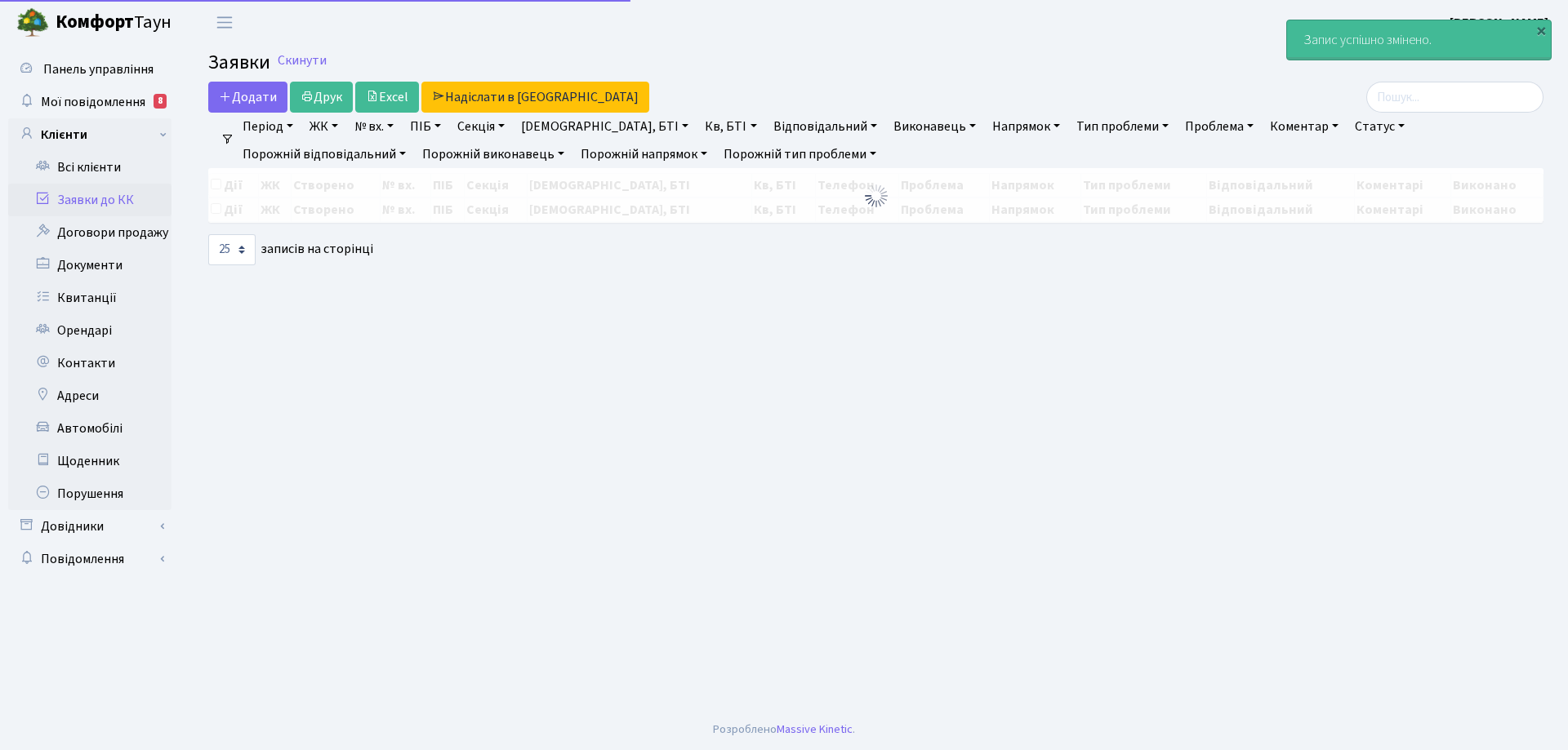
select select "25"
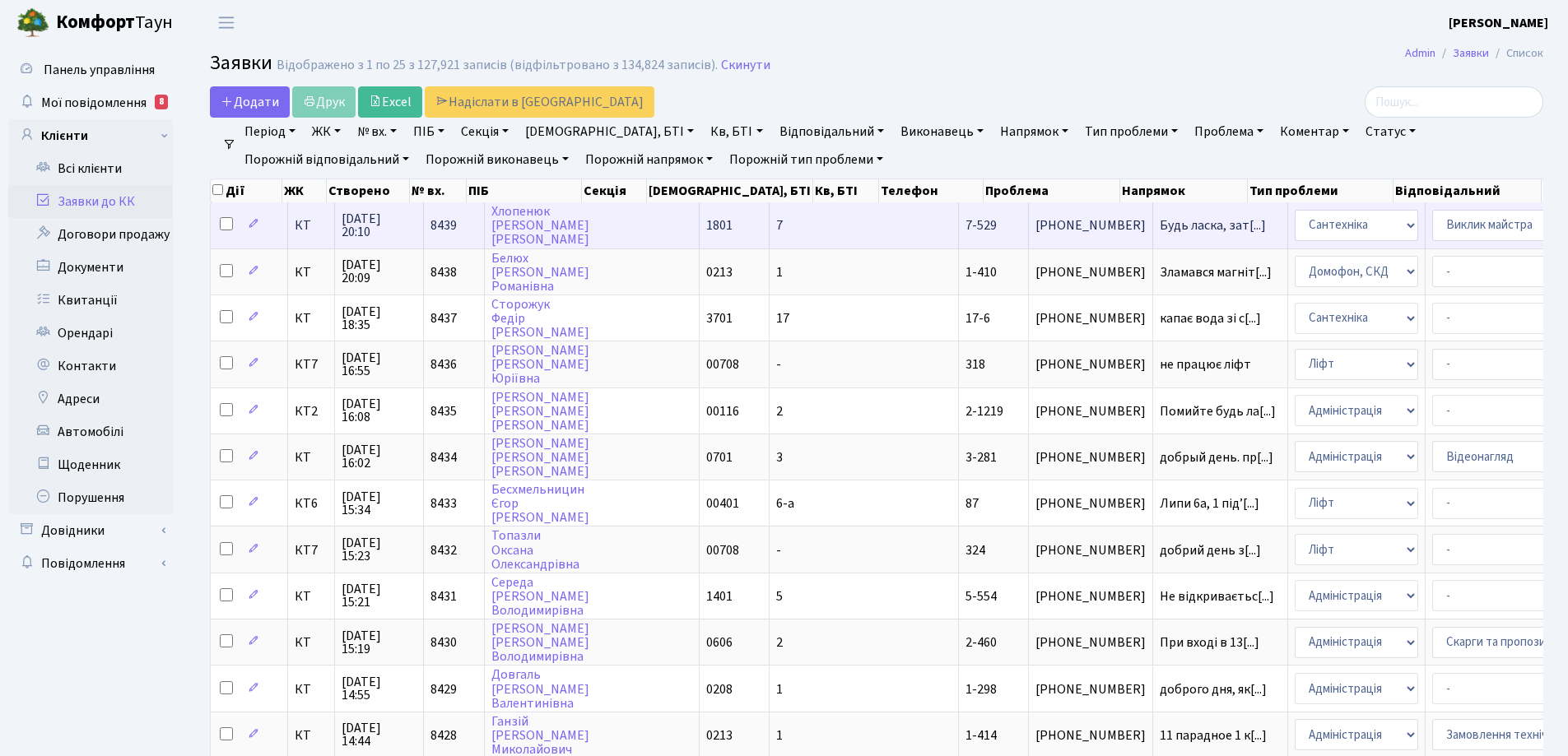
click at [1035, 227] on span "[PHONE_NUMBER]" at bounding box center [1090, 225] width 110 height 13
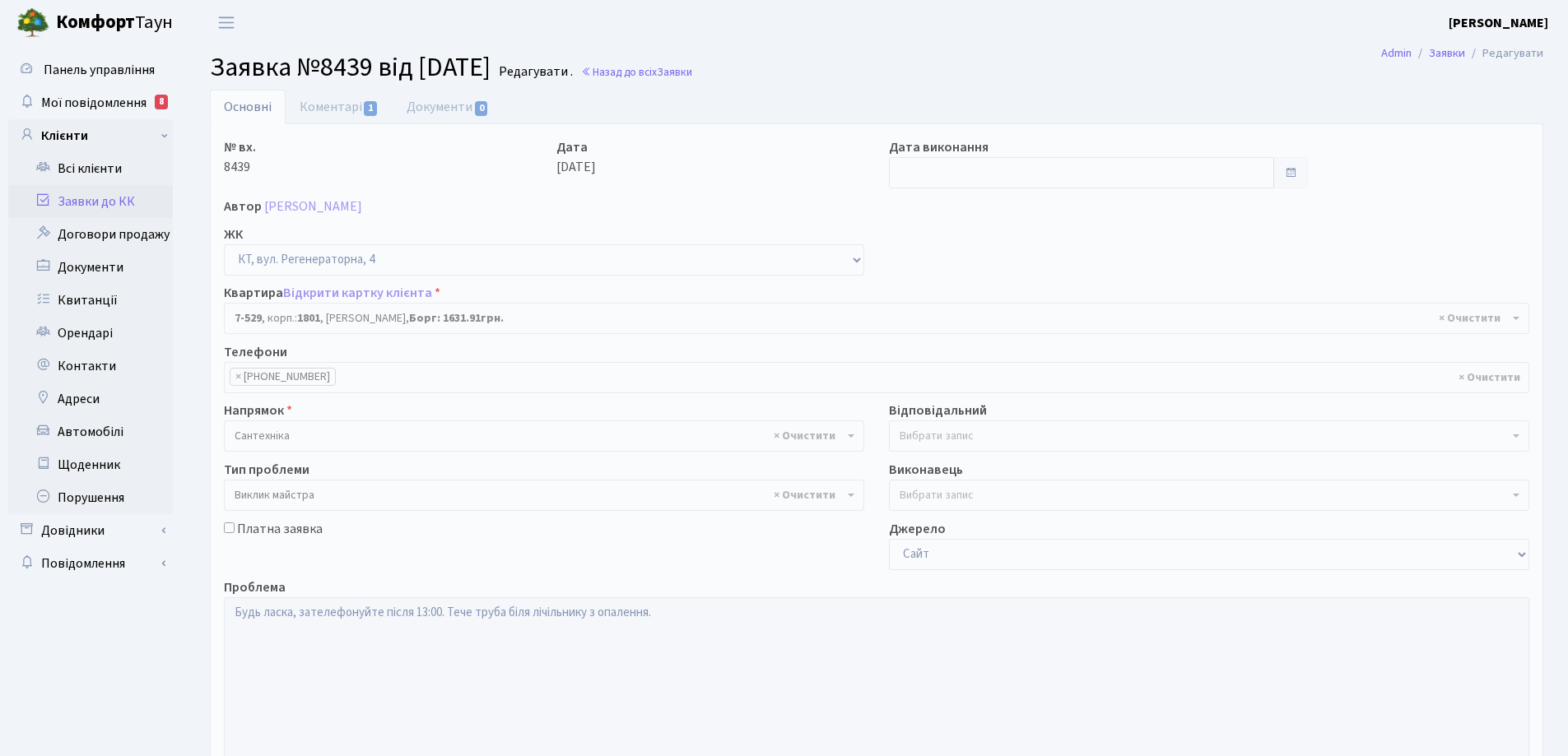
select select "4612"
select select "29"
click at [338, 107] on link "Коментарі 1" at bounding box center [338, 107] width 107 height 34
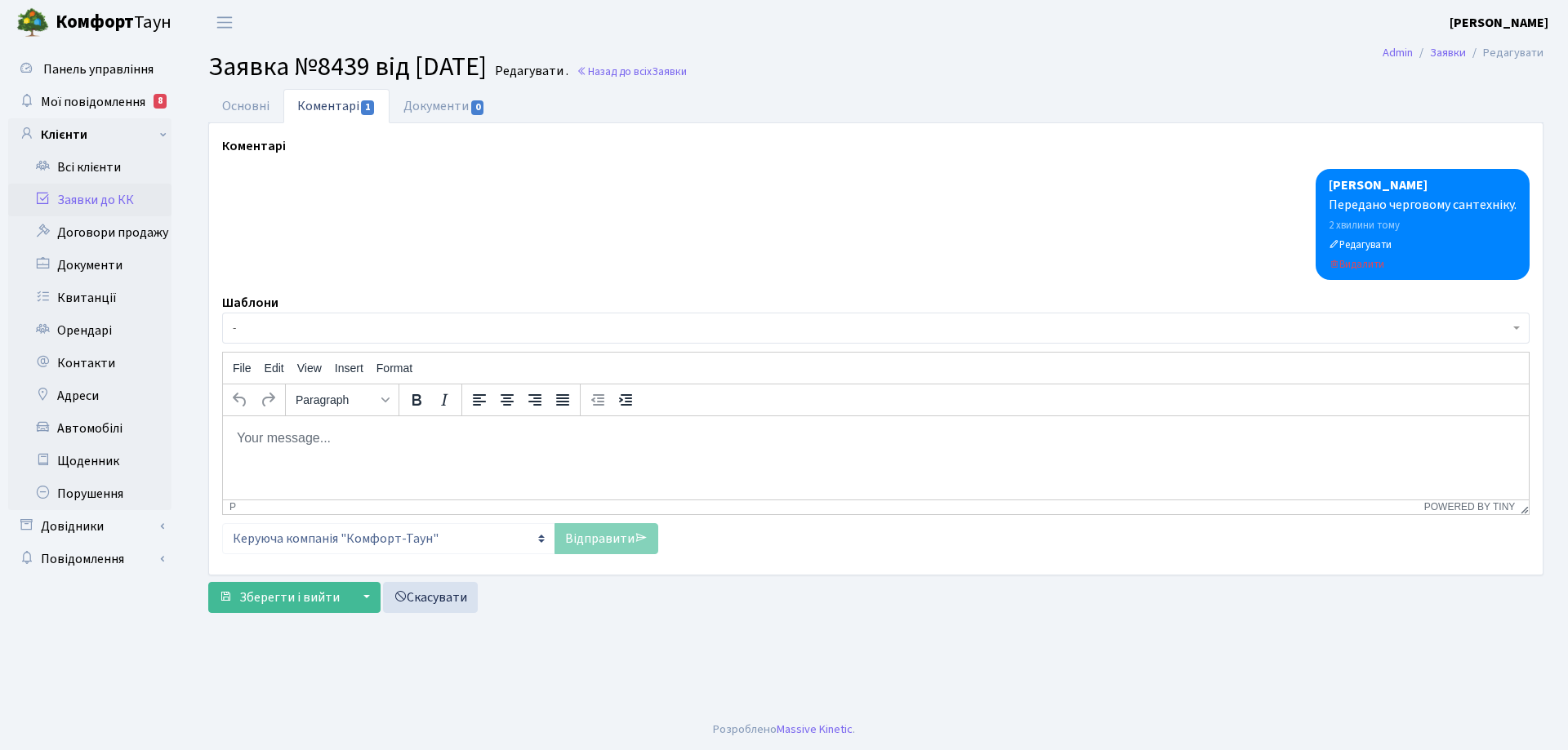
click at [255, 438] on body "Rich Text Area. Press ALT-0 for help." at bounding box center [875, 437] width 1280 height 18
click at [257, 436] on body "Rich Text Area. Press ALT-0 for help." at bounding box center [875, 437] width 1280 height 18
click at [271, 435] on p "капає після повірки лічильника" at bounding box center [875, 437] width 1280 height 18
click at [578, 535] on link "Відправити" at bounding box center [606, 539] width 104 height 31
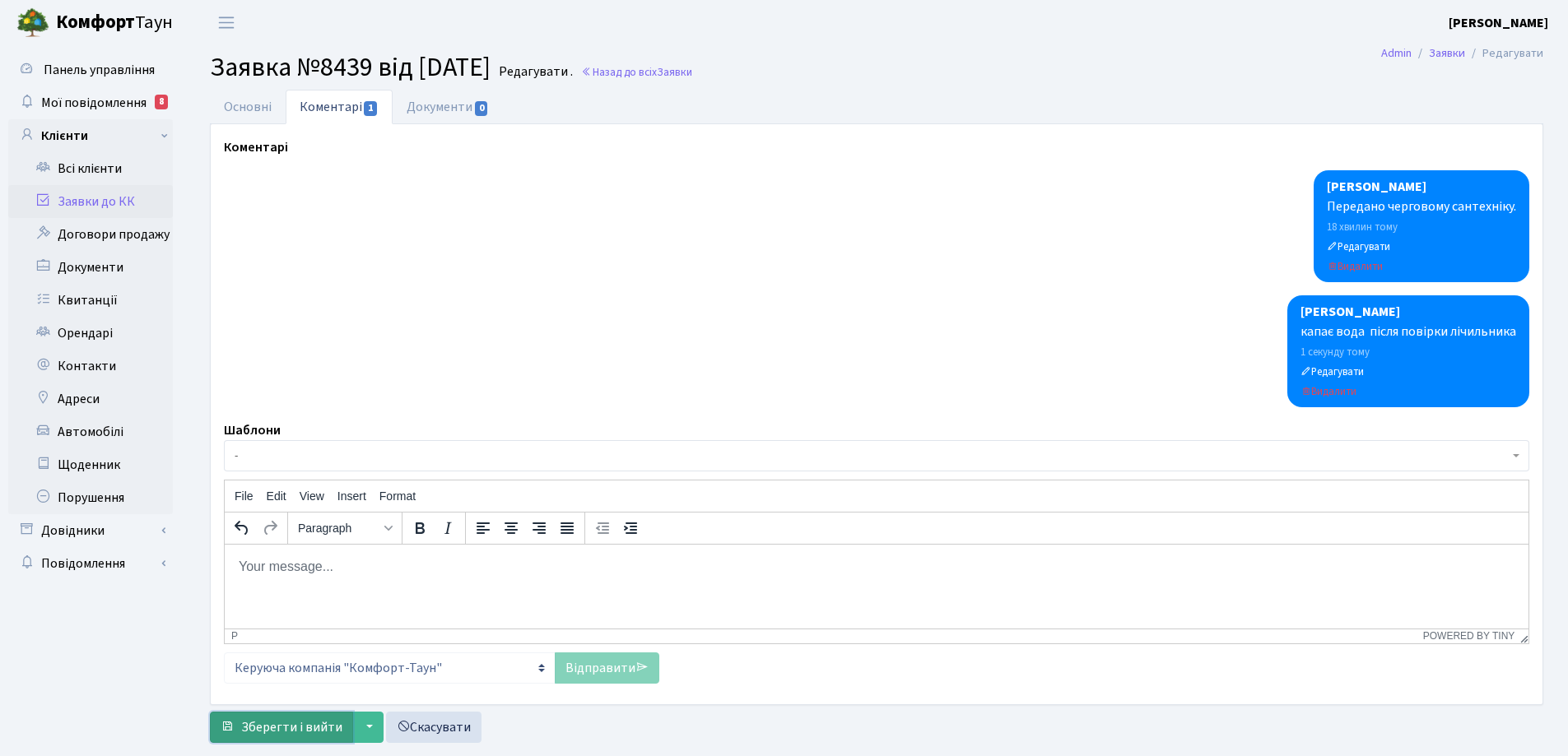
click at [316, 726] on span "Зберегти і вийти" at bounding box center [292, 727] width 101 height 18
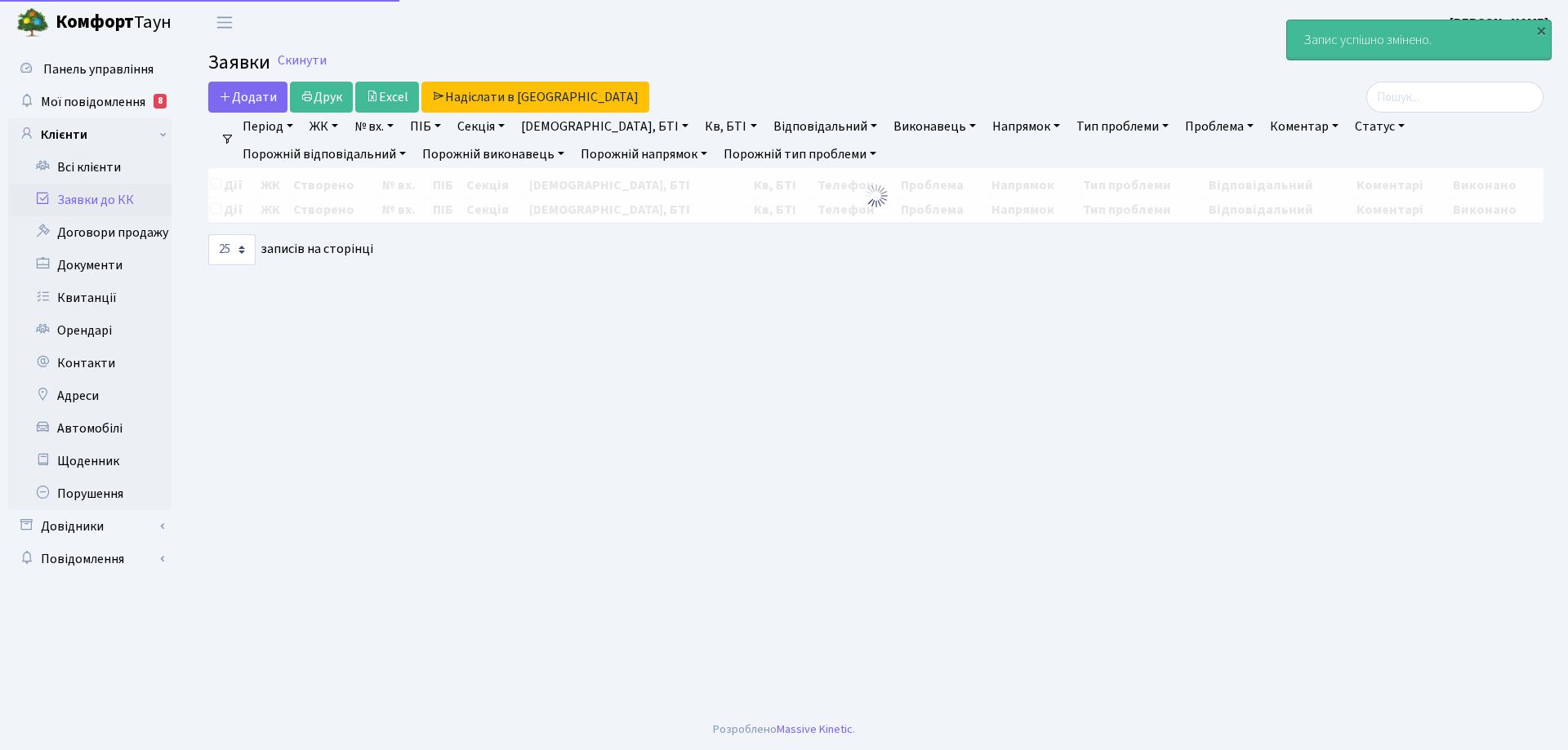
select select "25"
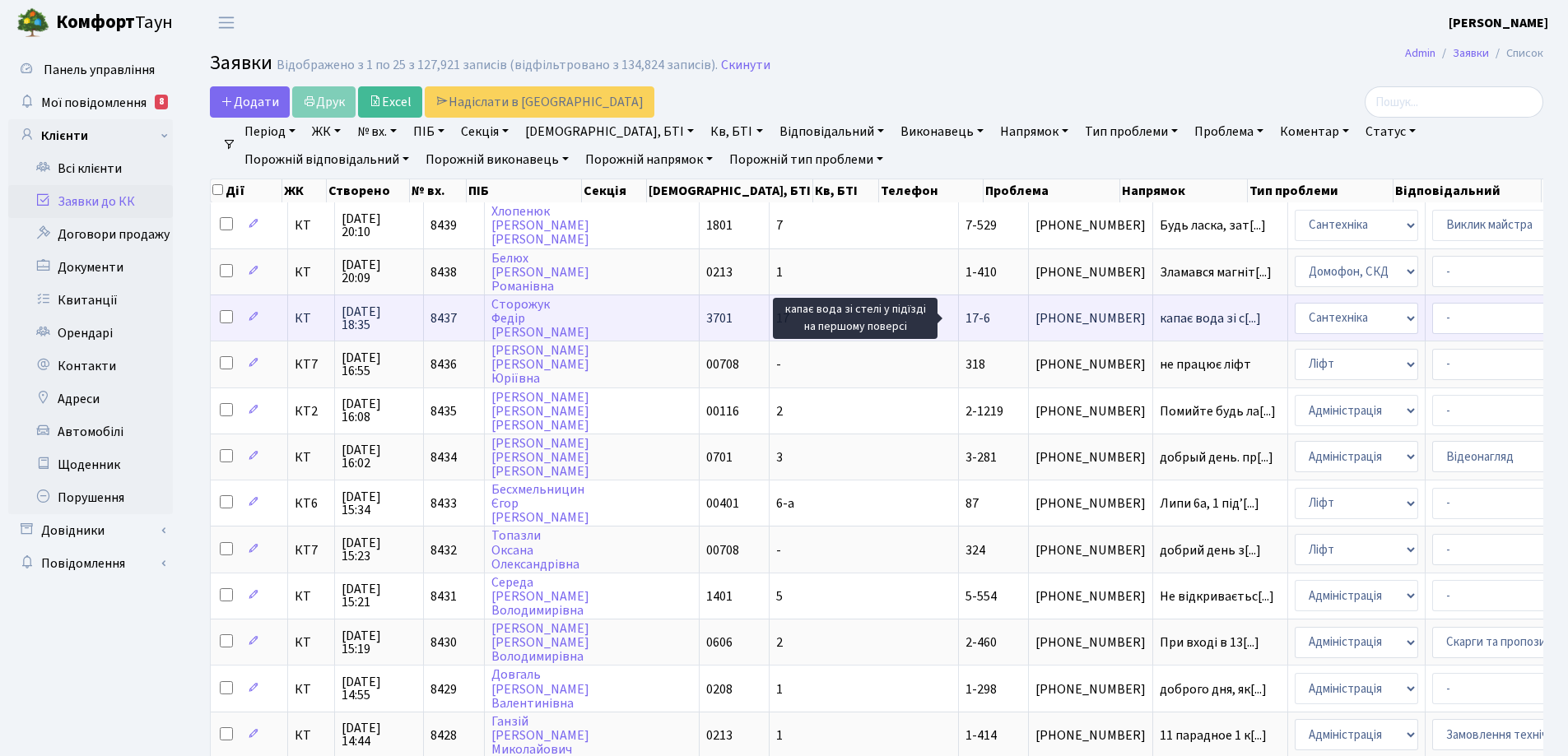
click at [1160, 320] on span "капає вода зі с[...]" at bounding box center [1210, 318] width 101 height 18
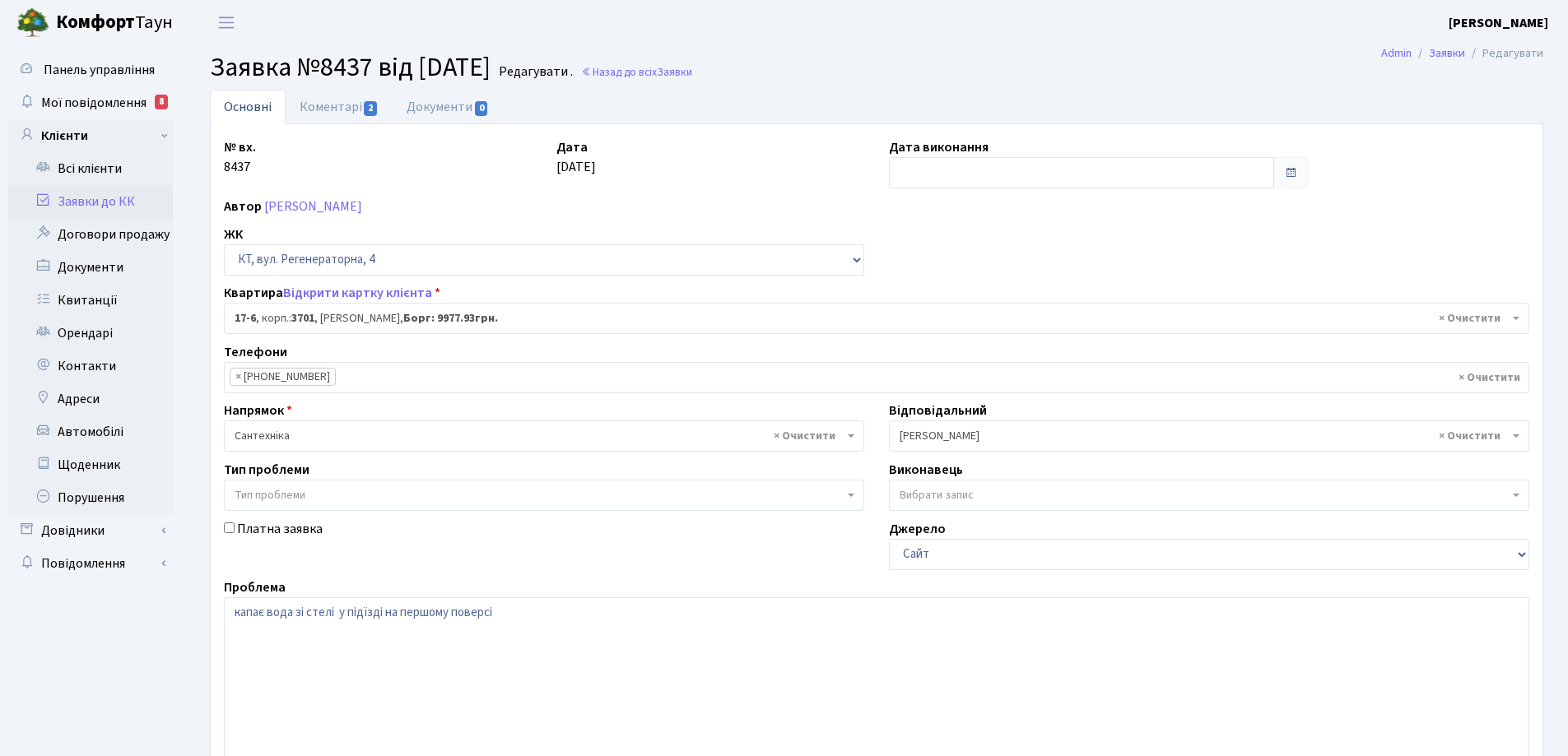
select select "8960"
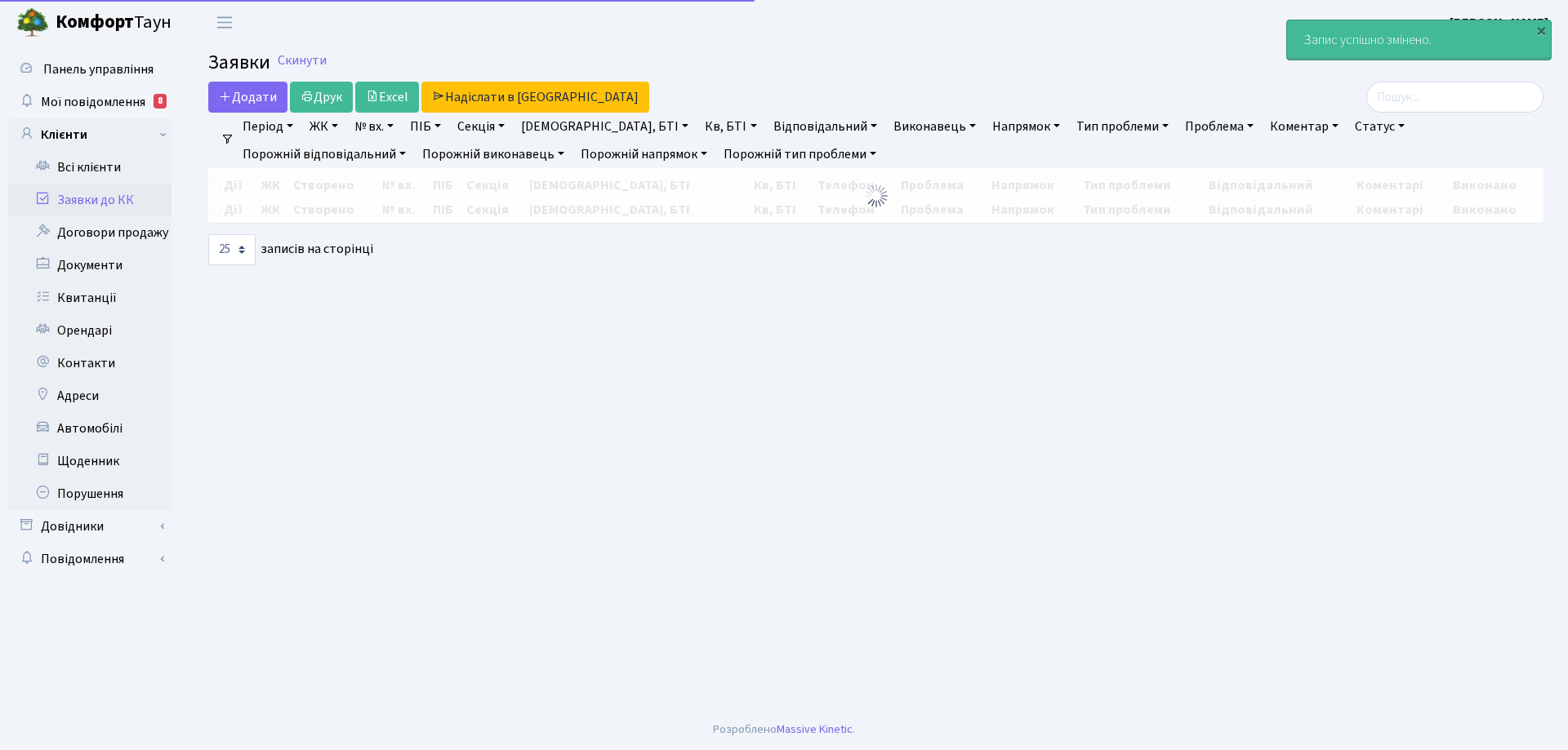
select select "25"
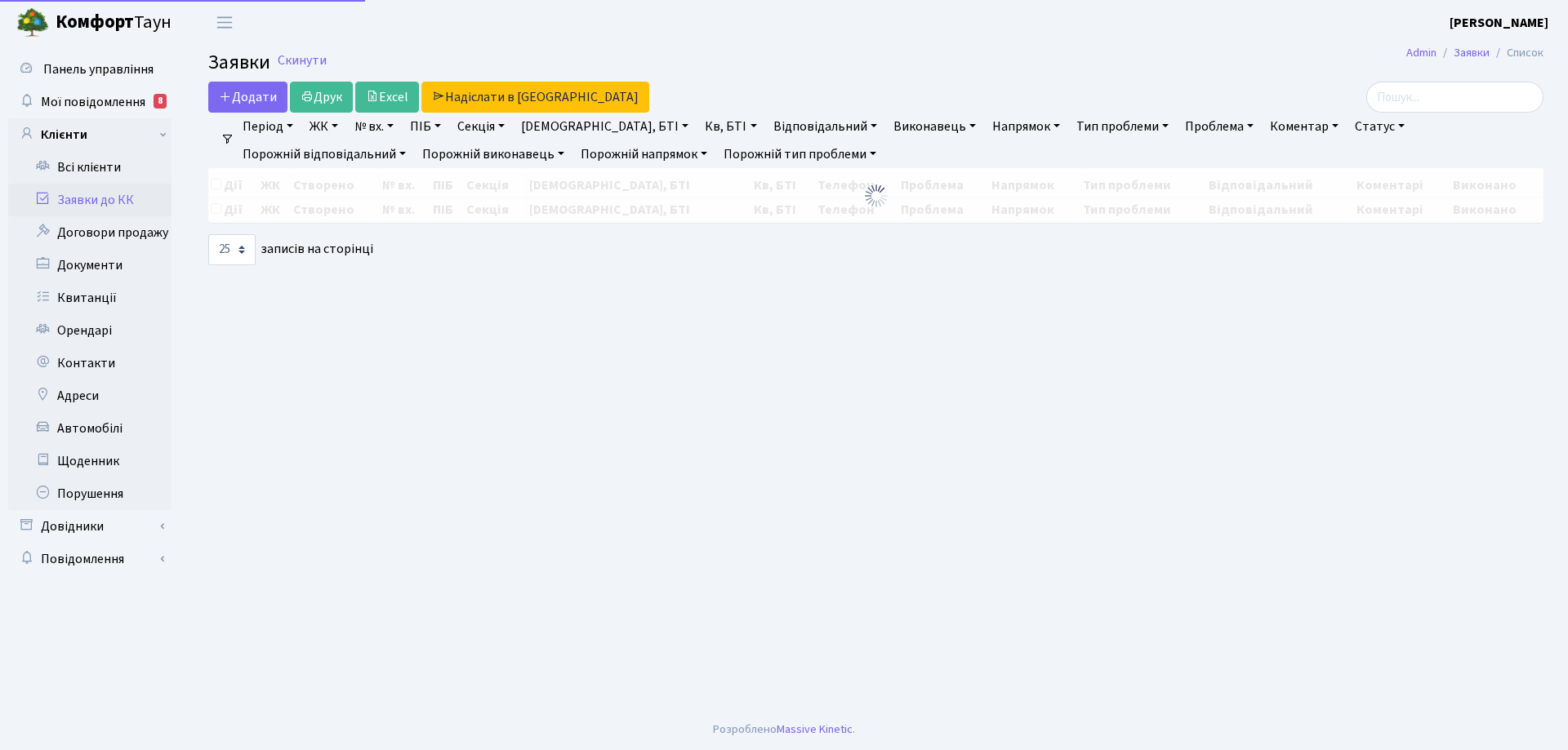
select select "25"
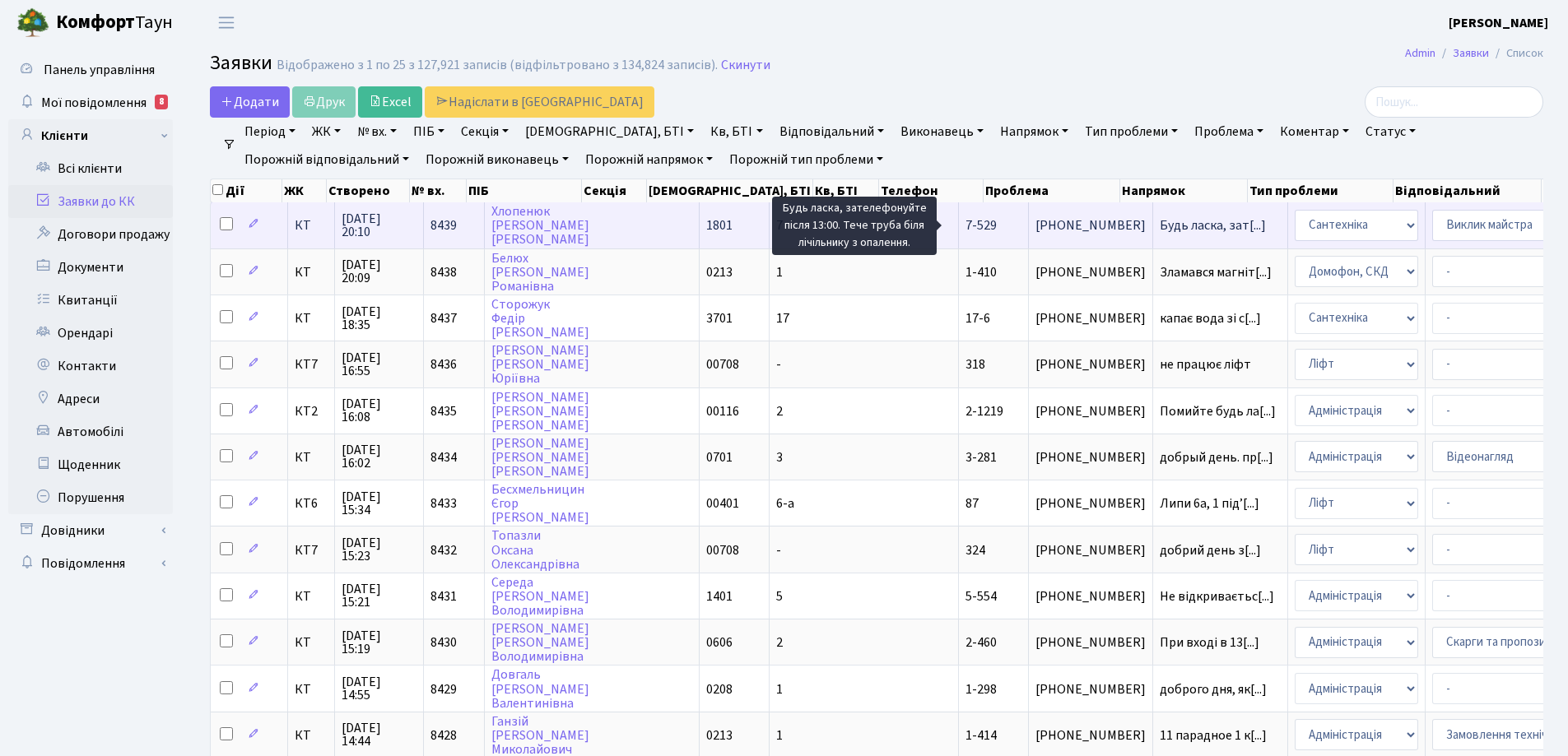
click at [1160, 224] on span "Будь ласка, зат[...]" at bounding box center [1212, 225] width 107 height 18
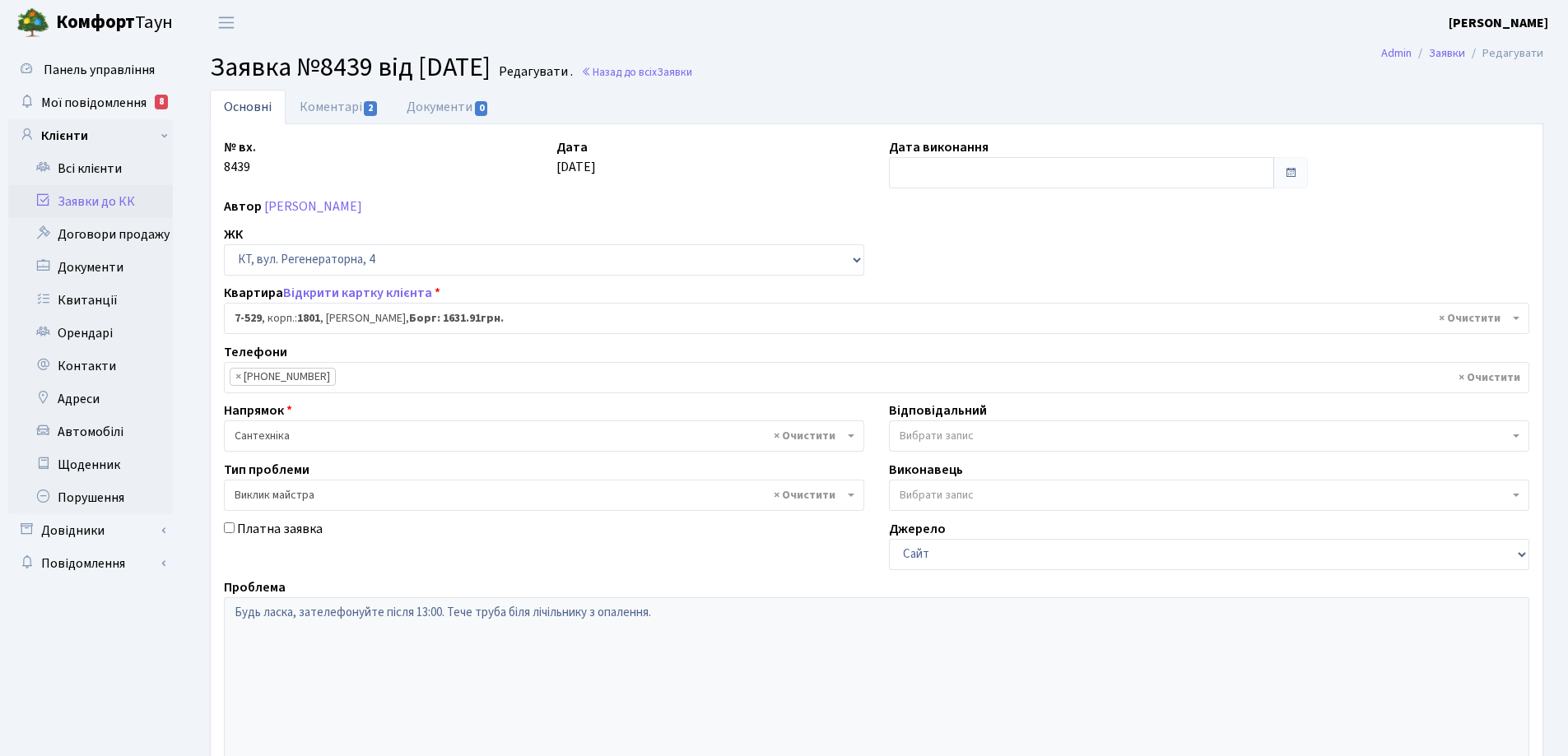
select select "4612"
select select "29"
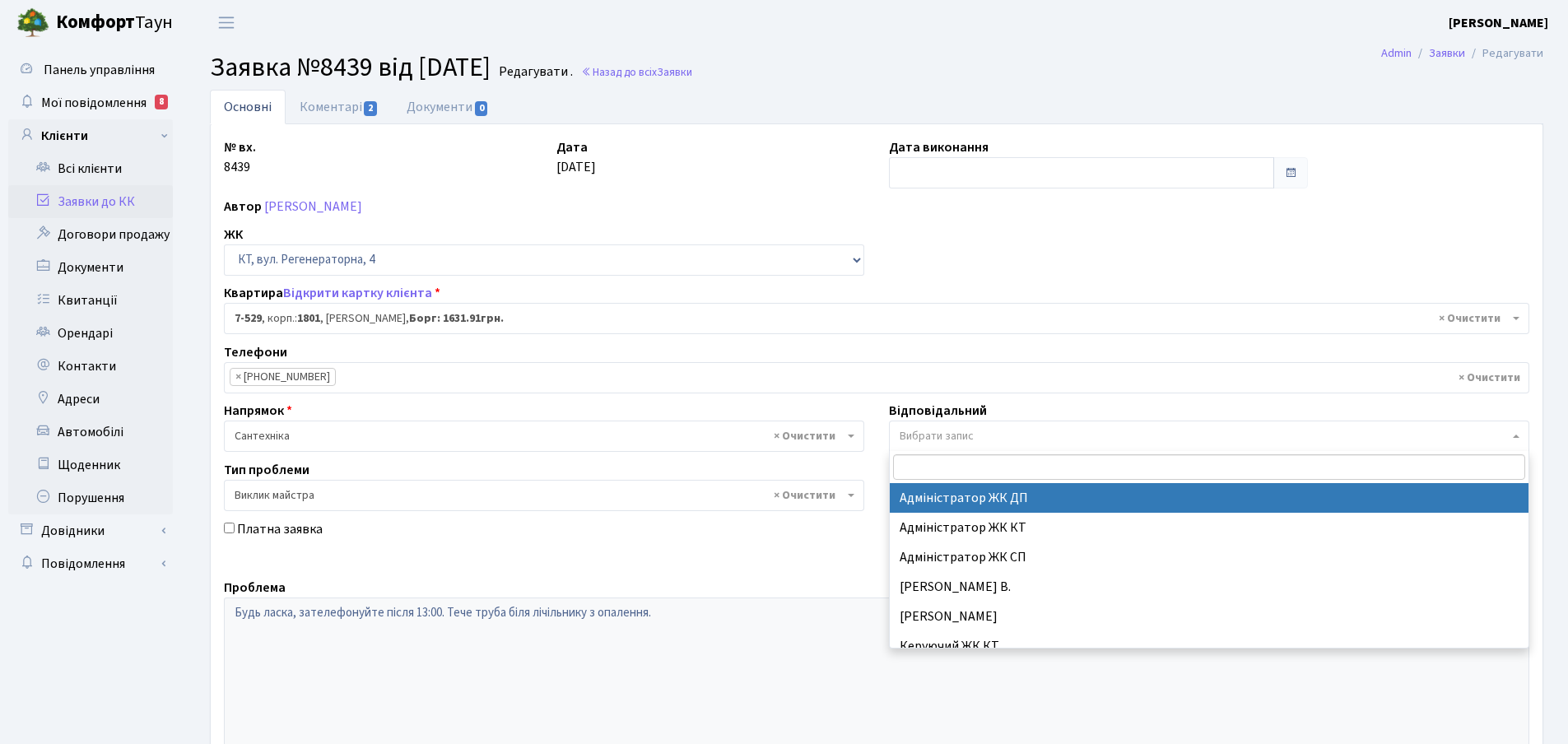
click at [1514, 436] on b at bounding box center [1516, 436] width 7 height 3
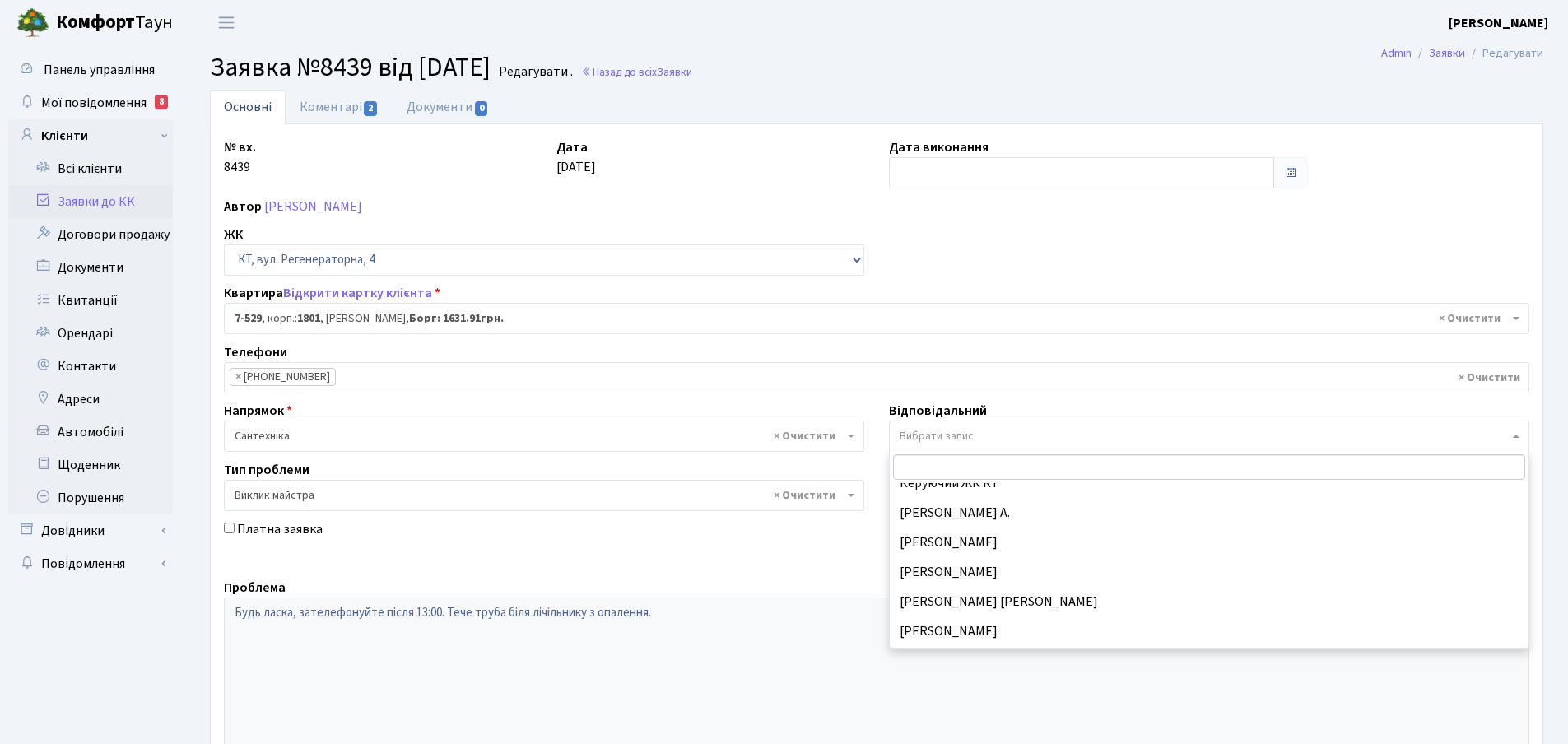
scroll to position [164, 0]
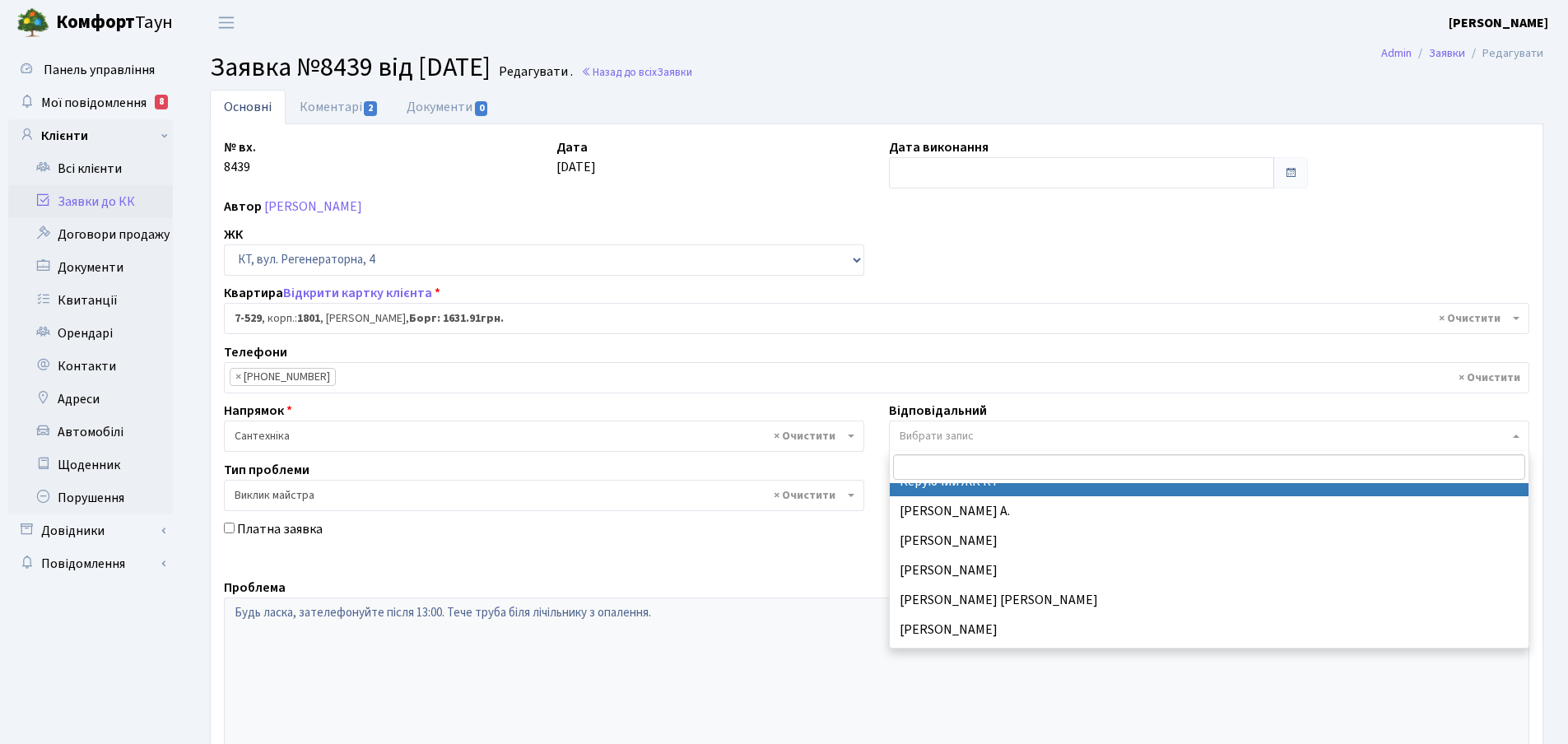
click at [940, 467] on input "search" at bounding box center [1208, 467] width 632 height 26
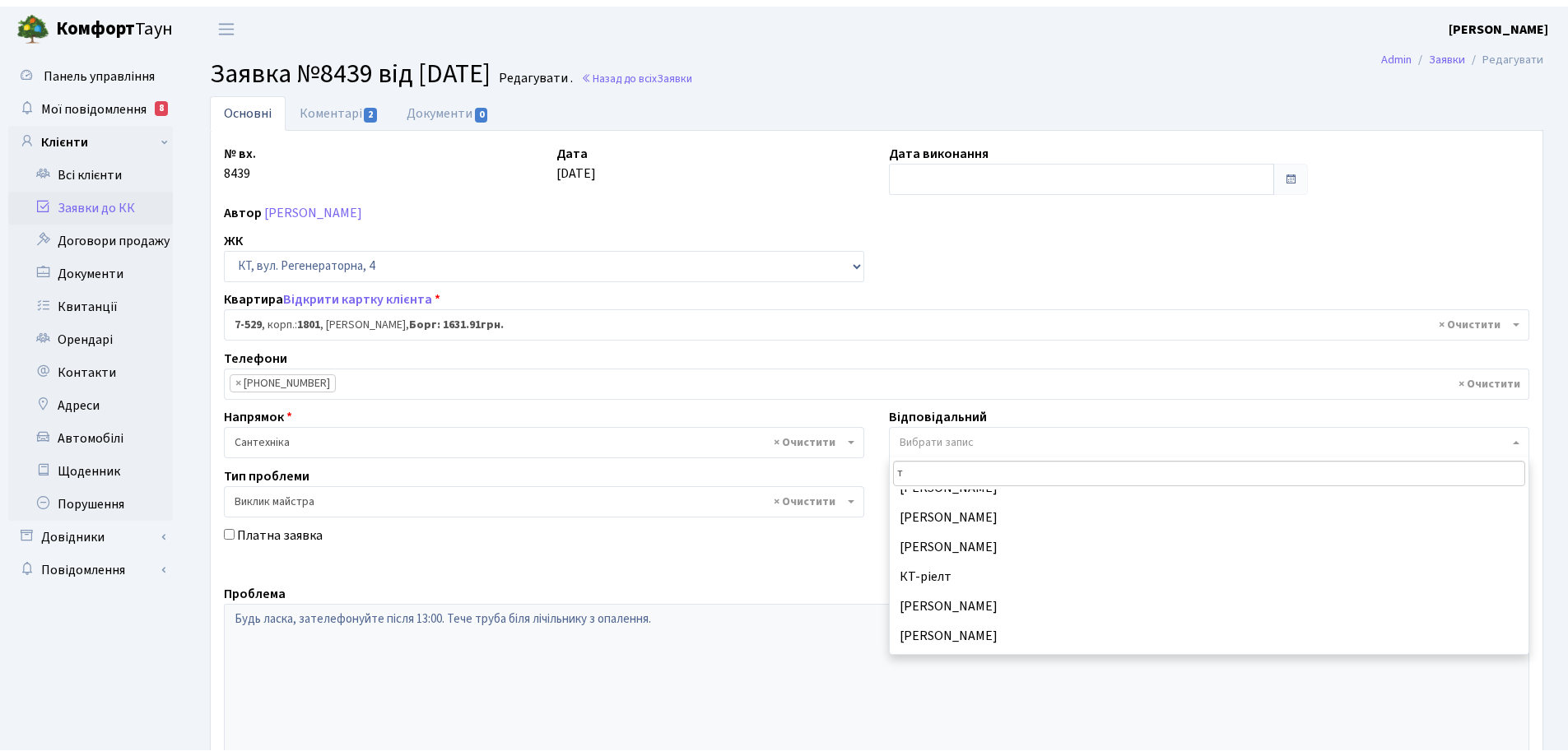
scroll to position [0, 0]
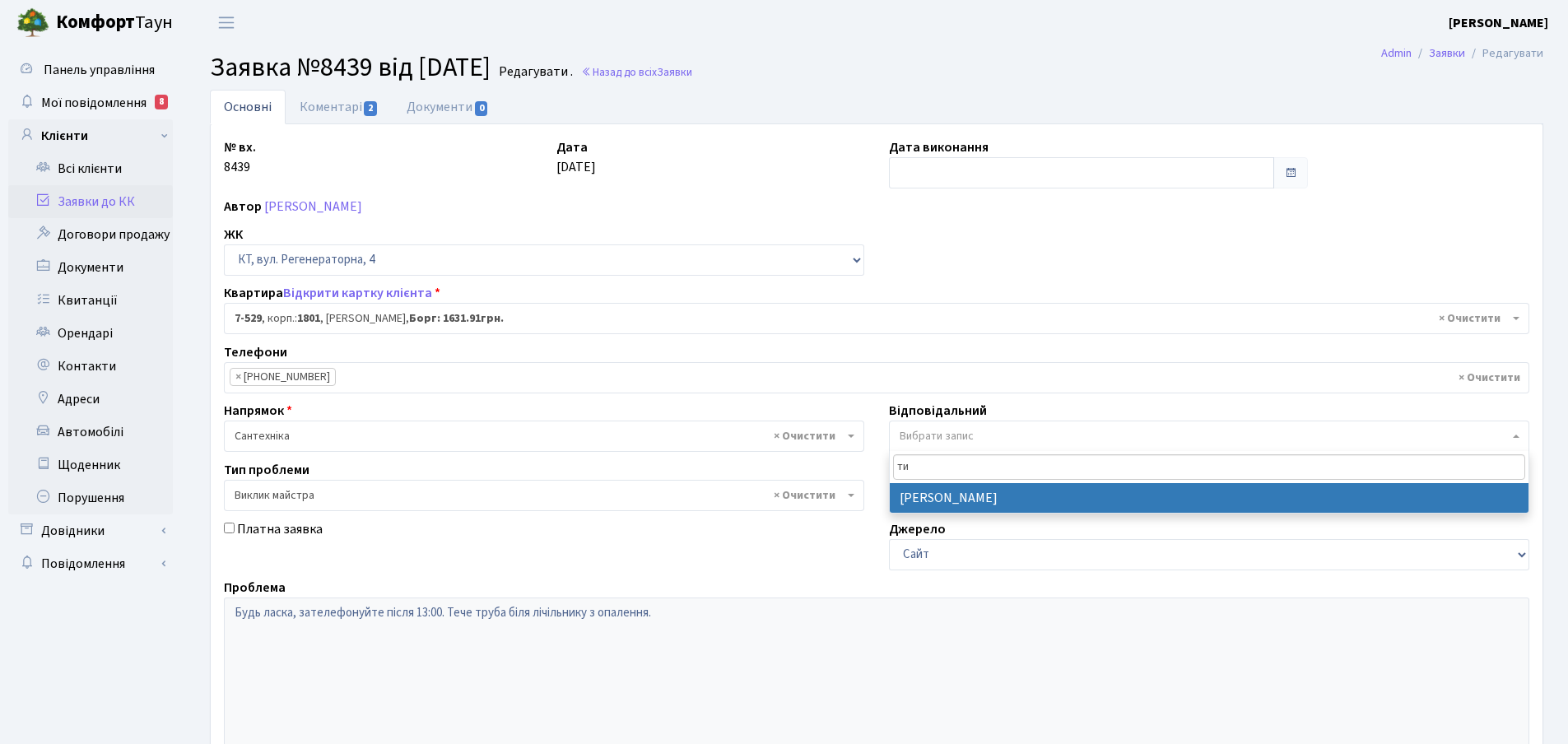
type input "ти"
select select "67"
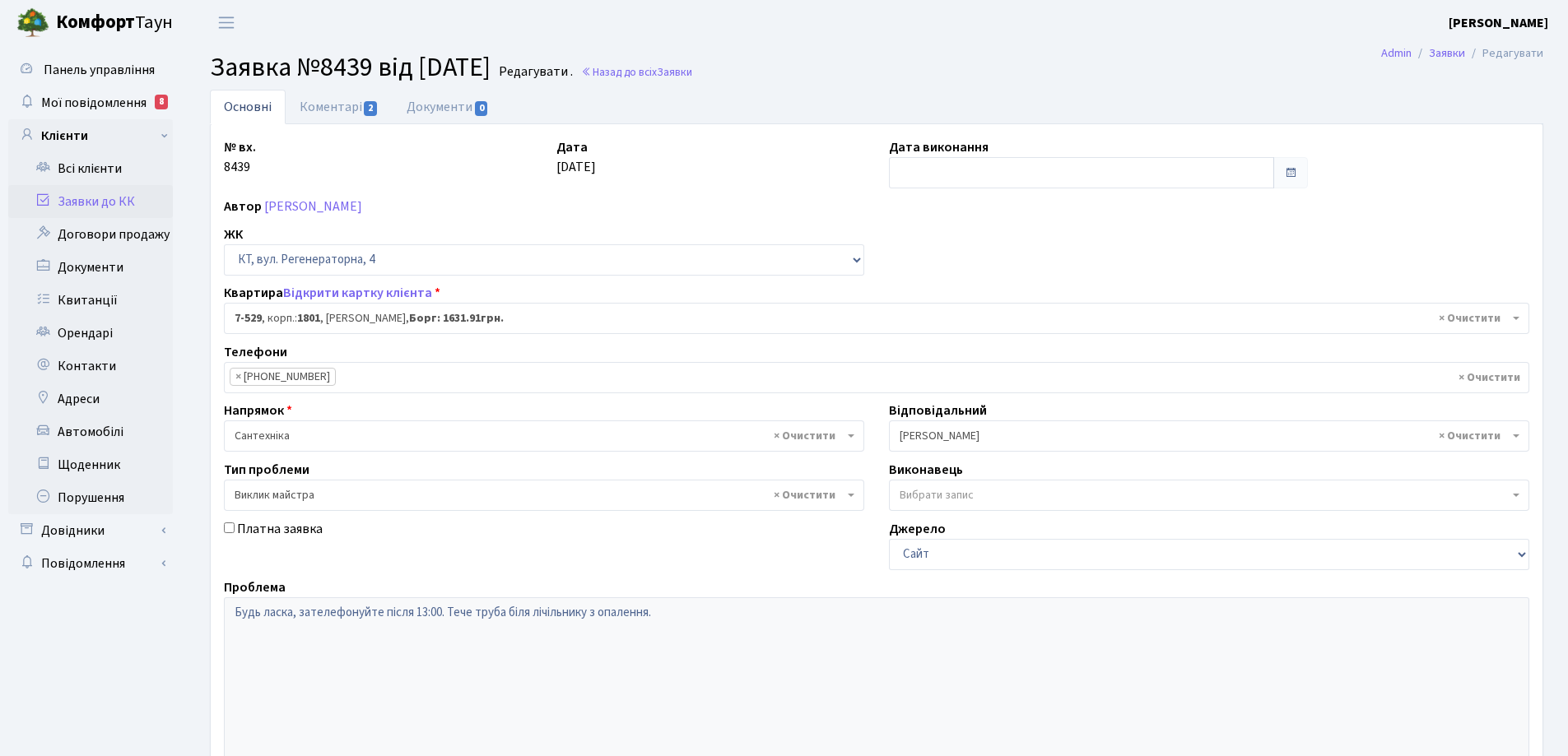
scroll to position [225, 0]
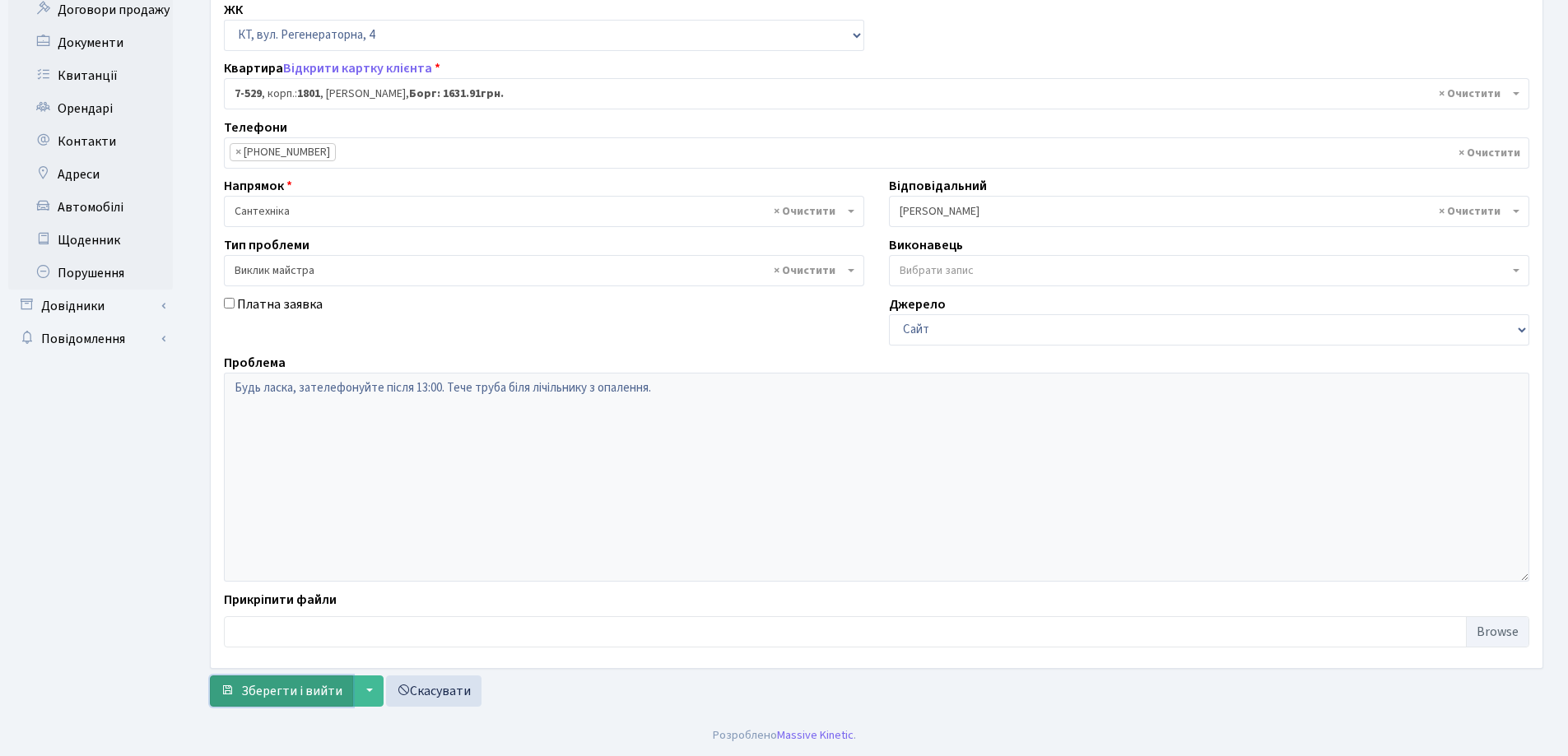
click at [321, 682] on span "Зберегти і вийти" at bounding box center [292, 690] width 101 height 18
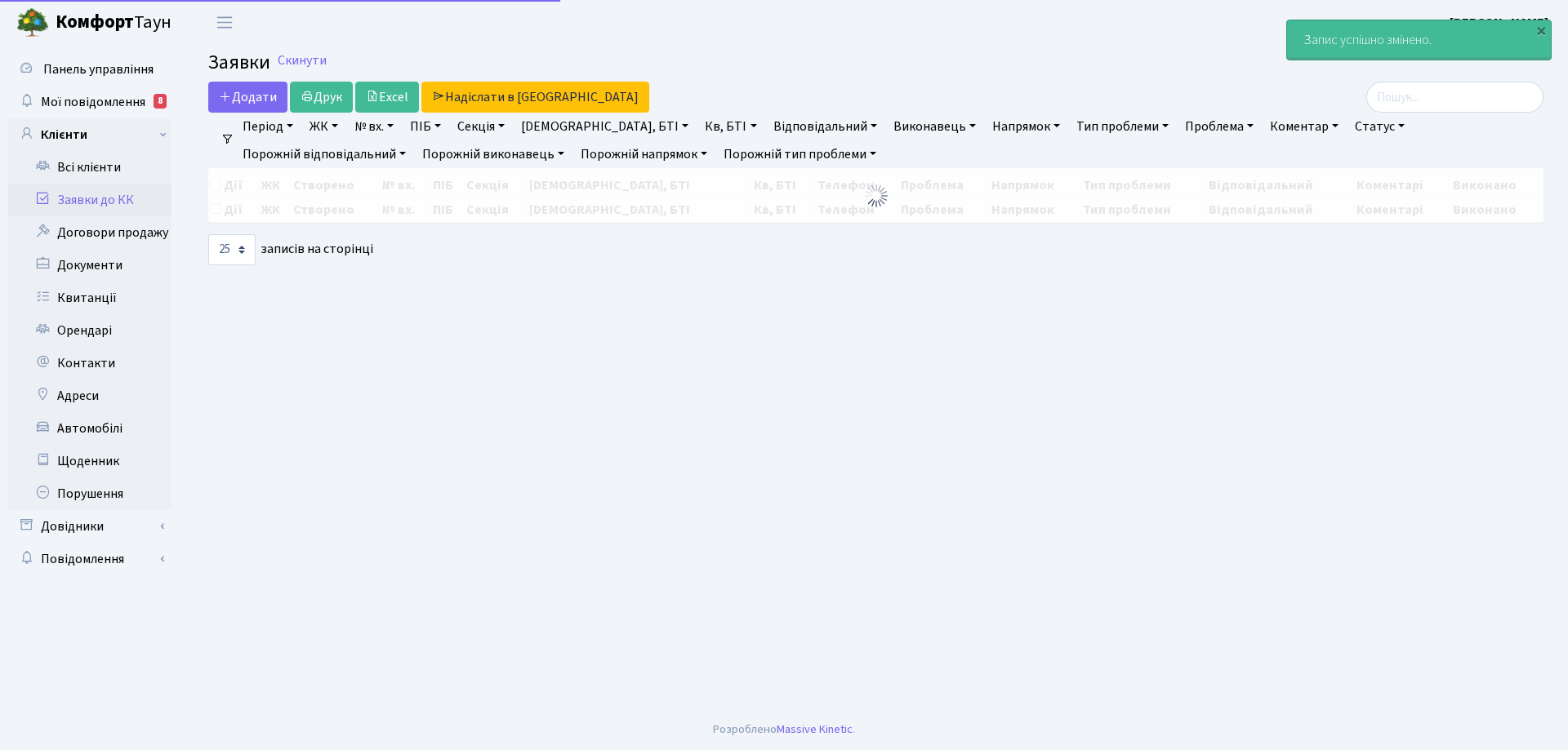
select select "25"
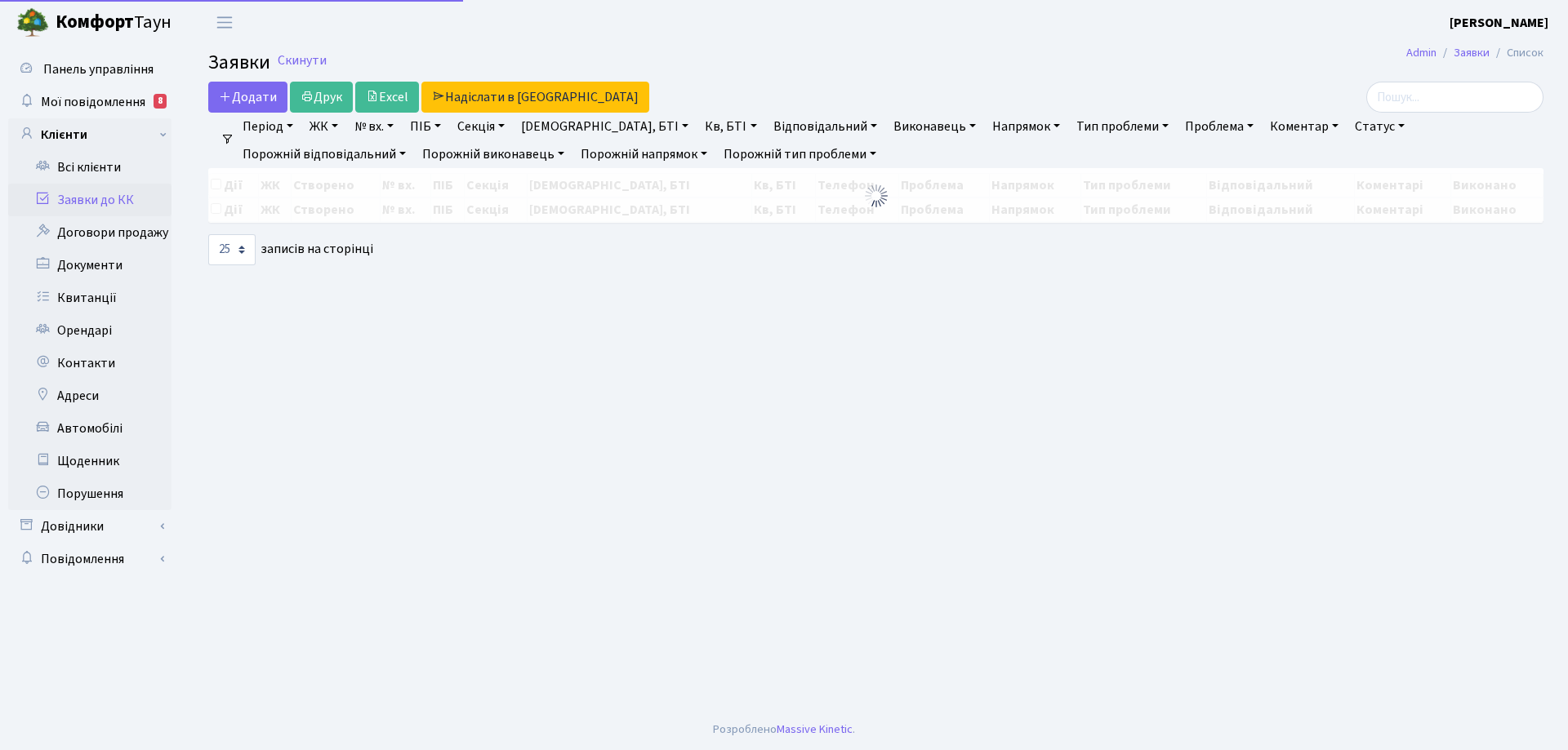
select select "25"
